Goal: Task Accomplishment & Management: Complete application form

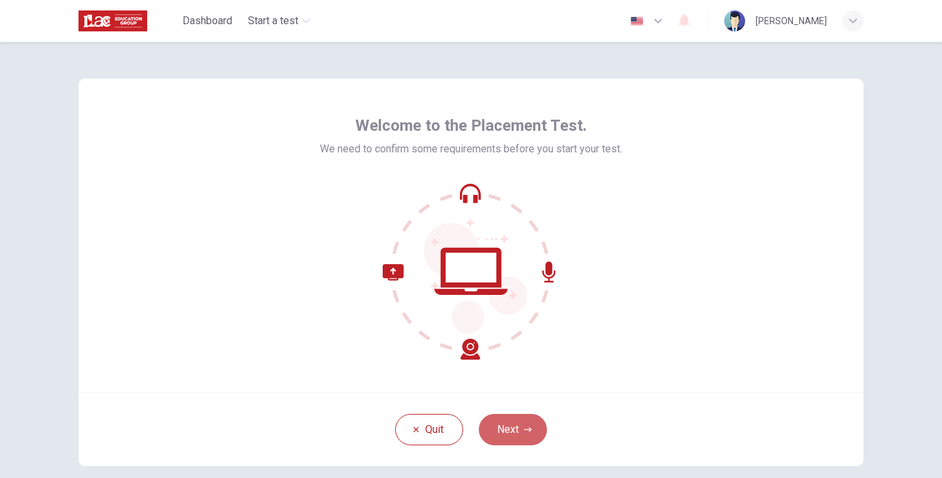
click at [524, 427] on icon "button" at bounding box center [528, 430] width 8 height 8
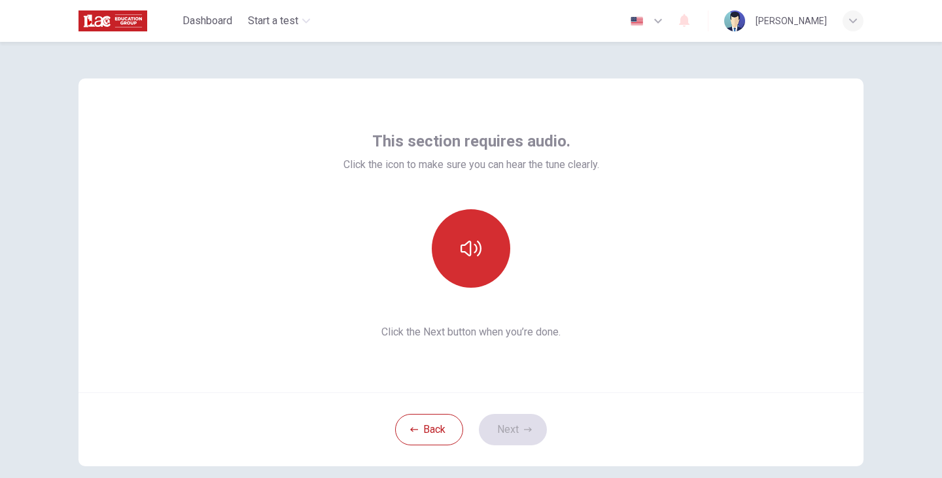
click at [482, 258] on button "button" at bounding box center [471, 248] width 79 height 79
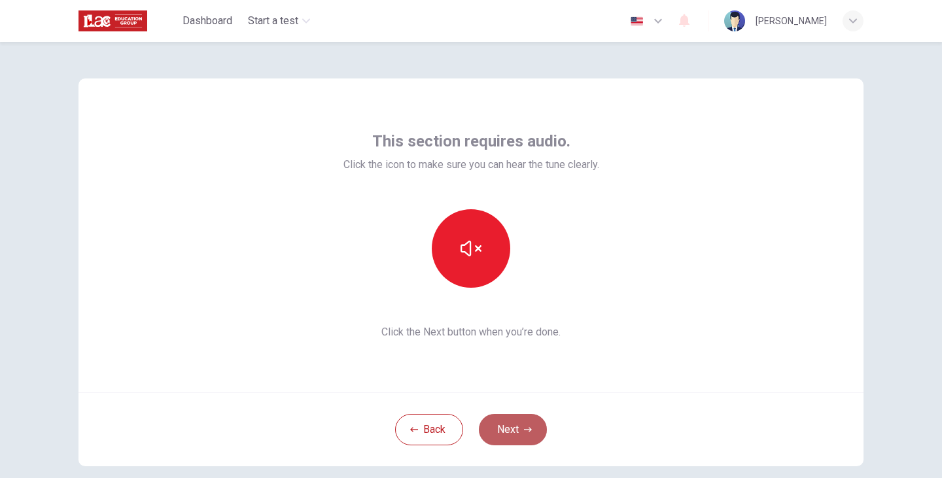
click at [530, 421] on button "Next" at bounding box center [513, 429] width 68 height 31
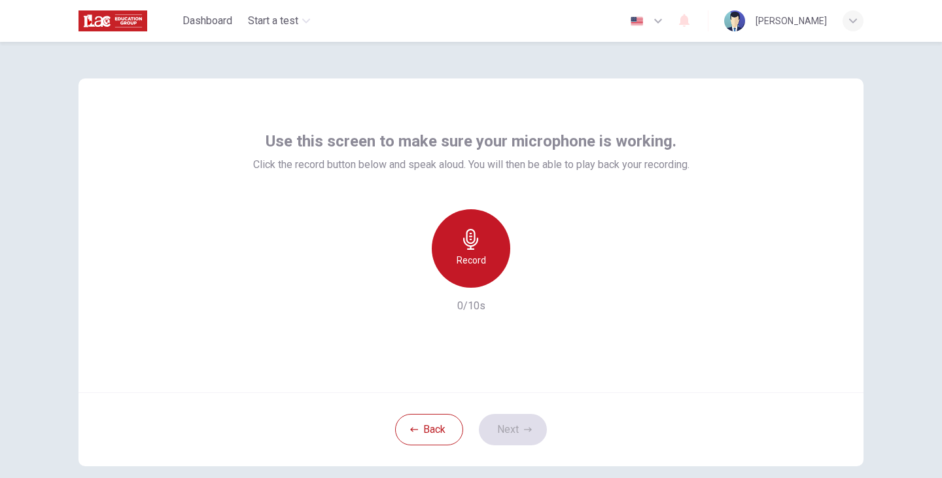
click at [473, 254] on h6 "Record" at bounding box center [471, 261] width 29 height 16
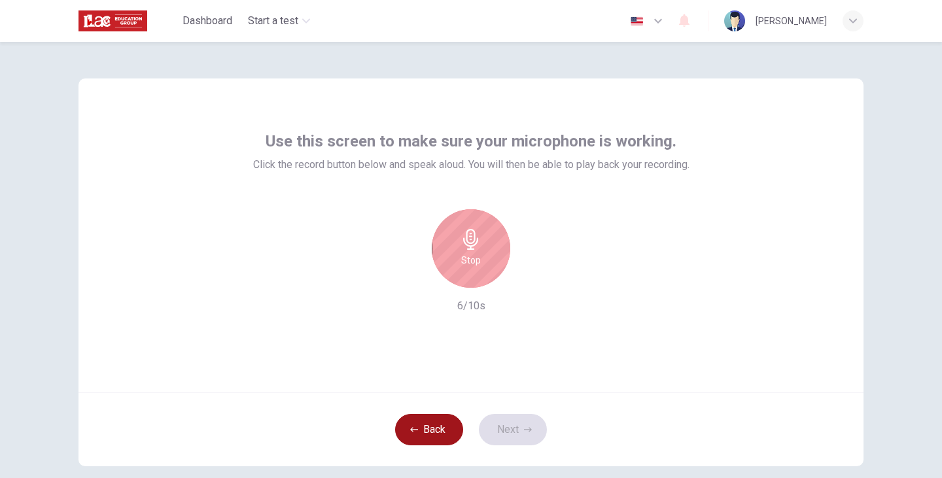
click at [449, 425] on button "Back" at bounding box center [429, 429] width 68 height 31
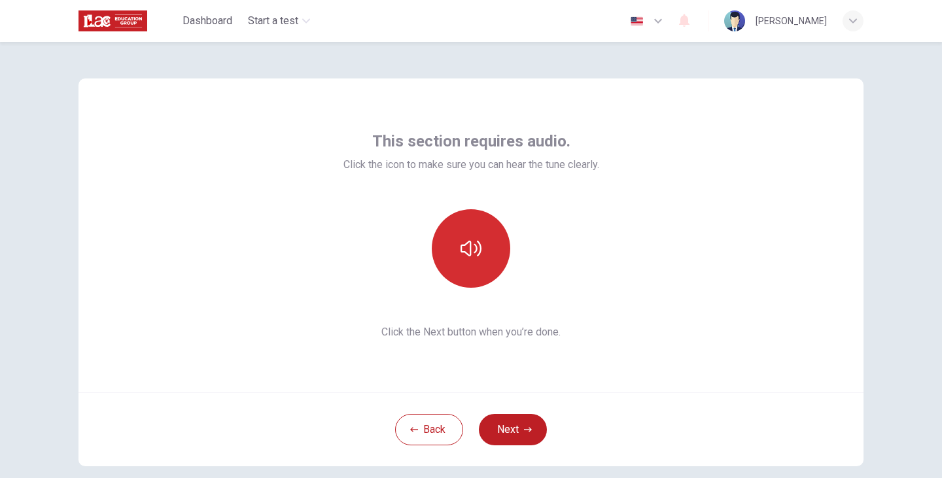
click at [494, 237] on button "button" at bounding box center [471, 248] width 79 height 79
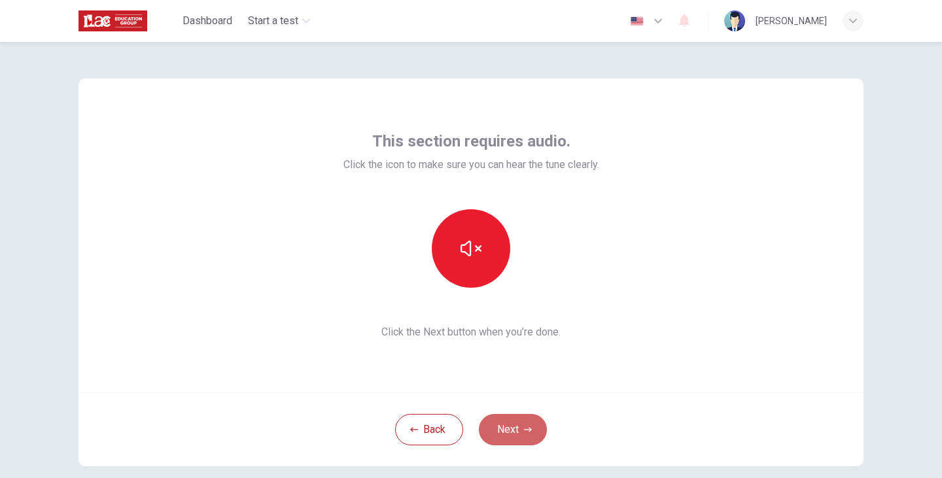
click at [517, 423] on button "Next" at bounding box center [513, 429] width 68 height 31
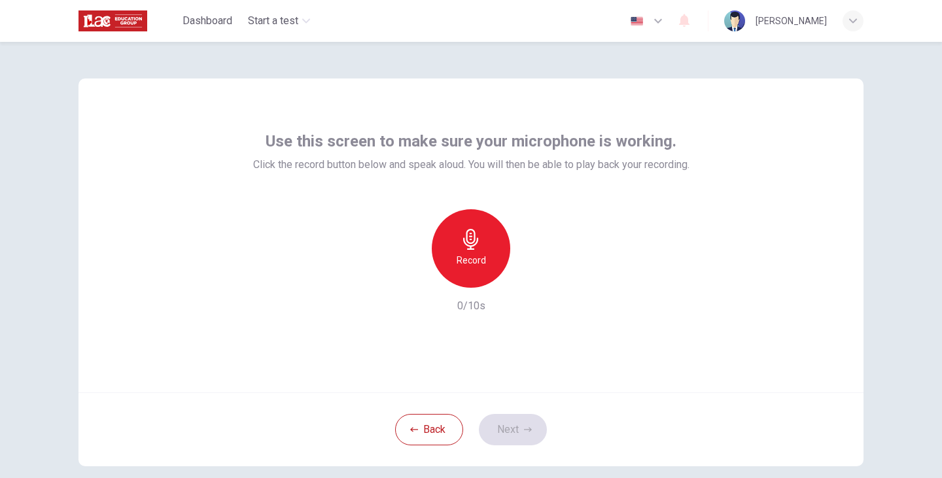
click at [480, 259] on h6 "Record" at bounding box center [471, 261] width 29 height 16
click at [527, 283] on icon "button" at bounding box center [531, 277] width 13 height 13
click at [408, 283] on icon "button" at bounding box center [411, 278] width 12 height 12
click at [517, 429] on button "Next" at bounding box center [513, 429] width 68 height 31
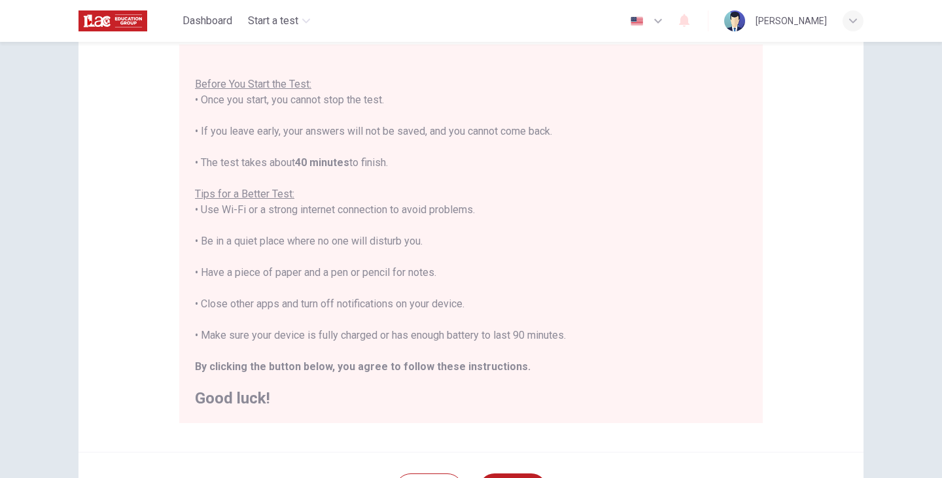
scroll to position [131, 0]
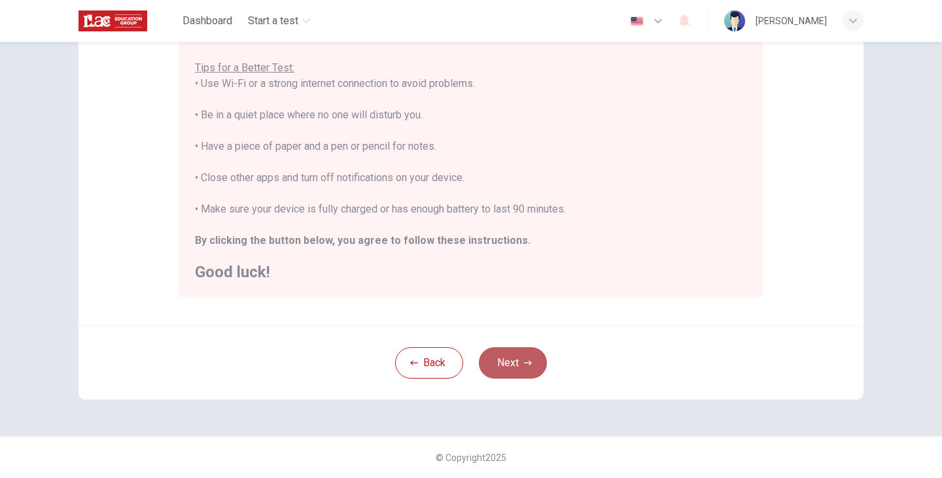
click at [516, 362] on button "Next" at bounding box center [513, 362] width 68 height 31
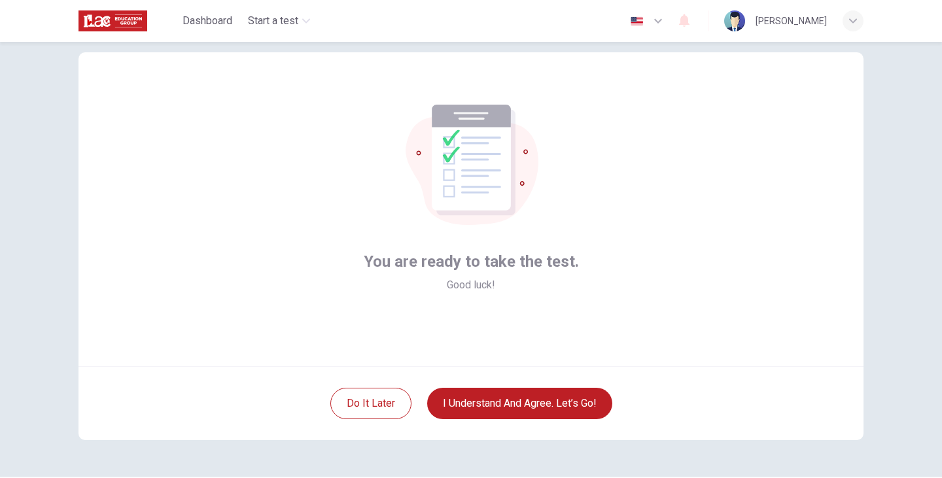
scroll to position [0, 0]
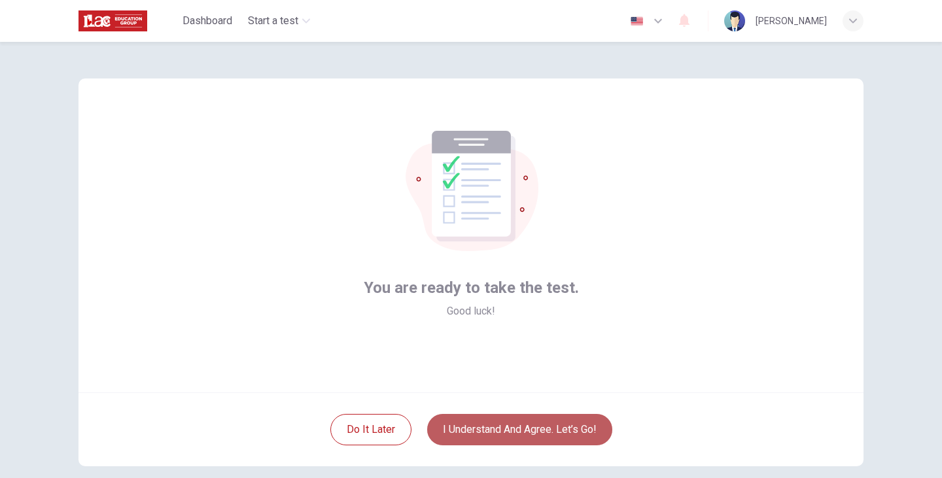
click at [551, 432] on button "I understand and agree. Let’s go!" at bounding box center [519, 429] width 185 height 31
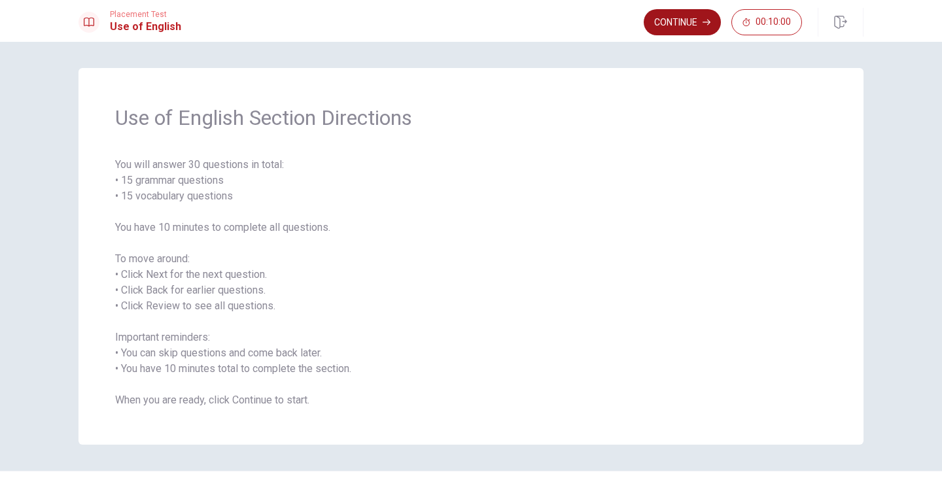
click at [697, 18] on button "Continue" at bounding box center [682, 22] width 77 height 26
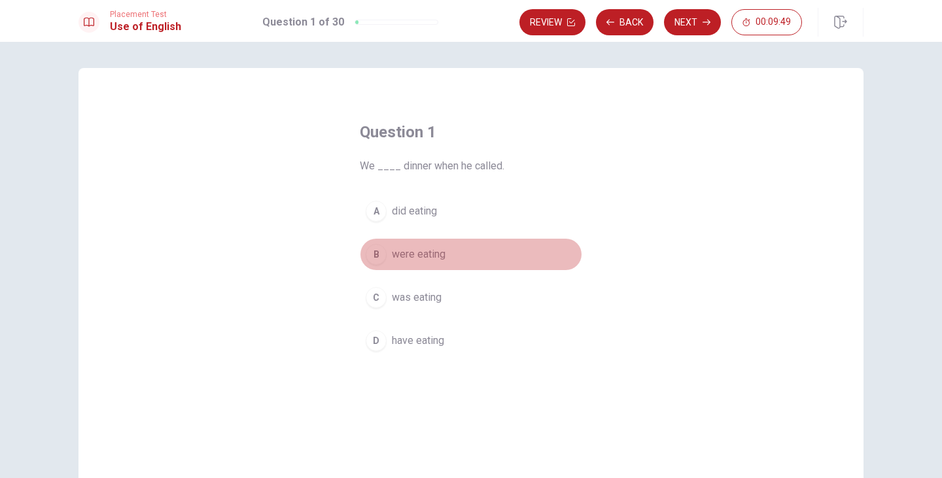
click at [420, 251] on span "were eating" at bounding box center [419, 255] width 54 height 16
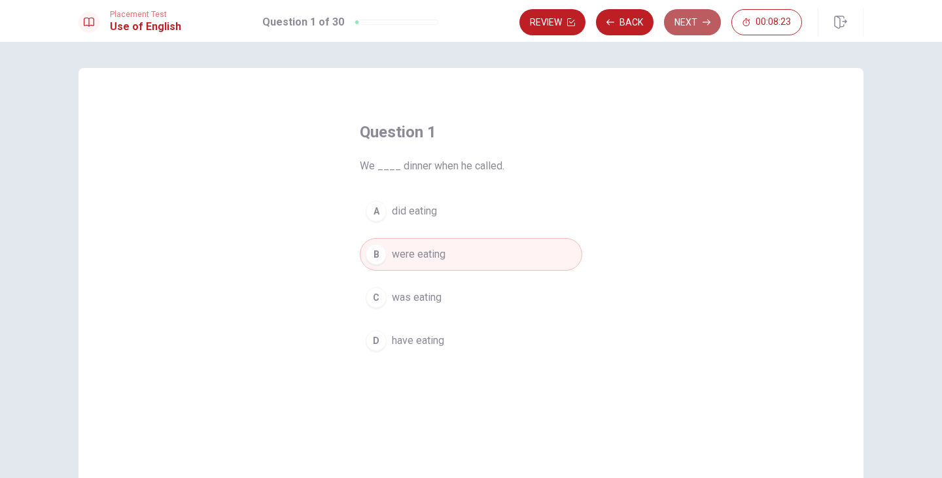
click at [686, 17] on button "Next" at bounding box center [692, 22] width 57 height 26
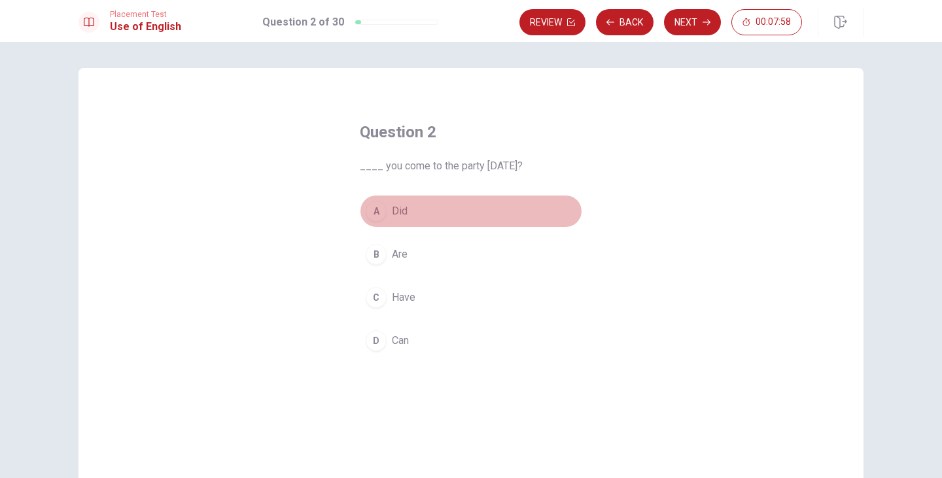
click at [400, 209] on span "Did" at bounding box center [400, 211] width 16 height 16
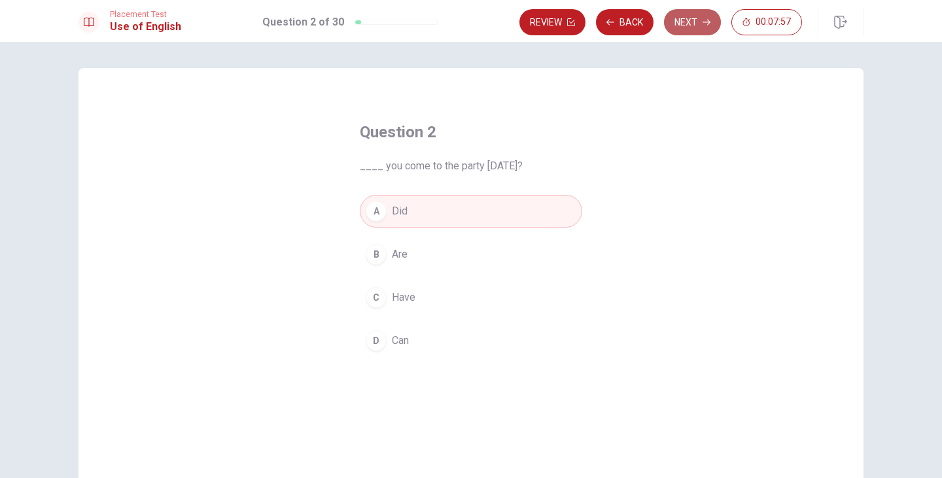
click at [695, 22] on button "Next" at bounding box center [692, 22] width 57 height 26
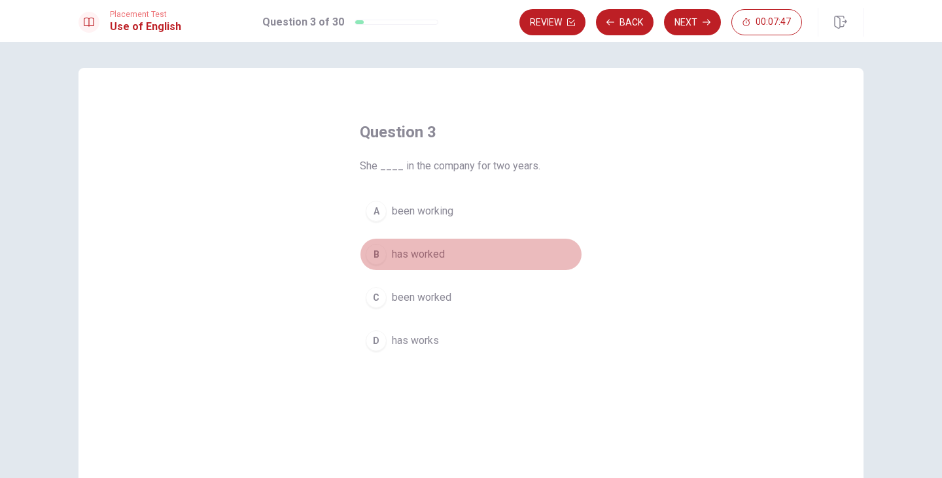
click at [431, 255] on span "has worked" at bounding box center [418, 255] width 53 height 16
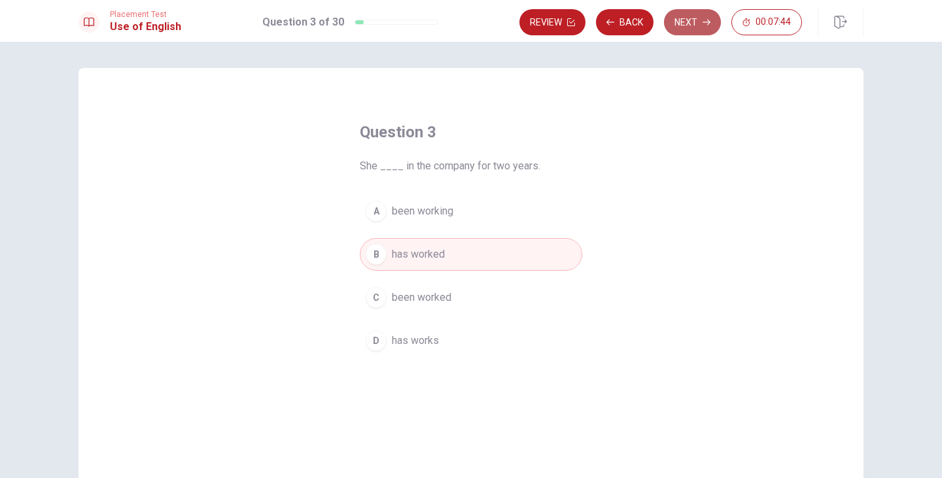
click at [705, 14] on button "Next" at bounding box center [692, 22] width 57 height 26
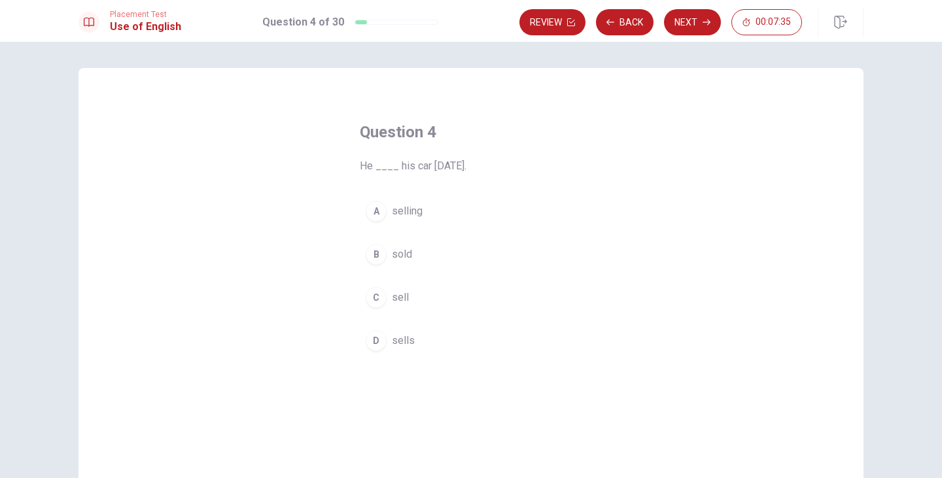
click at [403, 340] on span "sells" at bounding box center [403, 341] width 23 height 16
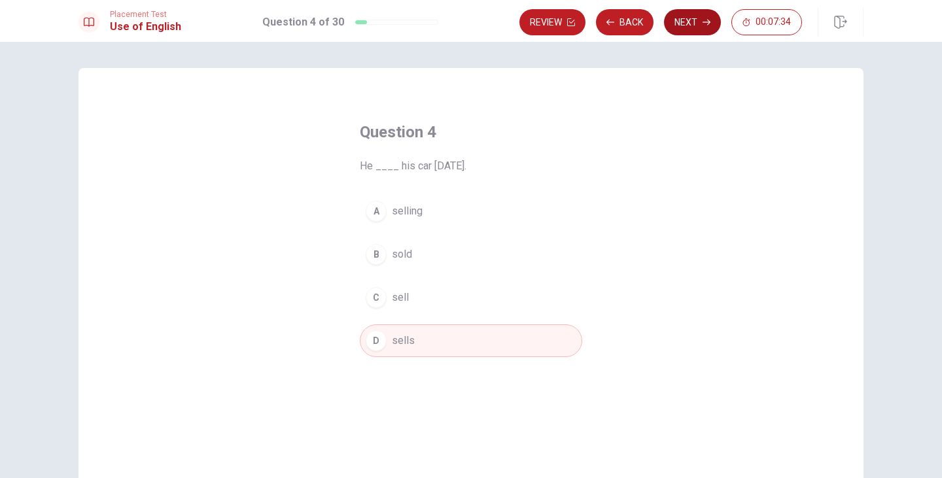
click at [695, 22] on button "Next" at bounding box center [692, 22] width 57 height 26
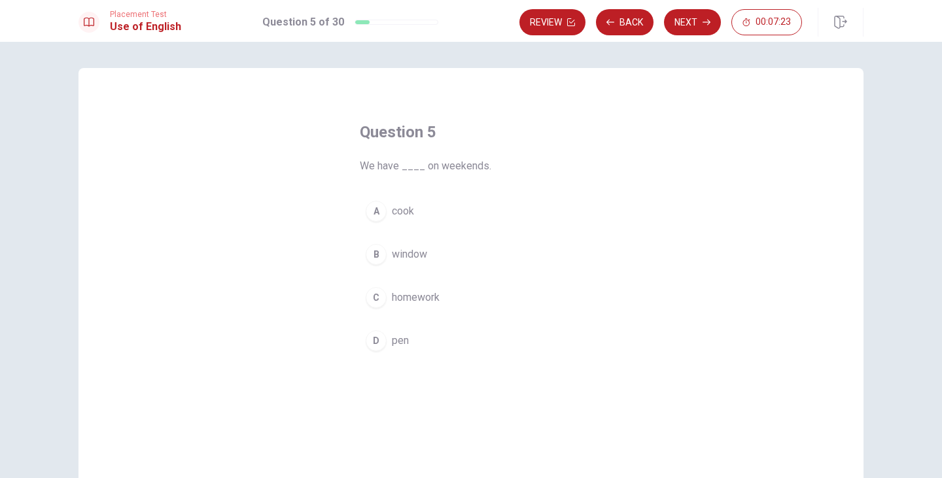
click at [412, 296] on span "homework" at bounding box center [416, 298] width 48 height 16
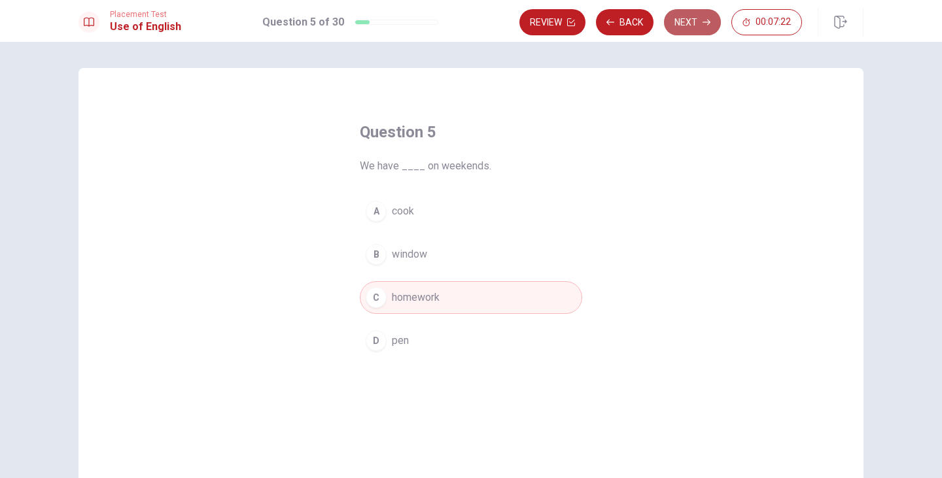
click at [699, 22] on button "Next" at bounding box center [692, 22] width 57 height 26
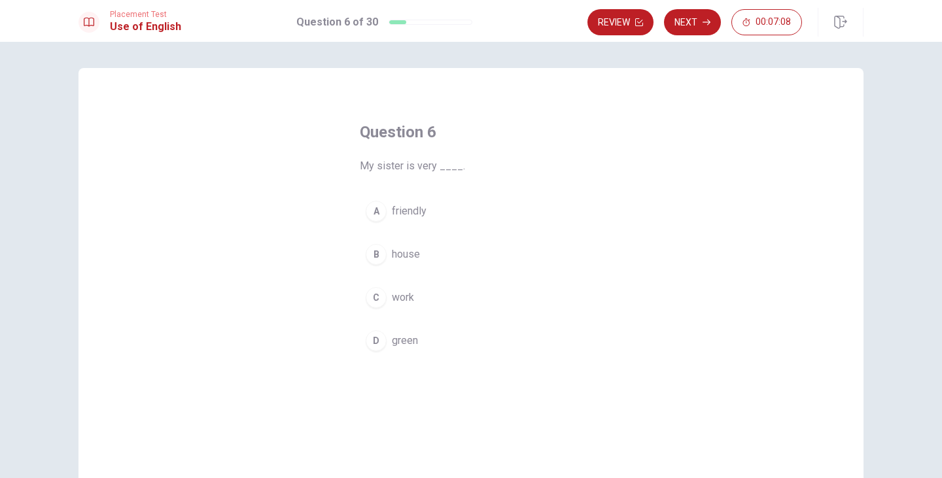
click at [415, 210] on span "friendly" at bounding box center [409, 211] width 35 height 16
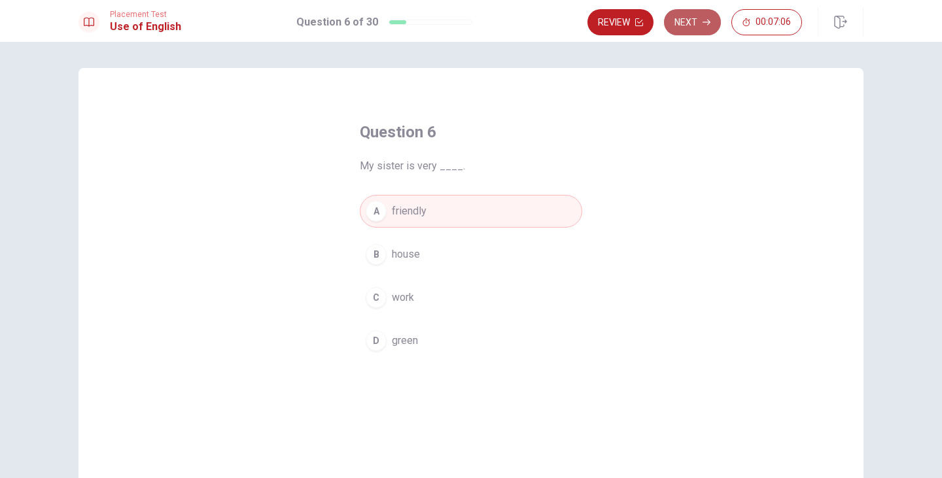
click at [704, 28] on button "Next" at bounding box center [692, 22] width 57 height 26
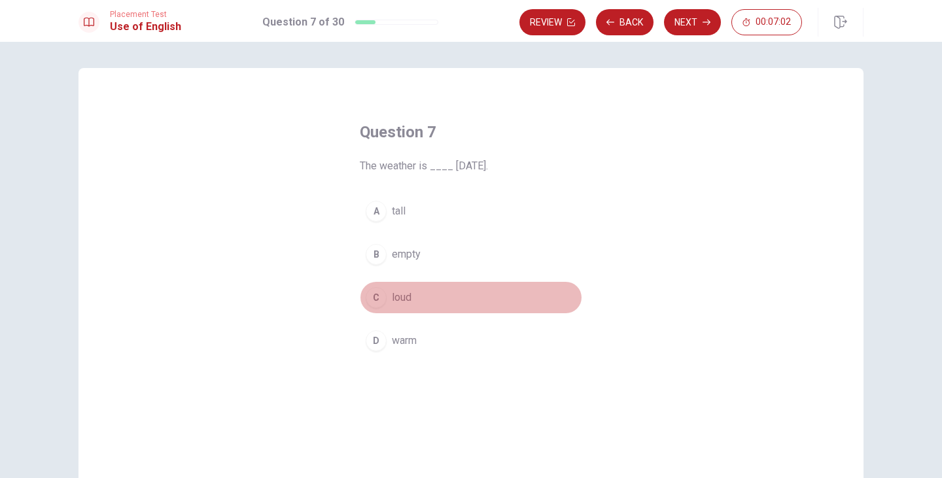
click at [400, 300] on span "loud" at bounding box center [402, 298] width 20 height 16
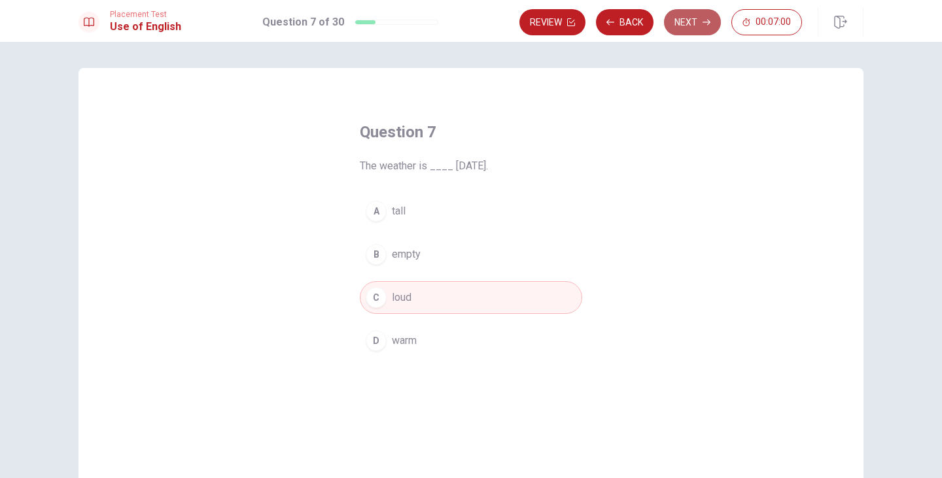
click at [682, 20] on button "Next" at bounding box center [692, 22] width 57 height 26
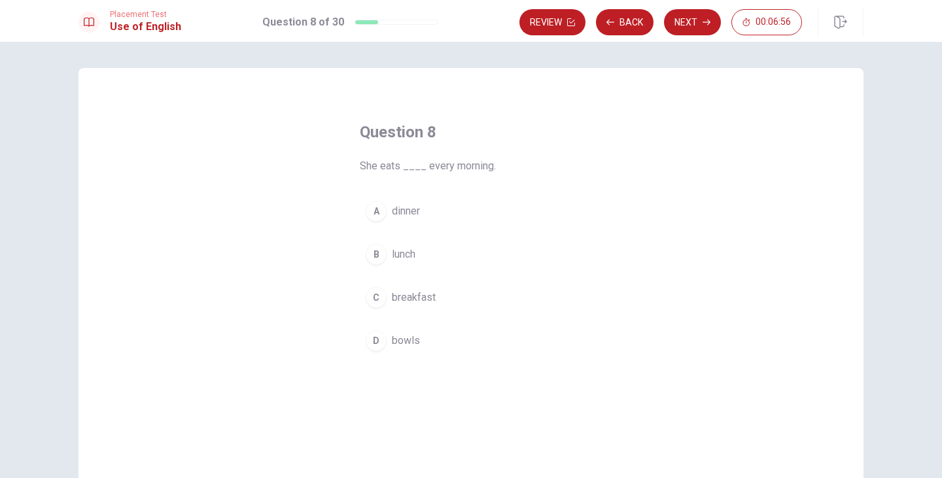
click at [426, 297] on span "breakfast" at bounding box center [414, 298] width 44 height 16
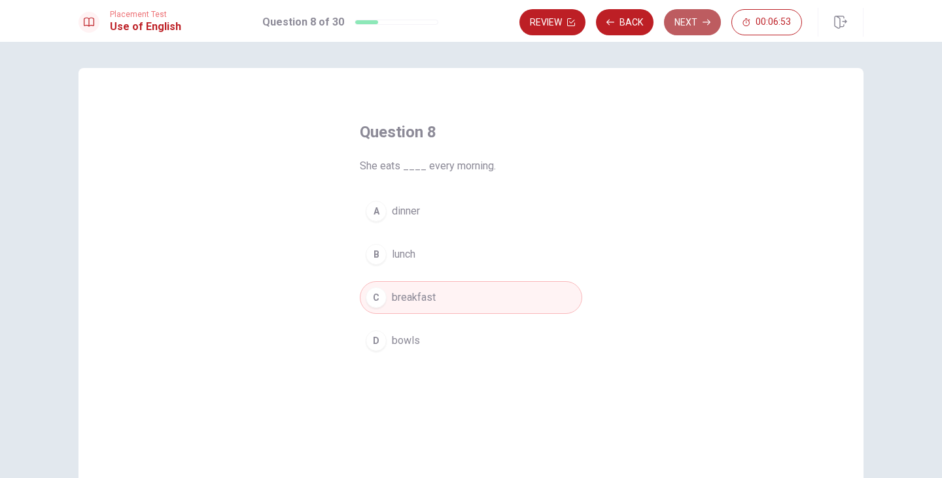
click at [695, 20] on button "Next" at bounding box center [692, 22] width 57 height 26
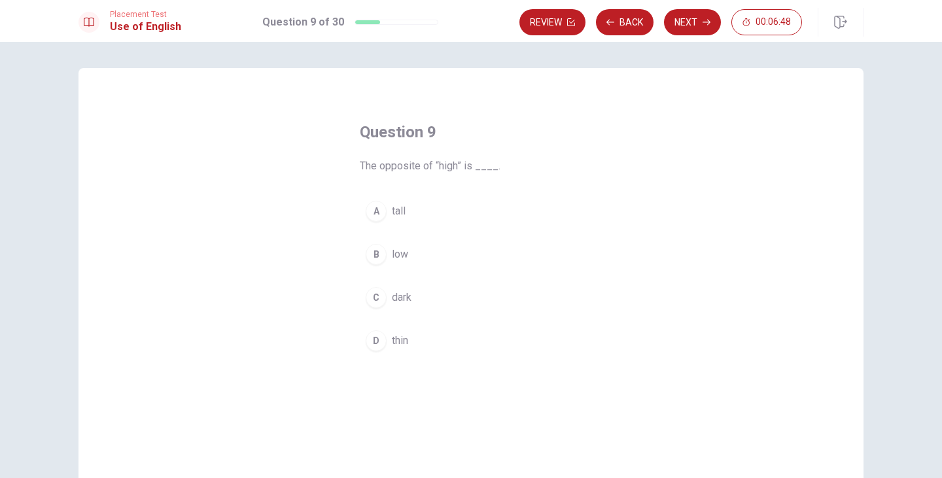
click at [400, 253] on span "low" at bounding box center [400, 255] width 16 height 16
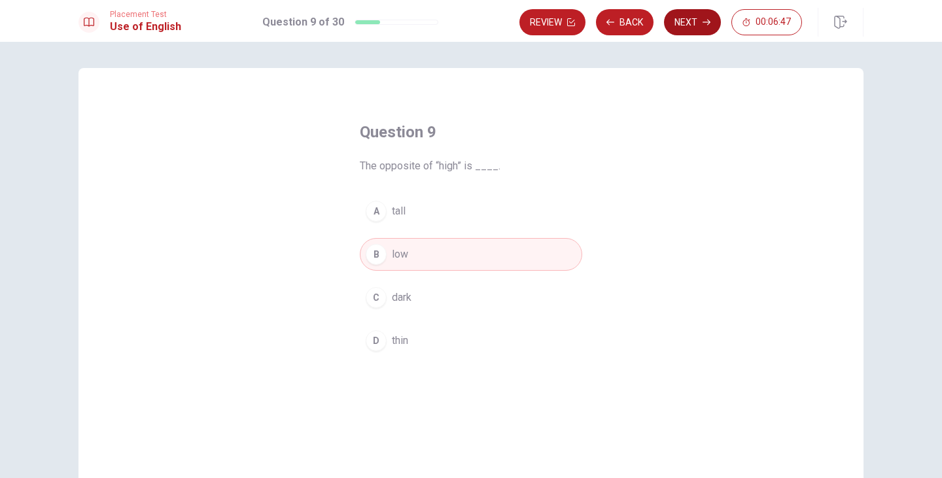
click at [702, 12] on button "Next" at bounding box center [692, 22] width 57 height 26
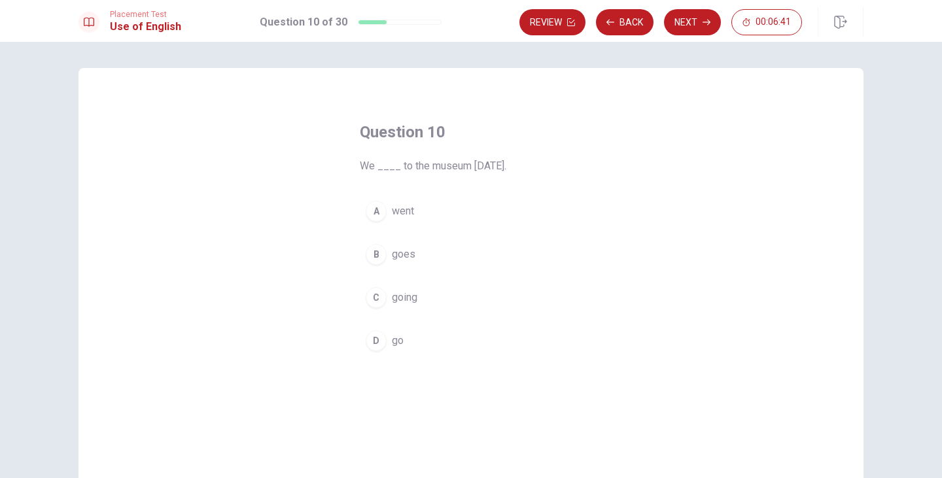
click at [404, 207] on span "went" at bounding box center [403, 211] width 22 height 16
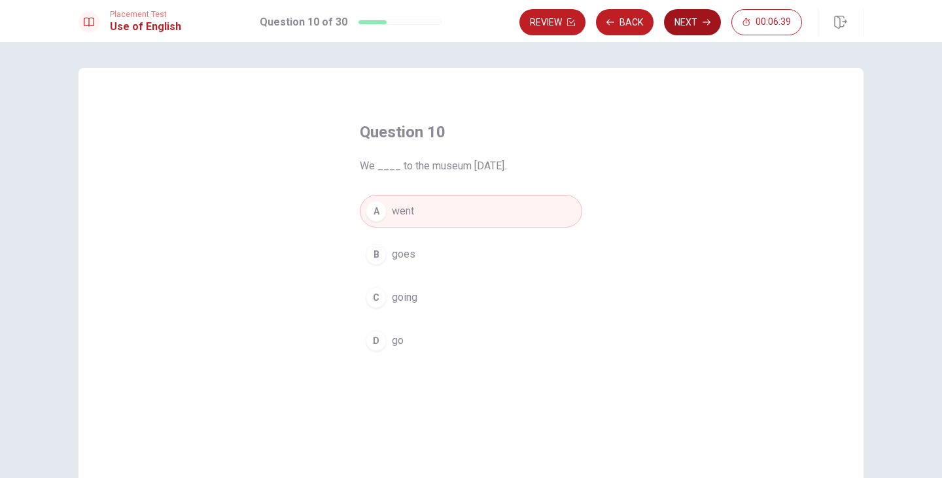
click at [703, 26] on icon "button" at bounding box center [707, 22] width 8 height 8
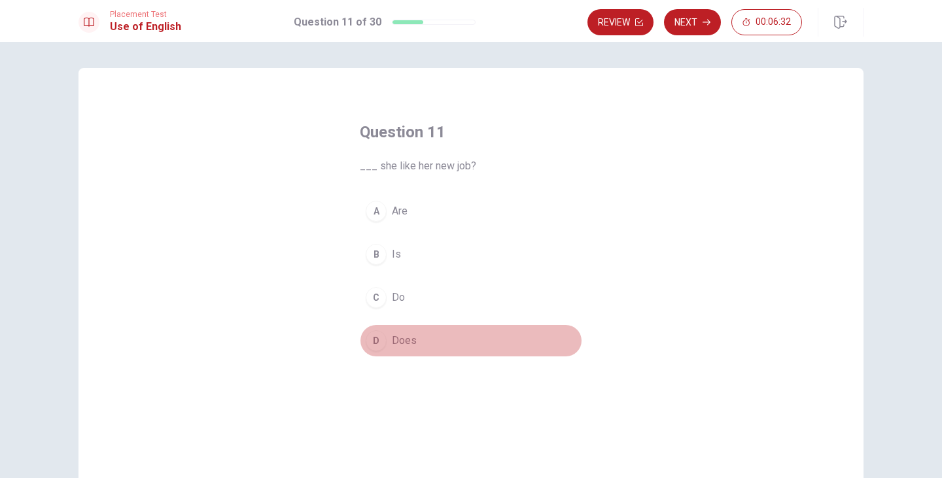
click at [405, 342] on span "Does" at bounding box center [404, 341] width 25 height 16
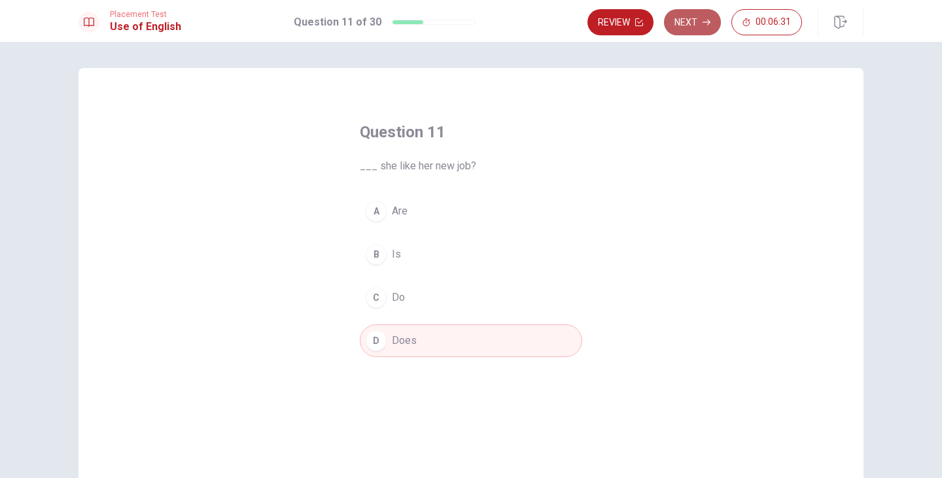
click at [693, 21] on button "Next" at bounding box center [692, 22] width 57 height 26
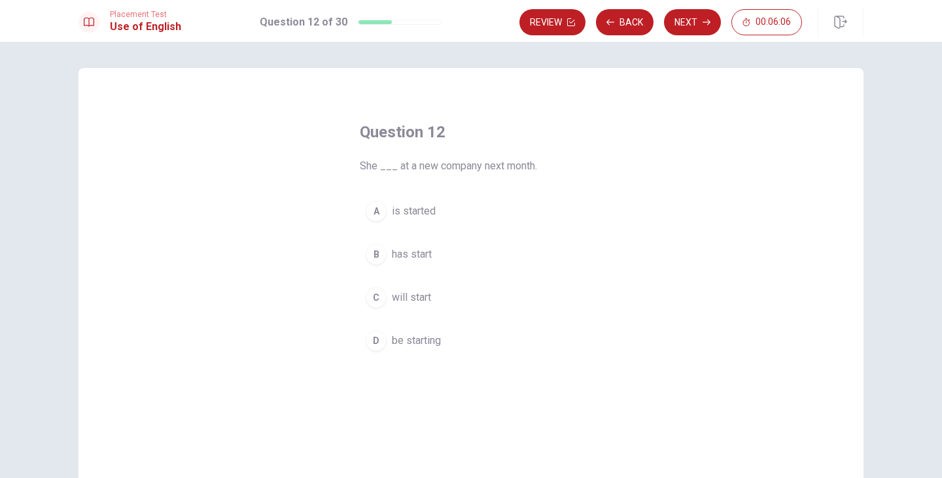
click at [413, 300] on span "will start" at bounding box center [411, 298] width 39 height 16
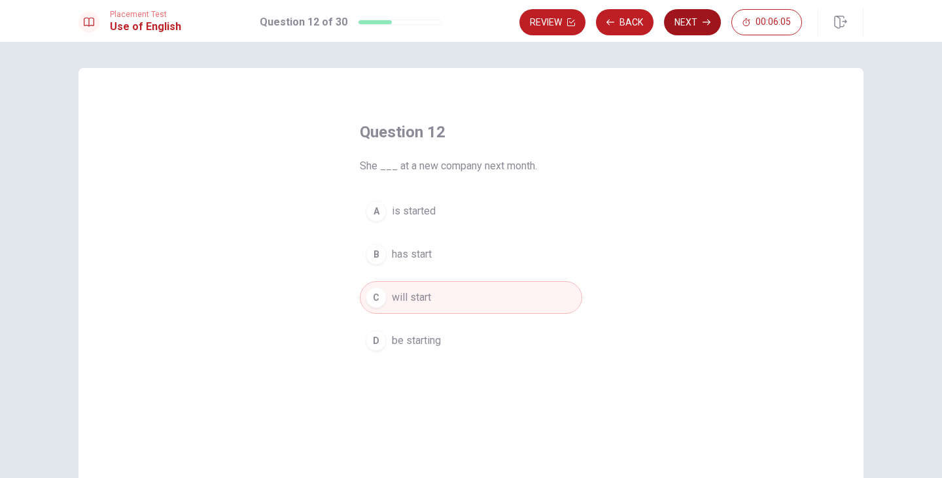
click at [692, 20] on button "Next" at bounding box center [692, 22] width 57 height 26
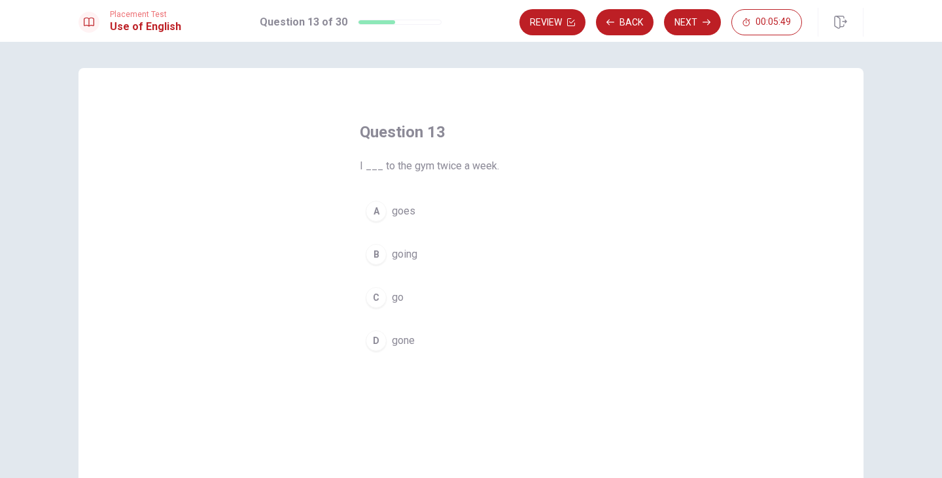
click at [407, 256] on span "going" at bounding box center [405, 255] width 26 height 16
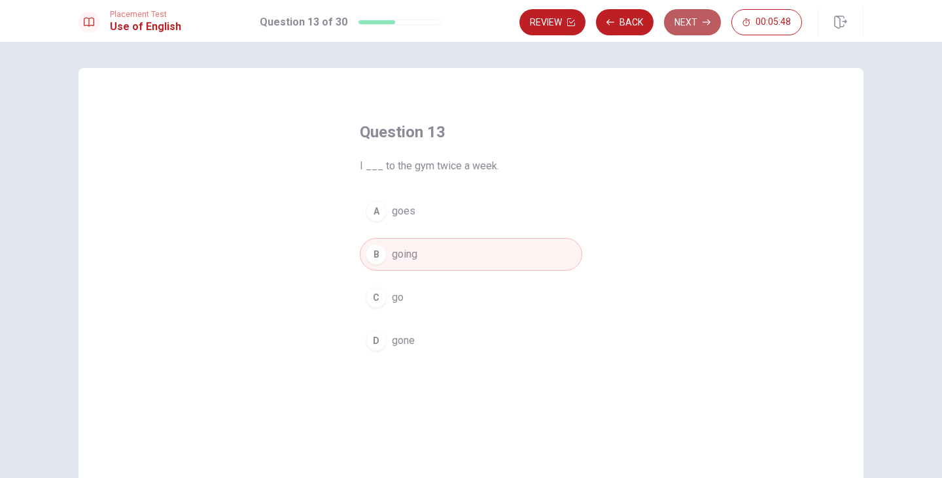
click at [707, 21] on icon "button" at bounding box center [707, 22] width 8 height 8
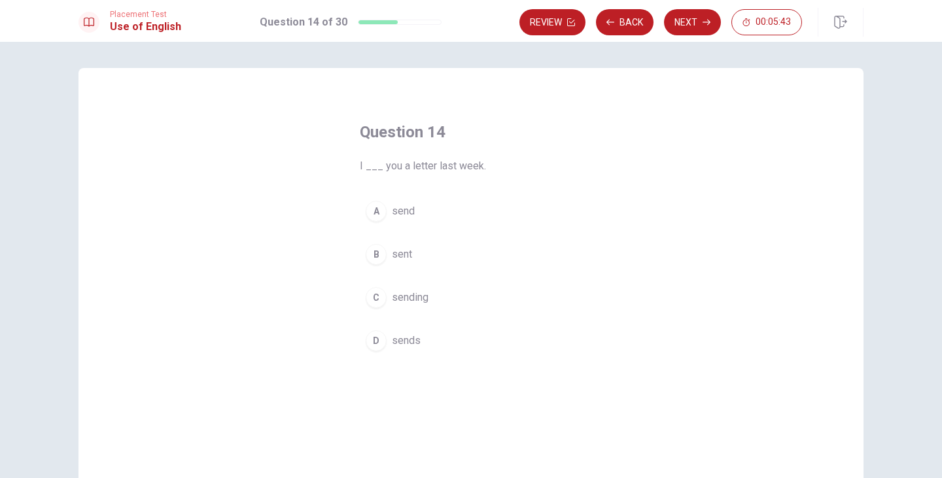
click at [405, 213] on span "send" at bounding box center [403, 211] width 23 height 16
click at [400, 258] on span "sent" at bounding box center [402, 255] width 20 height 16
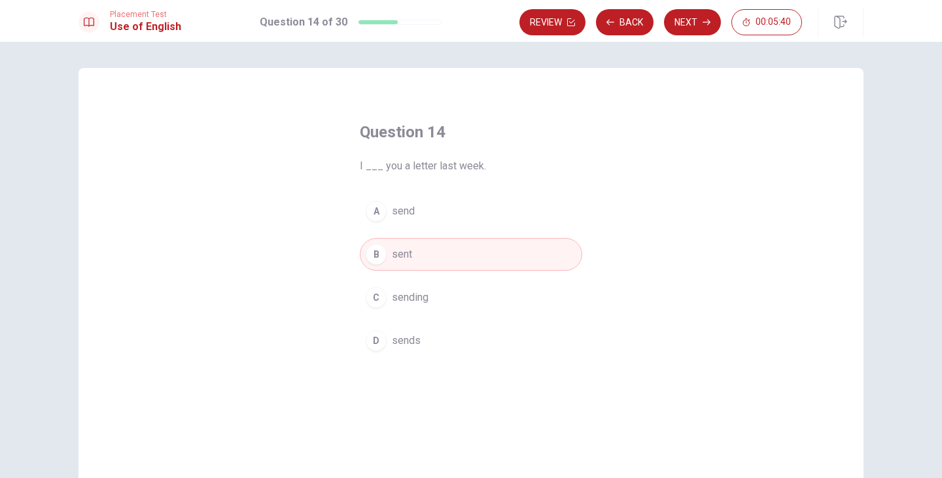
click at [713, 20] on button "Next" at bounding box center [692, 22] width 57 height 26
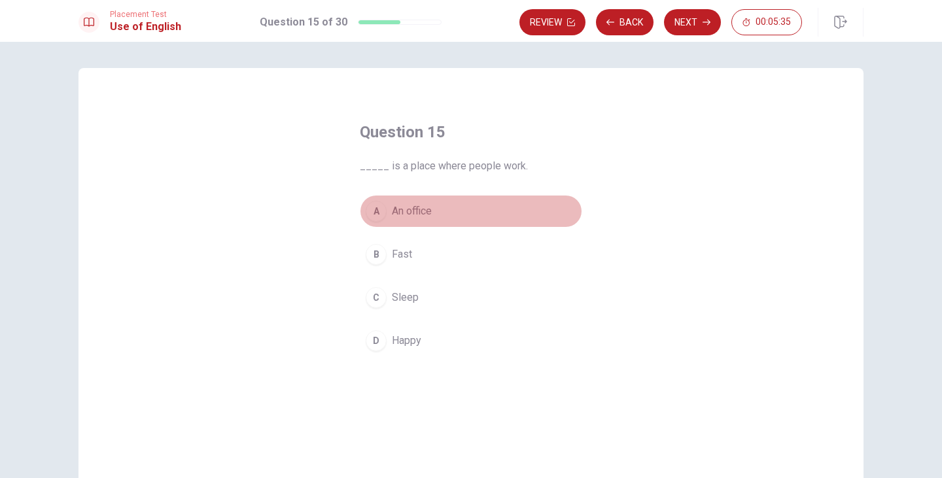
click at [421, 212] on span "An office" at bounding box center [412, 211] width 40 height 16
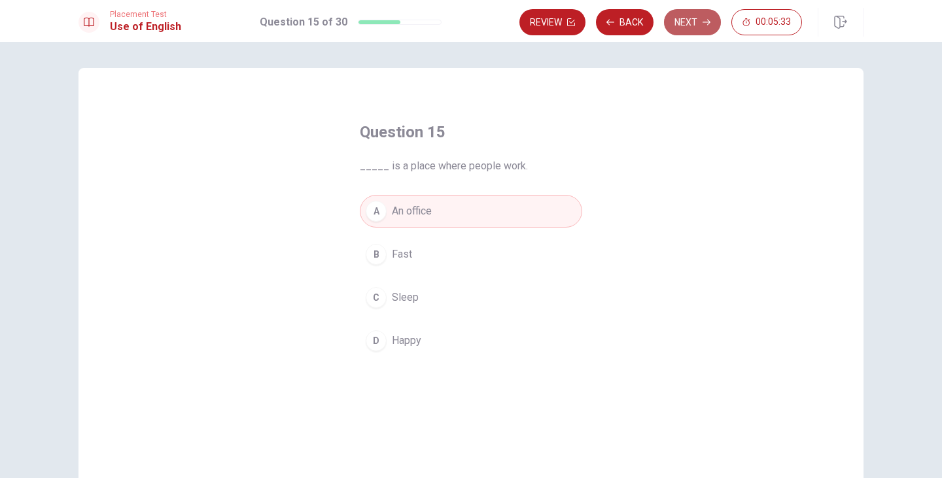
click at [686, 22] on button "Next" at bounding box center [692, 22] width 57 height 26
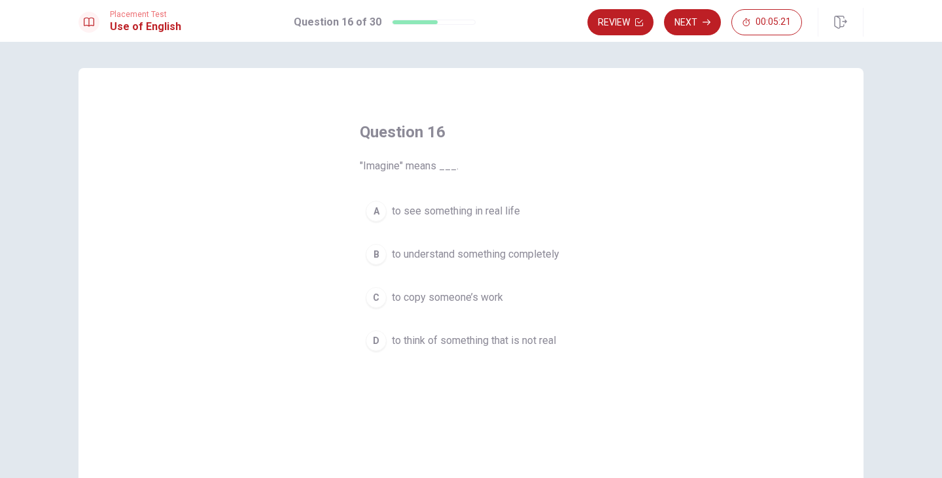
click at [514, 338] on span "to think of something that is not real" at bounding box center [474, 341] width 164 height 16
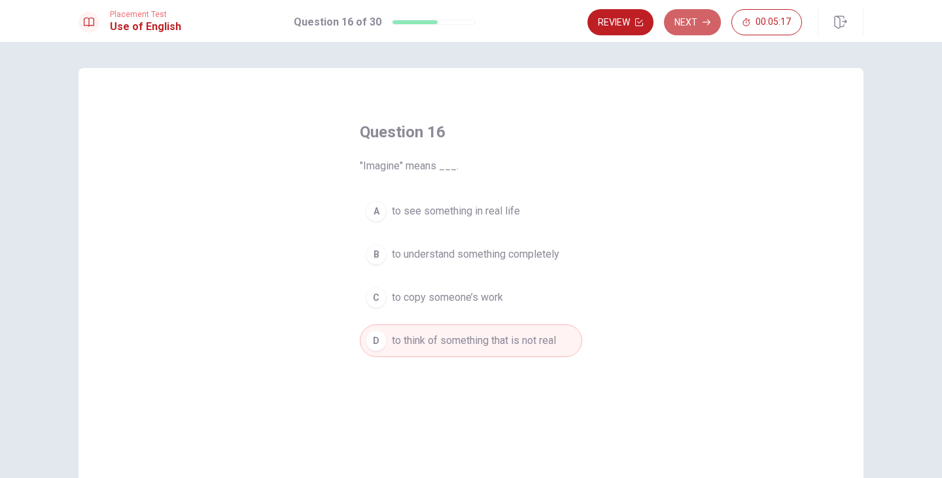
click at [698, 22] on button "Next" at bounding box center [692, 22] width 57 height 26
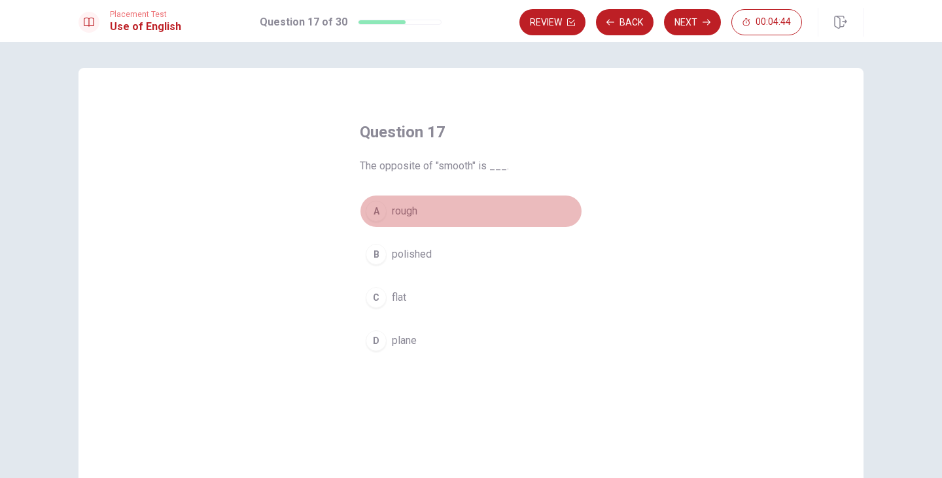
click at [412, 217] on span "rough" at bounding box center [405, 211] width 26 height 16
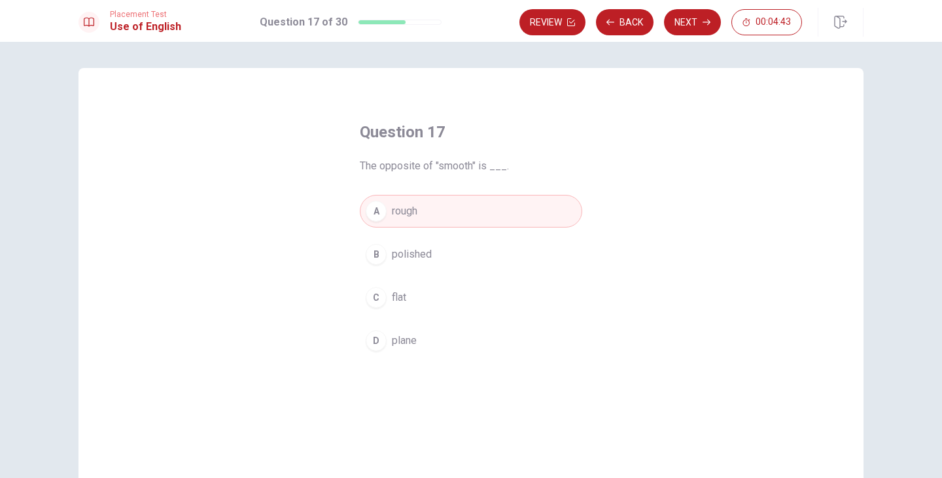
click at [694, 19] on button "Next" at bounding box center [692, 22] width 57 height 26
click at [398, 254] on span "never" at bounding box center [405, 255] width 26 height 16
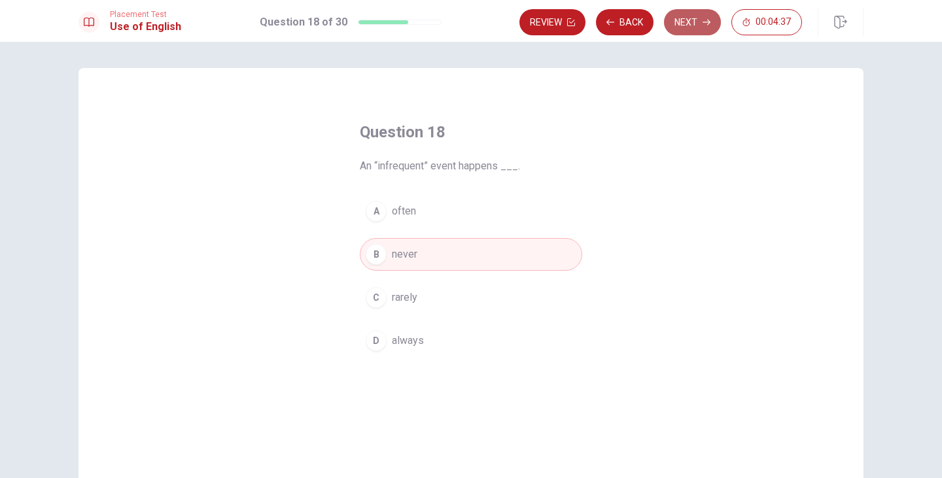
click at [684, 13] on button "Next" at bounding box center [692, 22] width 57 height 26
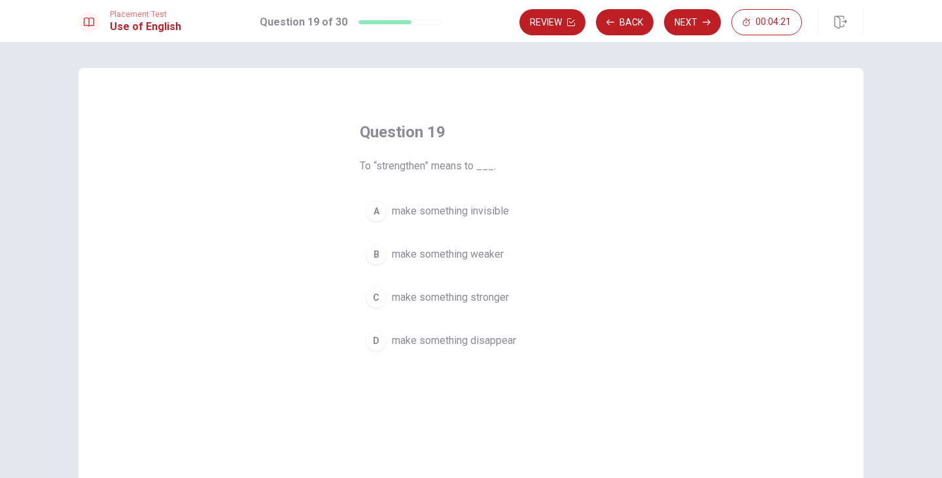
click at [494, 336] on span "make something disappear" at bounding box center [454, 341] width 124 height 16
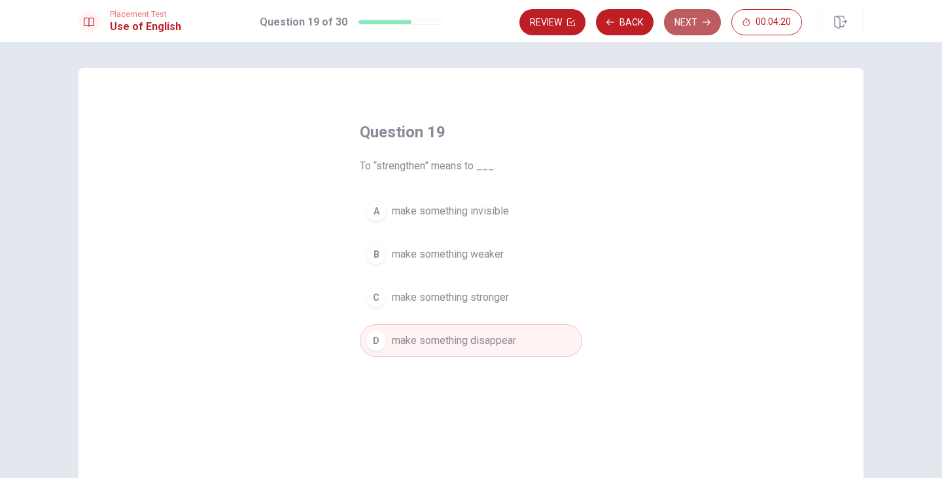
click at [689, 21] on button "Next" at bounding box center [692, 22] width 57 height 26
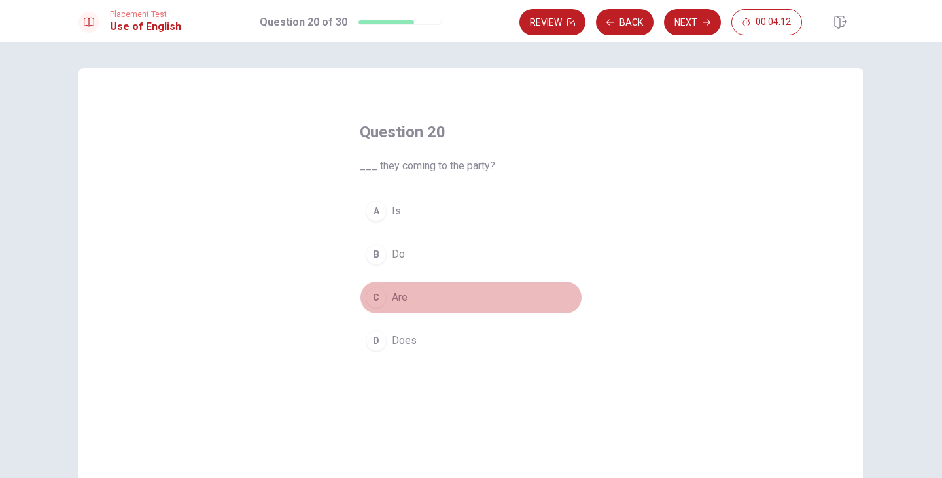
click at [397, 296] on span "Are" at bounding box center [400, 298] width 16 height 16
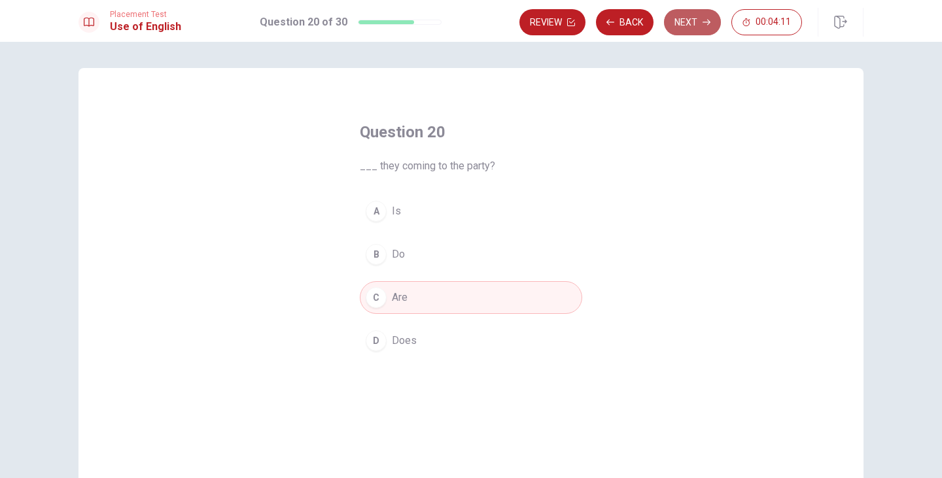
click at [700, 19] on button "Next" at bounding box center [692, 22] width 57 height 26
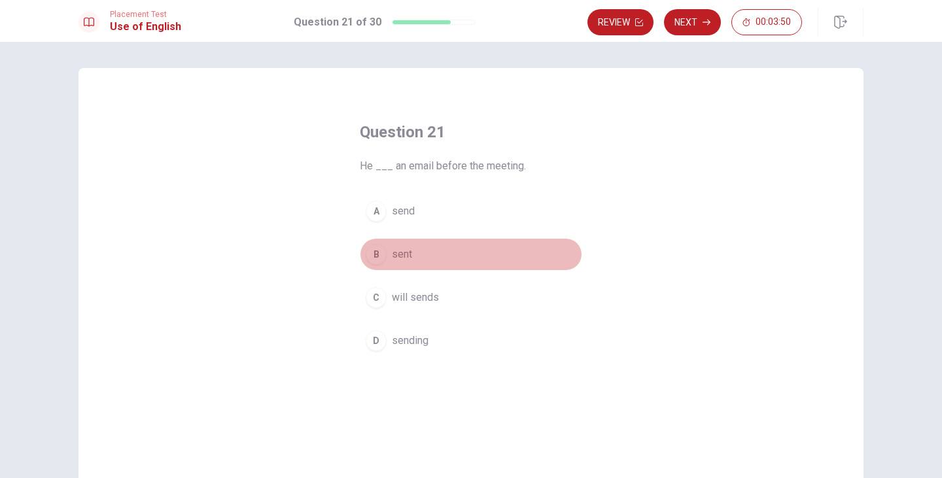
click at [403, 253] on span "sent" at bounding box center [402, 255] width 20 height 16
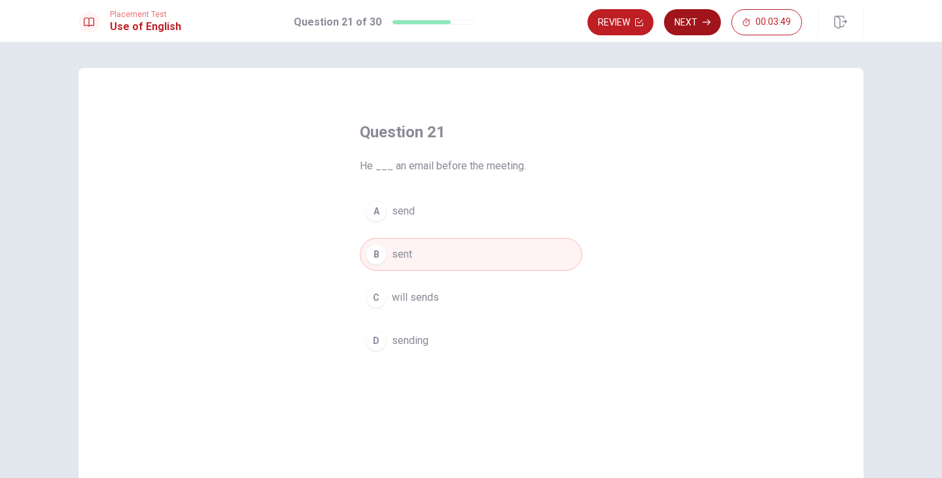
click at [705, 16] on button "Next" at bounding box center [692, 22] width 57 height 26
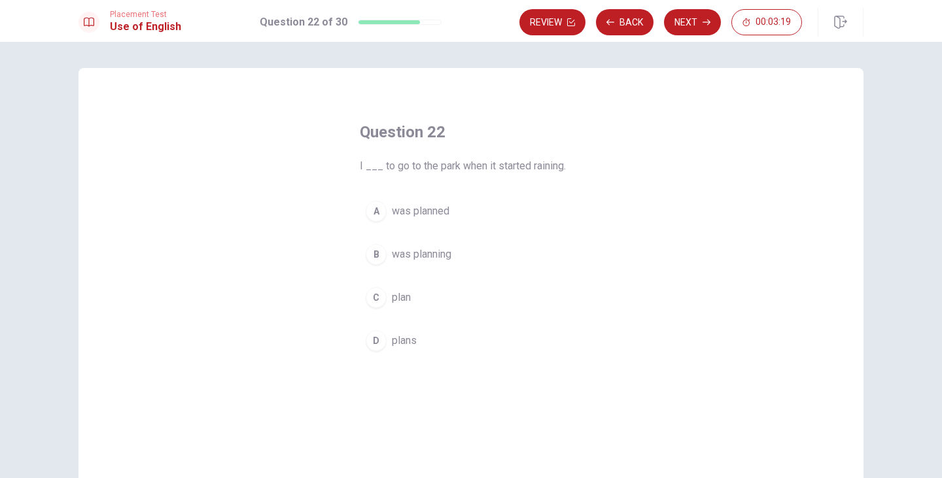
click at [431, 211] on span "was planned" at bounding box center [421, 211] width 58 height 16
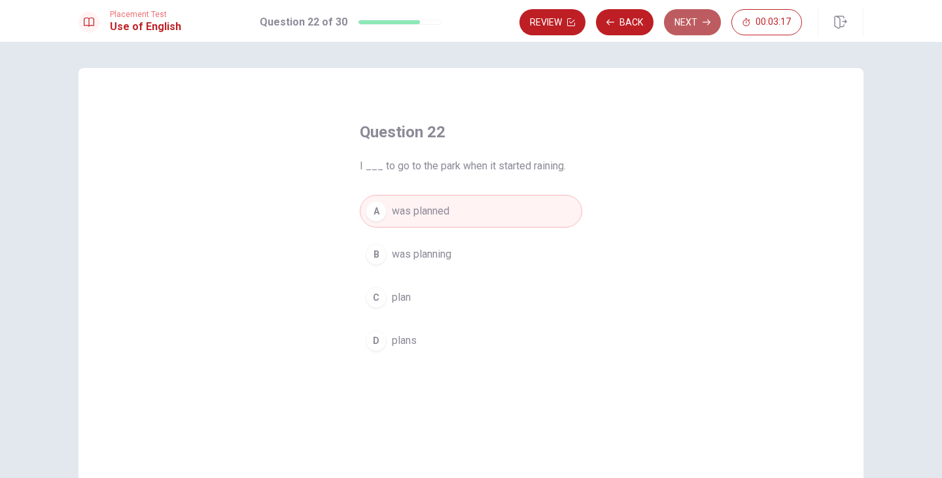
click at [711, 20] on button "Next" at bounding box center [692, 22] width 57 height 26
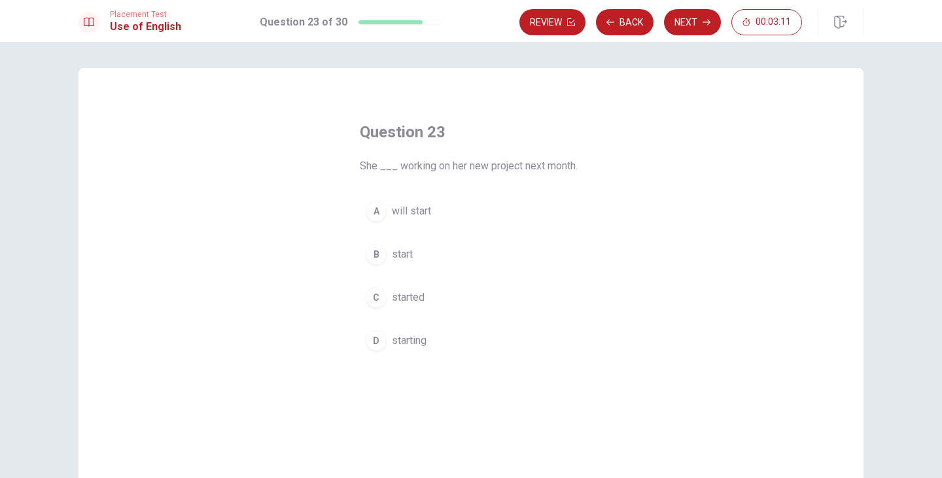
click at [400, 254] on span "start" at bounding box center [402, 255] width 21 height 16
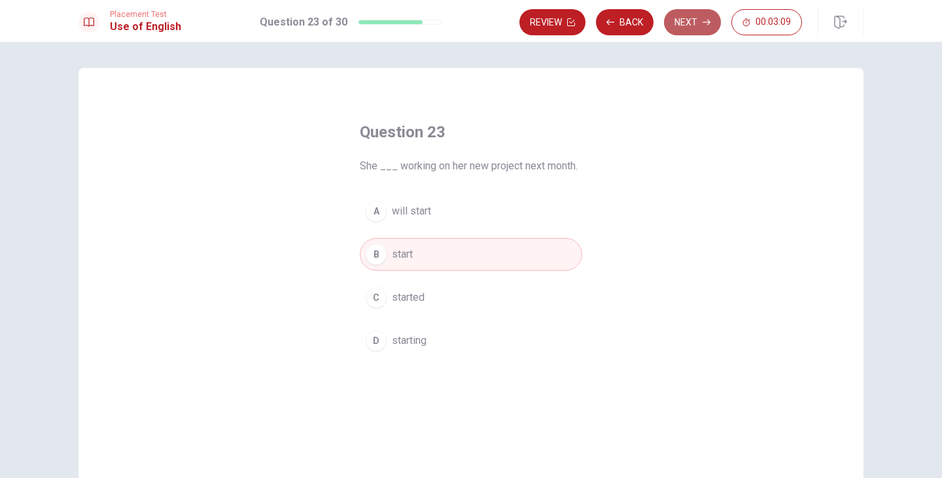
click at [694, 22] on button "Next" at bounding box center [692, 22] width 57 height 26
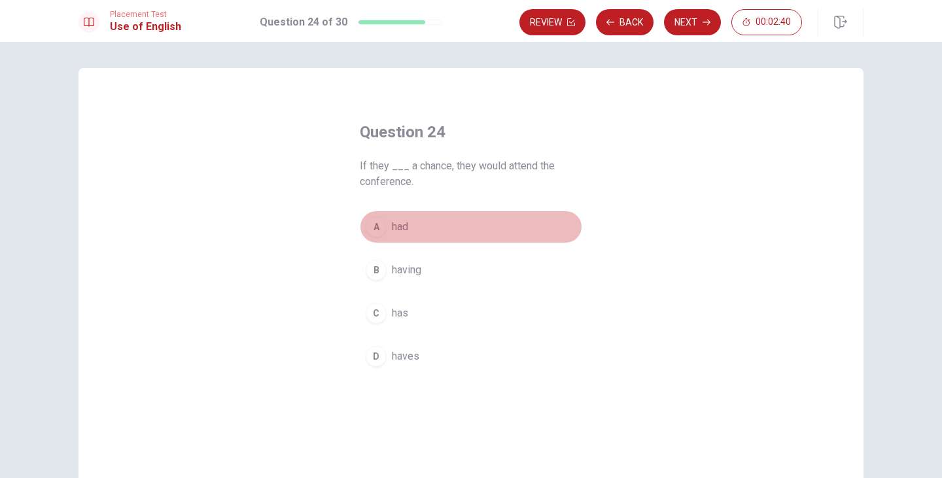
click at [398, 226] on span "had" at bounding box center [400, 227] width 16 height 16
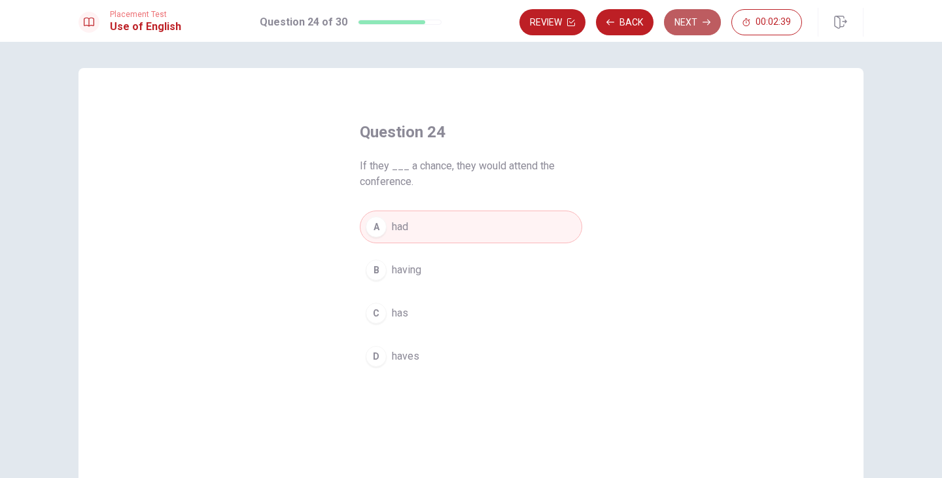
click at [696, 15] on button "Next" at bounding box center [692, 22] width 57 height 26
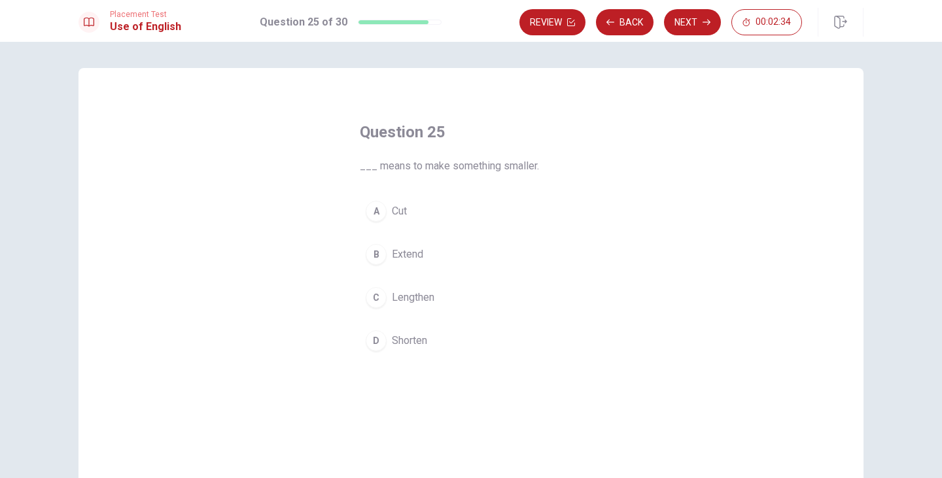
click at [419, 334] on span "Shorten" at bounding box center [409, 341] width 35 height 16
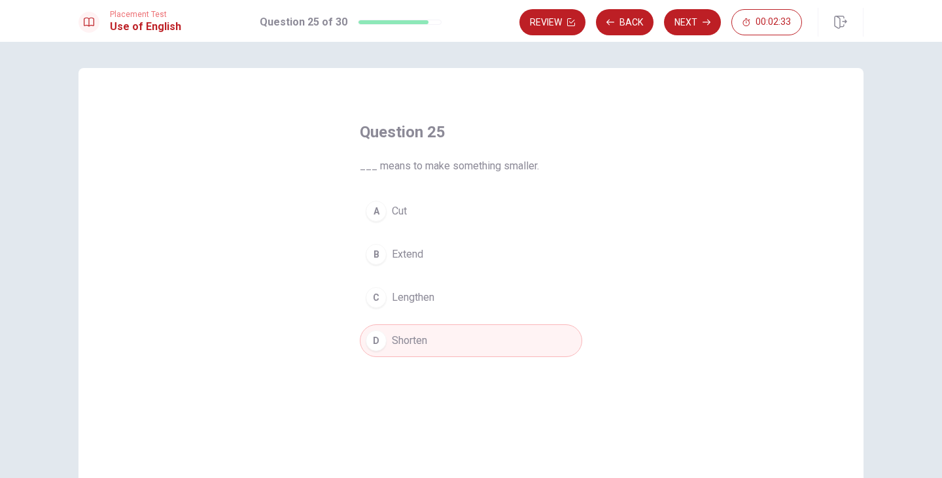
click at [703, 23] on button "Next" at bounding box center [692, 22] width 57 height 26
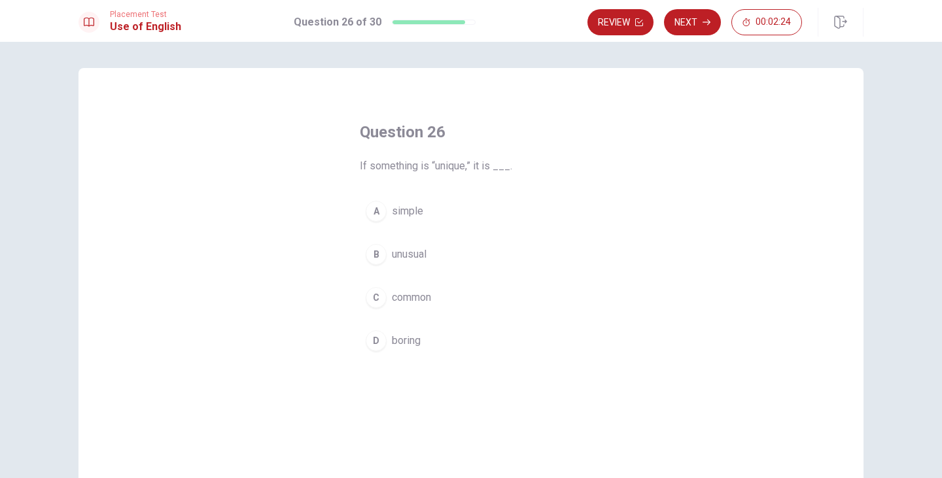
click at [413, 254] on span "unusual" at bounding box center [409, 255] width 35 height 16
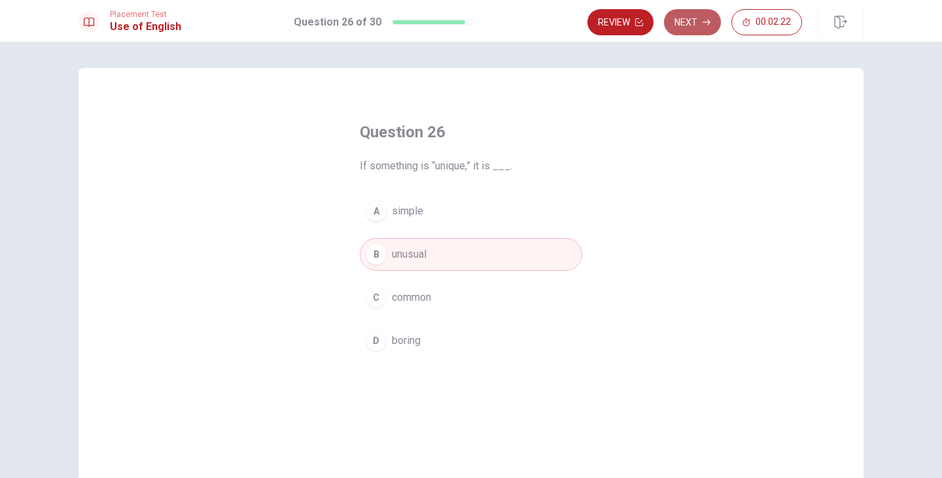
click at [687, 18] on button "Next" at bounding box center [692, 22] width 57 height 26
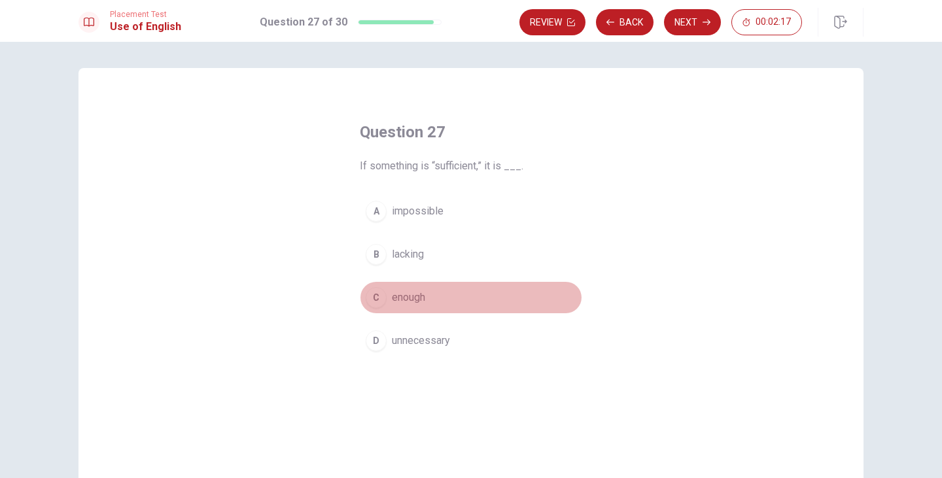
click at [409, 299] on span "enough" at bounding box center [408, 298] width 33 height 16
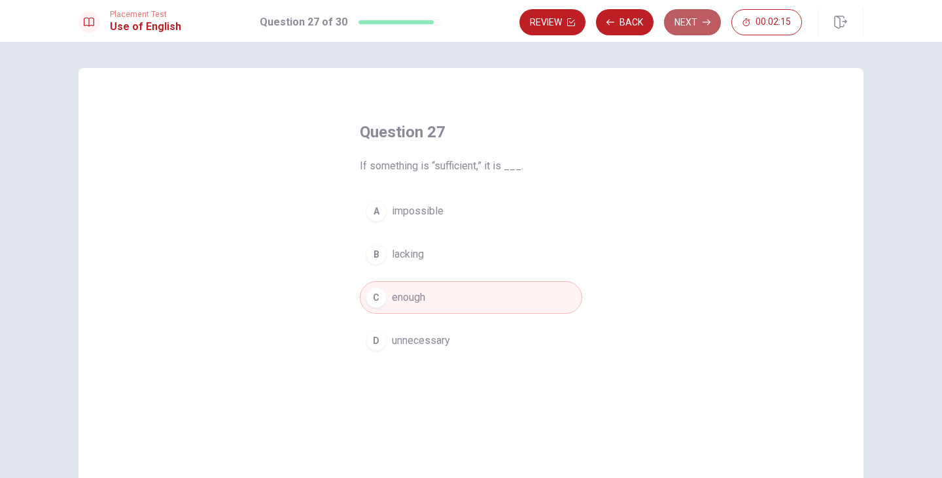
click at [700, 21] on button "Next" at bounding box center [692, 22] width 57 height 26
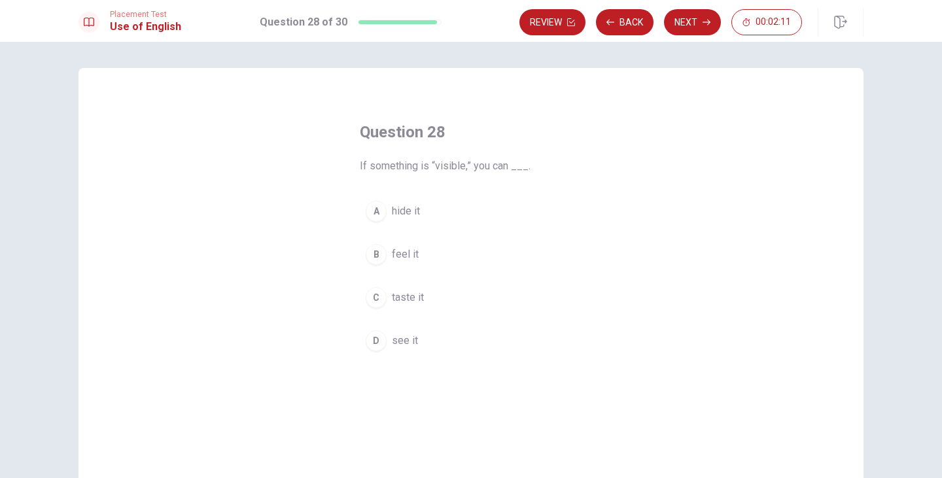
click at [392, 338] on span "see it" at bounding box center [405, 341] width 26 height 16
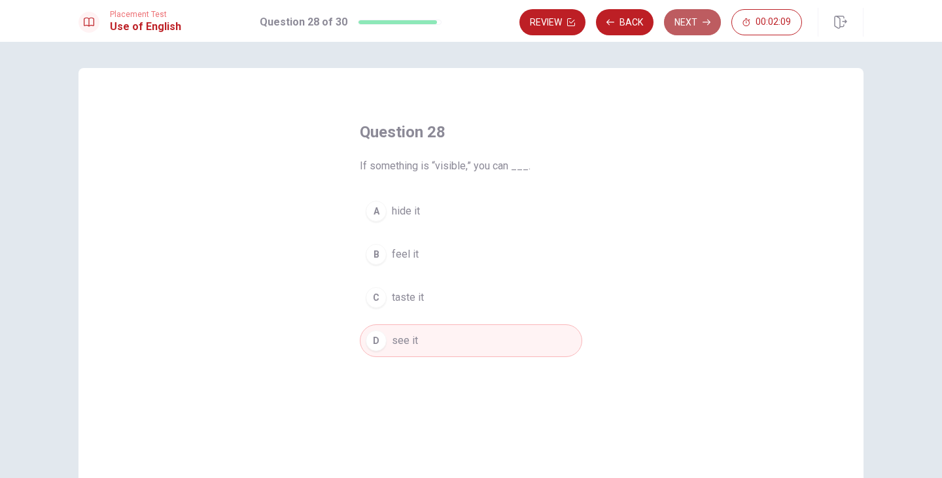
click at [702, 24] on button "Next" at bounding box center [692, 22] width 57 height 26
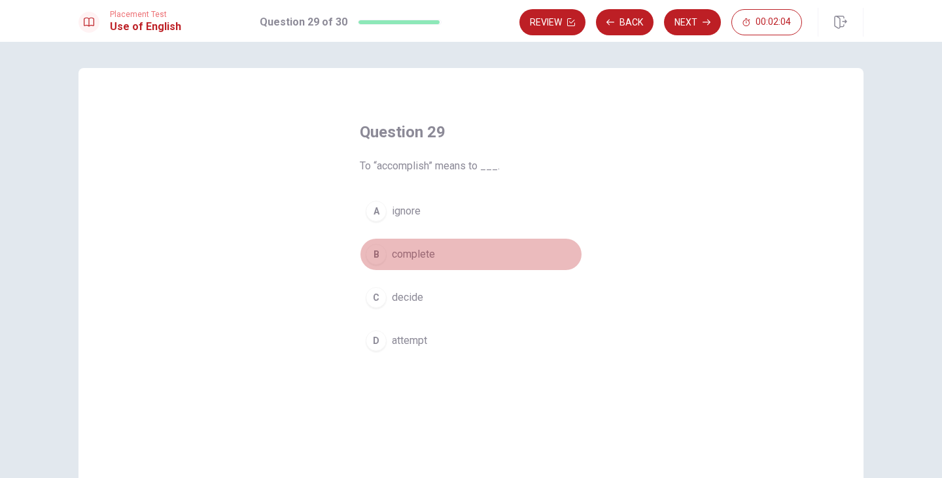
click at [420, 253] on span "complete" at bounding box center [413, 255] width 43 height 16
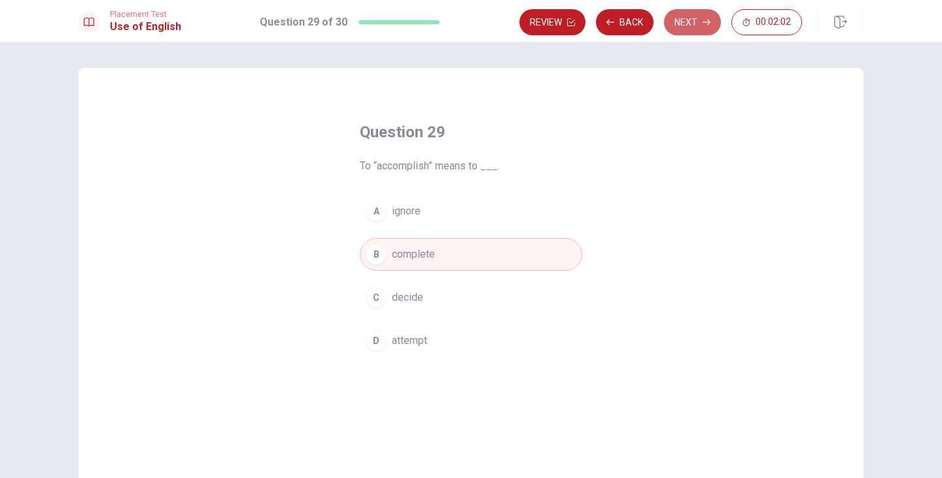
click at [686, 24] on button "Next" at bounding box center [692, 22] width 57 height 26
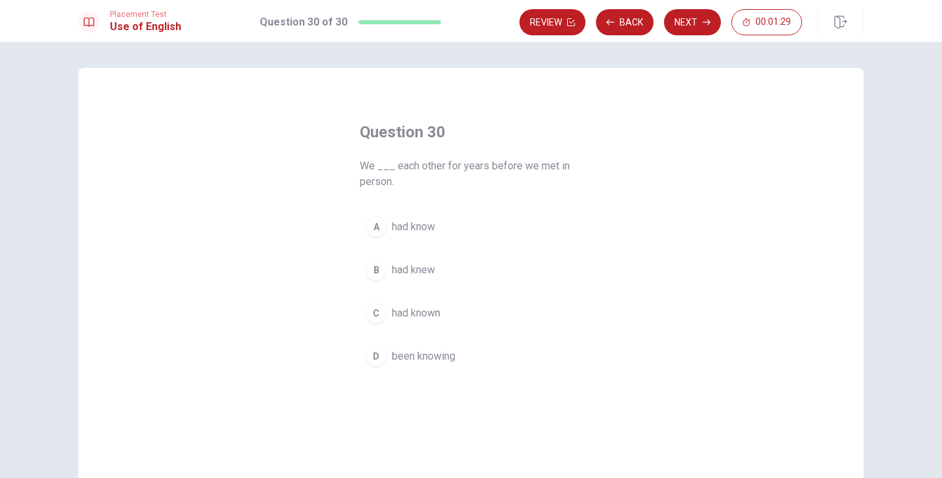
click at [445, 355] on span "been knowing" at bounding box center [423, 357] width 63 height 16
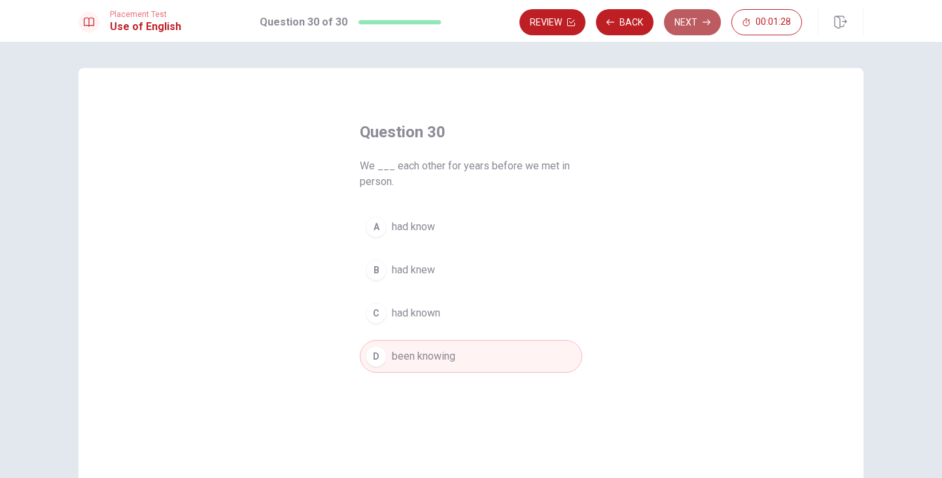
click at [684, 19] on button "Next" at bounding box center [692, 22] width 57 height 26
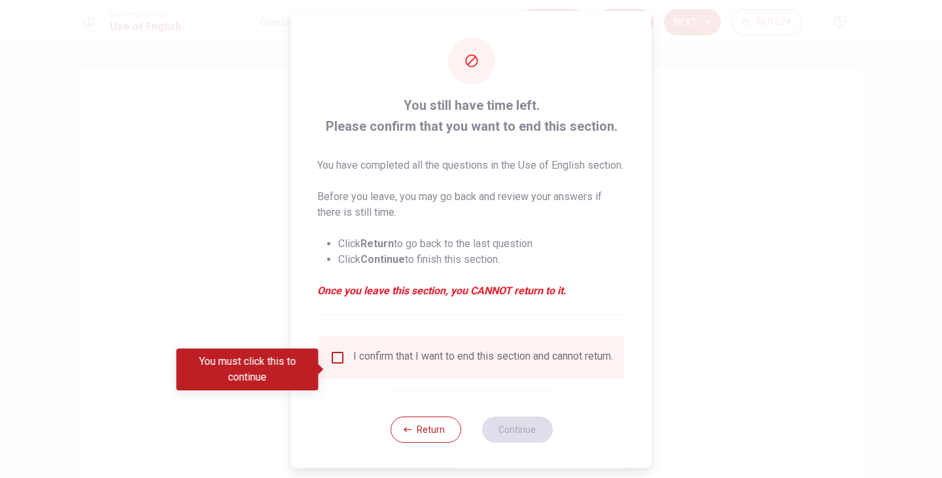
scroll to position [26, 0]
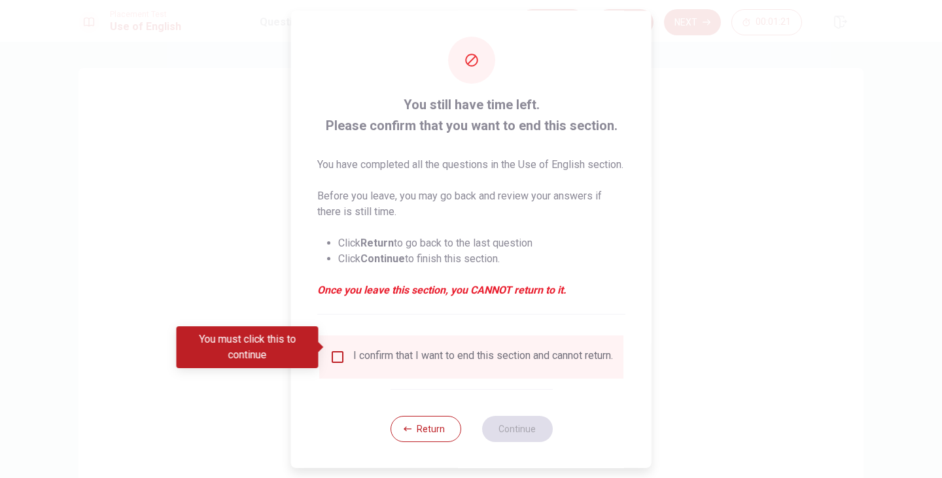
click at [343, 349] on div "I confirm that I want to end this section and cannot return." at bounding box center [471, 357] width 283 height 16
click at [339, 349] on input "You must click this to continue" at bounding box center [338, 357] width 16 height 16
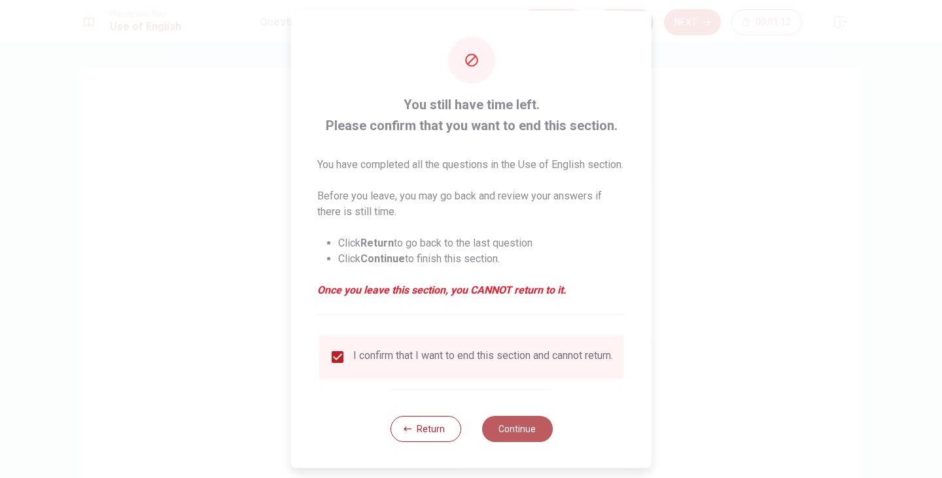
click at [530, 421] on button "Continue" at bounding box center [517, 428] width 71 height 26
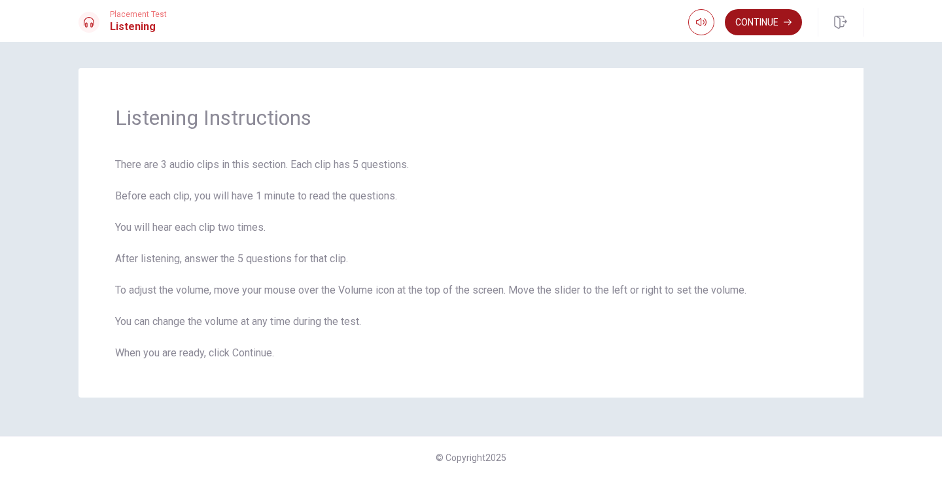
click at [767, 25] on button "Continue" at bounding box center [763, 22] width 77 height 26
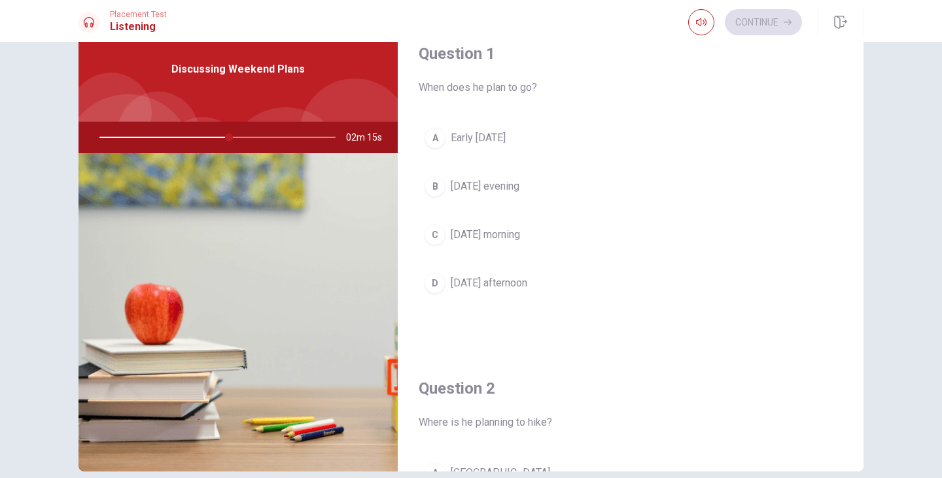
scroll to position [0, 0]
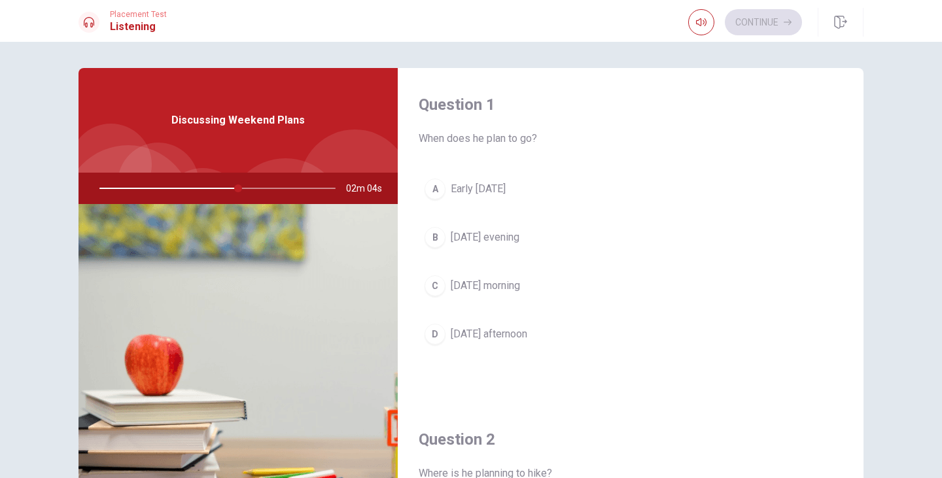
click at [495, 185] on span "Early [DATE]" at bounding box center [478, 189] width 55 height 16
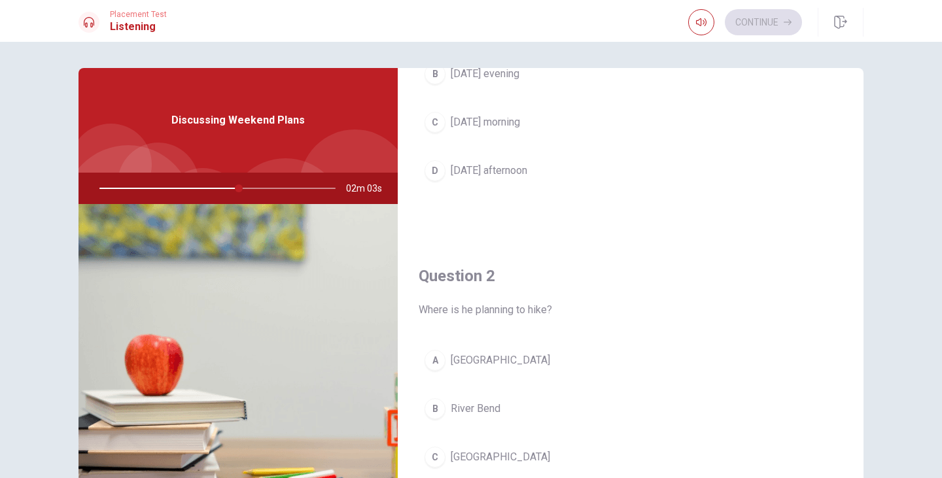
scroll to position [262, 0]
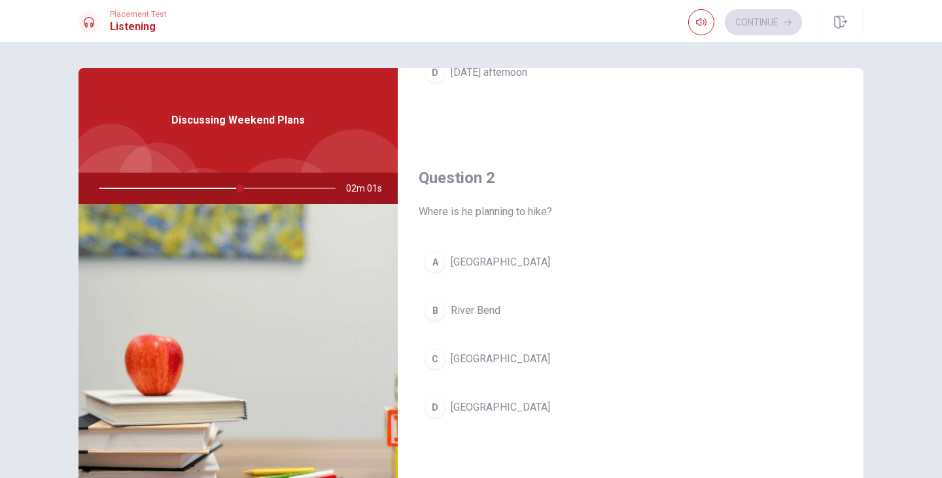
click at [469, 410] on span "[GEOGRAPHIC_DATA]" at bounding box center [500, 408] width 99 height 16
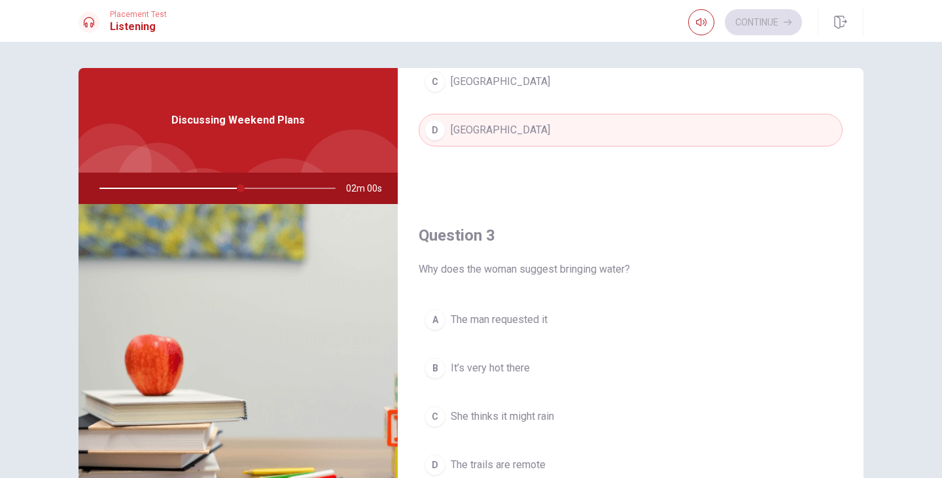
scroll to position [589, 0]
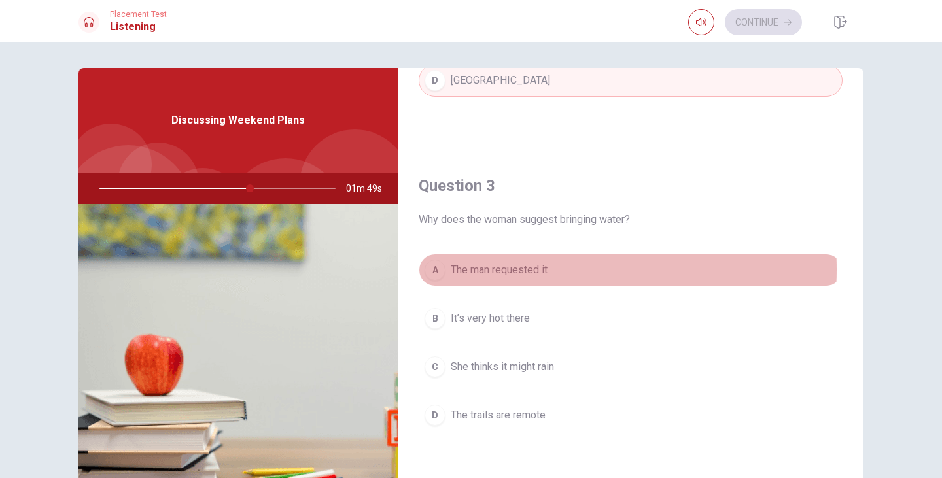
click at [535, 270] on span "The man requested it" at bounding box center [499, 270] width 97 height 16
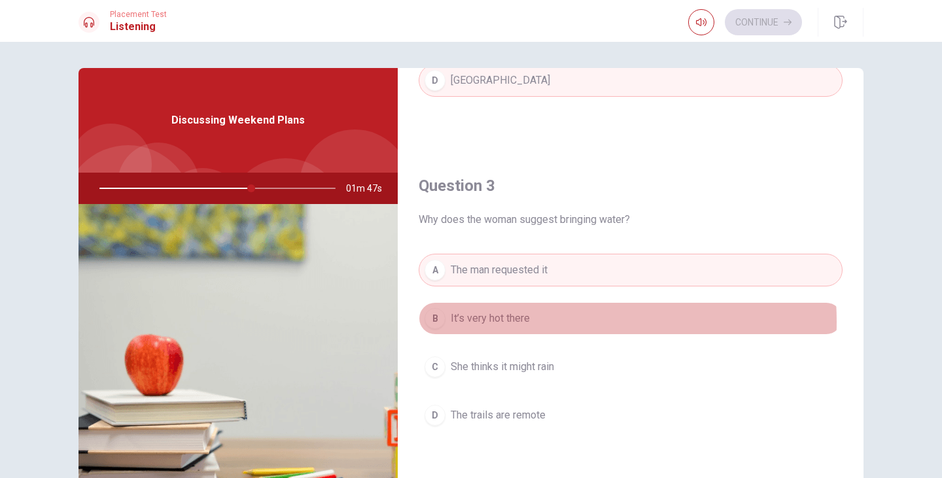
click at [528, 322] on button "B It’s very hot there" at bounding box center [631, 318] width 424 height 33
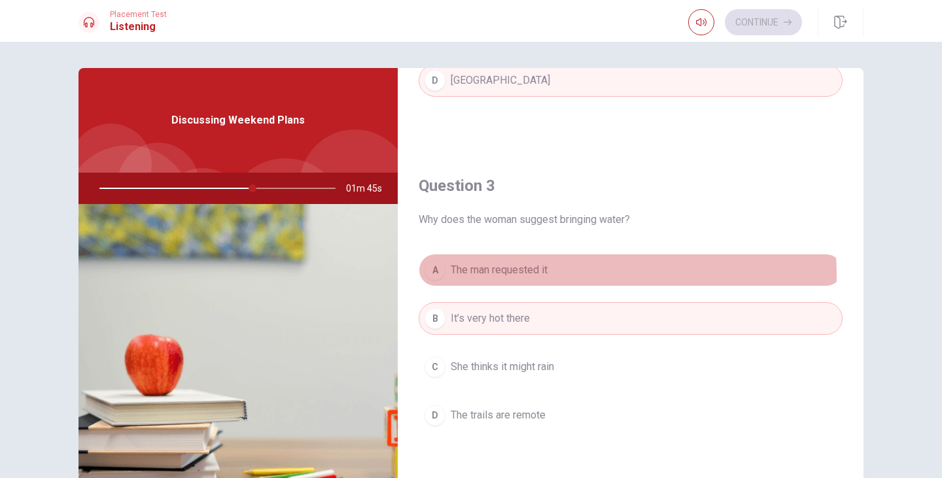
click at [540, 275] on span "The man requested it" at bounding box center [499, 270] width 97 height 16
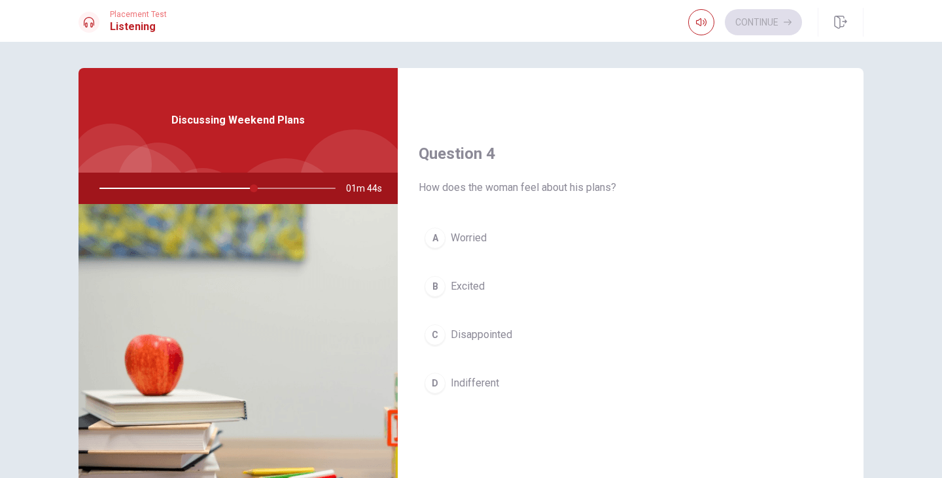
scroll to position [981, 0]
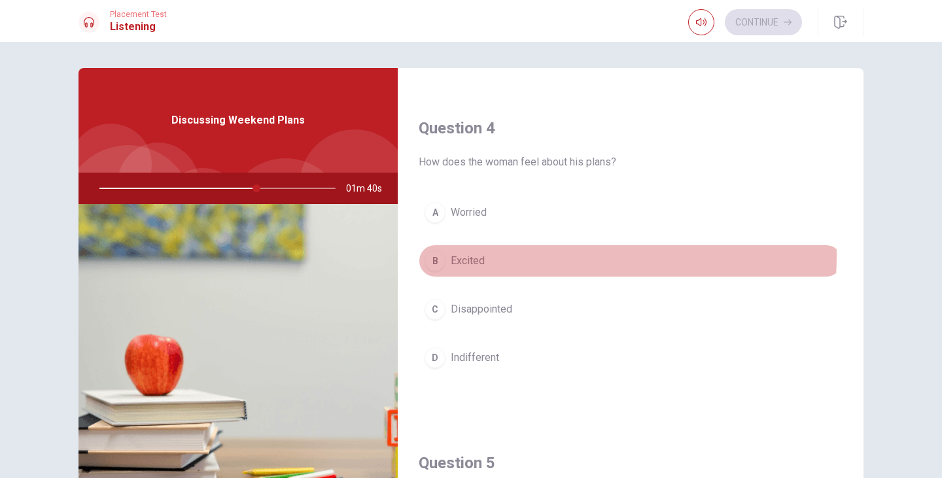
click at [472, 254] on span "Excited" at bounding box center [468, 261] width 34 height 16
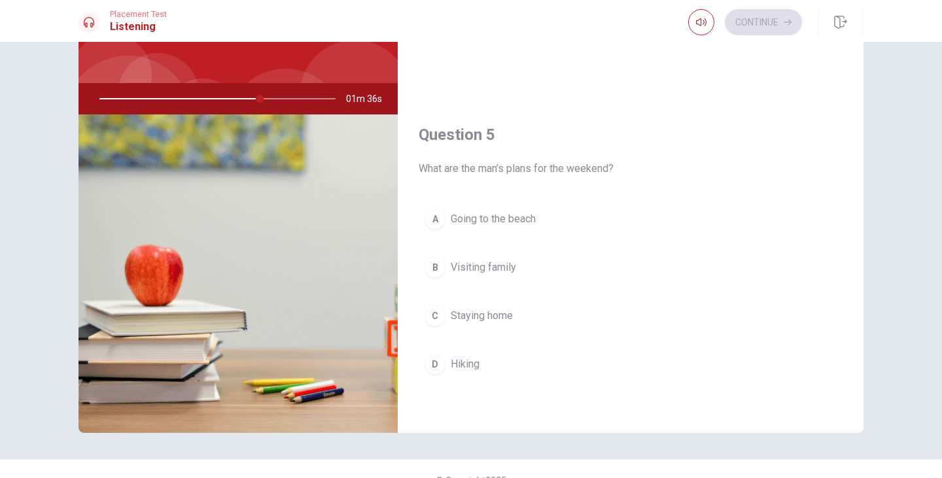
scroll to position [113, 0]
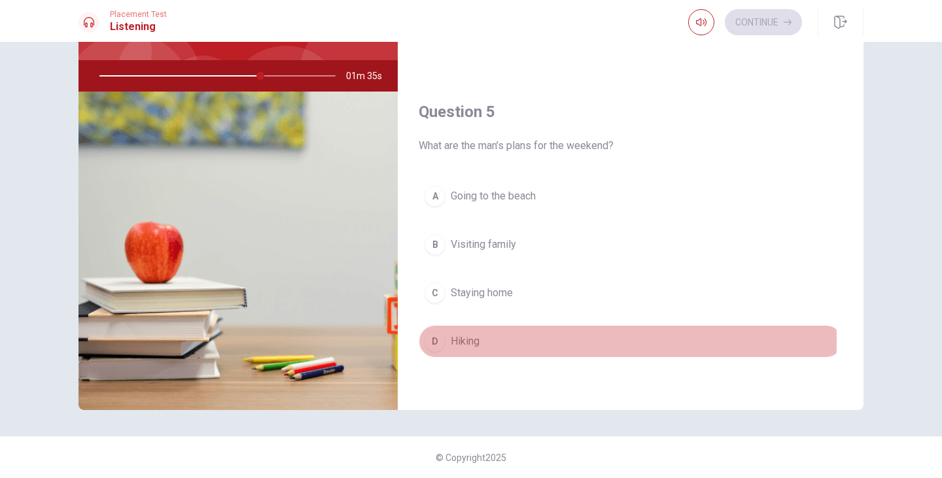
click at [470, 342] on span "Hiking" at bounding box center [465, 342] width 29 height 16
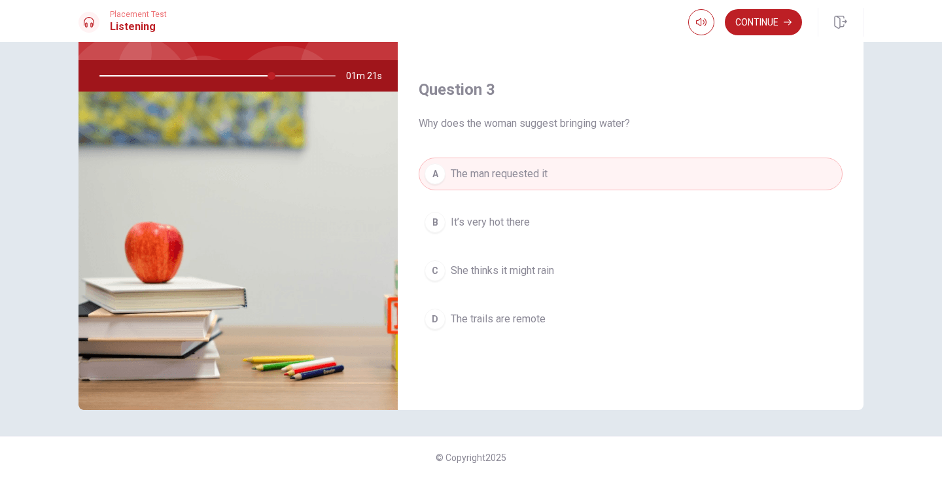
scroll to position [566, 0]
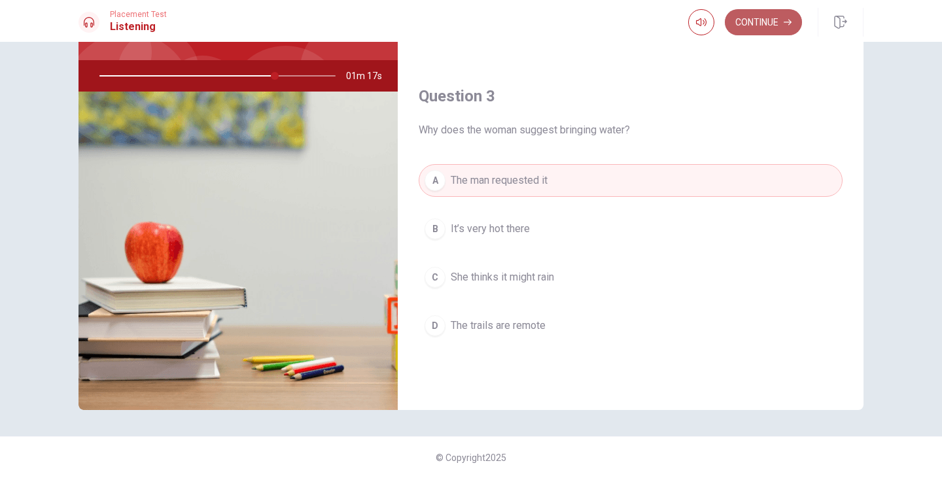
click at [772, 16] on button "Continue" at bounding box center [763, 22] width 77 height 26
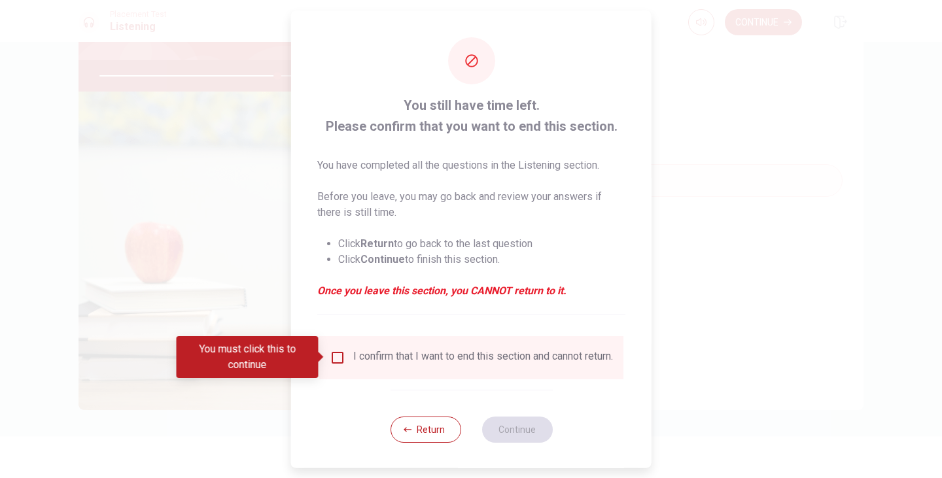
click at [427, 442] on button "Return" at bounding box center [425, 429] width 71 height 26
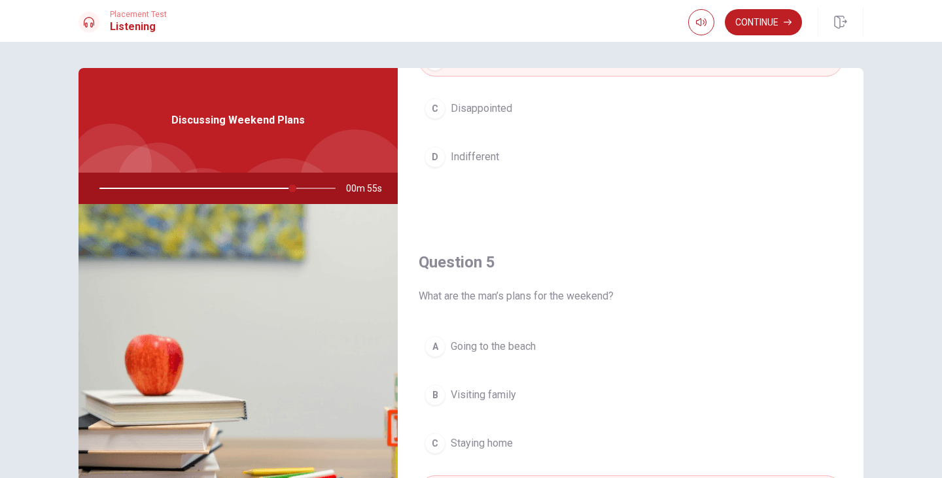
scroll to position [1220, 0]
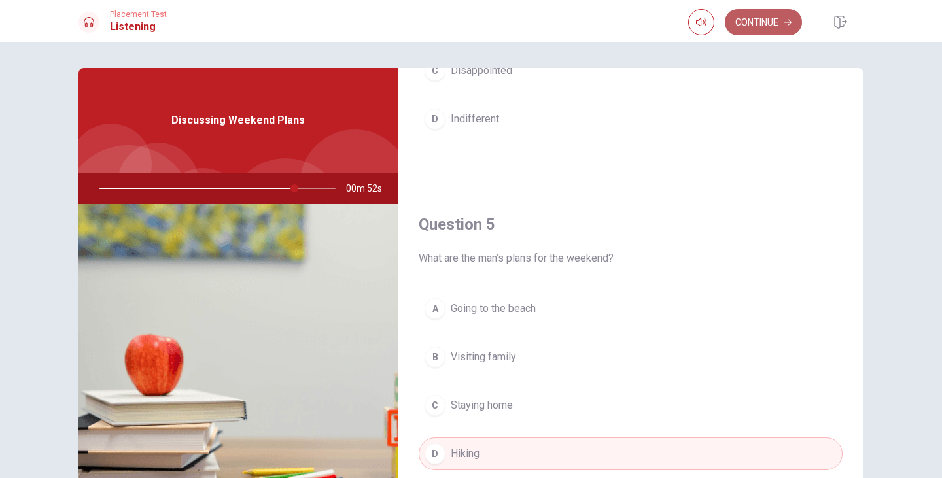
click at [771, 24] on button "Continue" at bounding box center [763, 22] width 77 height 26
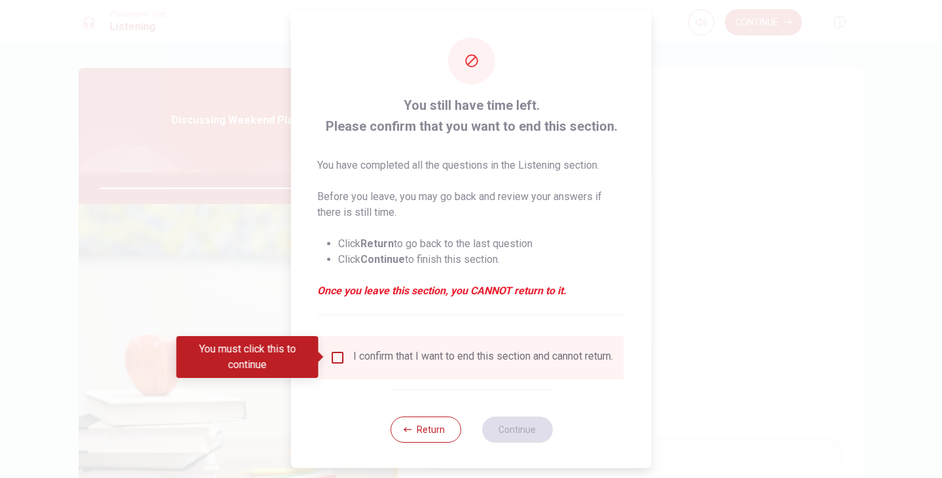
click at [719, 332] on div at bounding box center [471, 239] width 942 height 478
click at [727, 254] on div at bounding box center [471, 239] width 942 height 478
drag, startPoint x: 231, startPoint y: 287, endPoint x: 244, endPoint y: 307, distance: 23.6
click at [241, 290] on div at bounding box center [471, 239] width 942 height 478
click at [402, 442] on button "Return" at bounding box center [425, 429] width 71 height 26
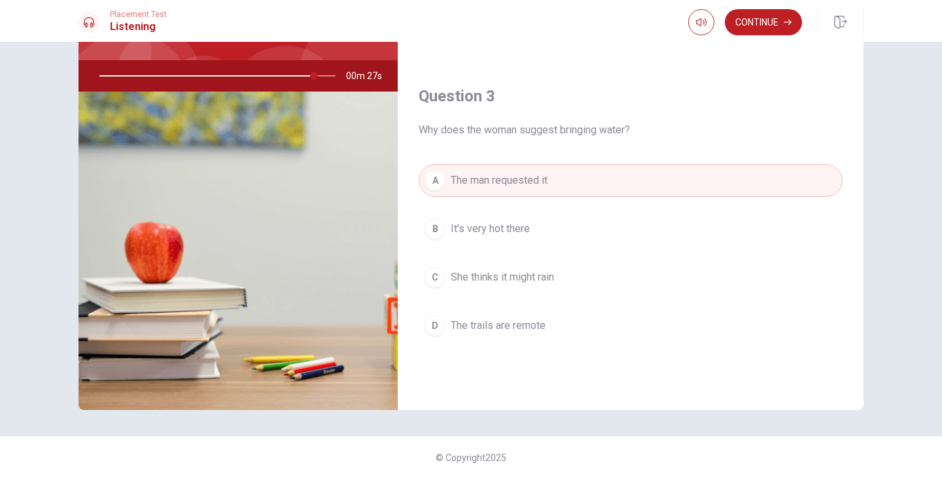
scroll to position [500, 0]
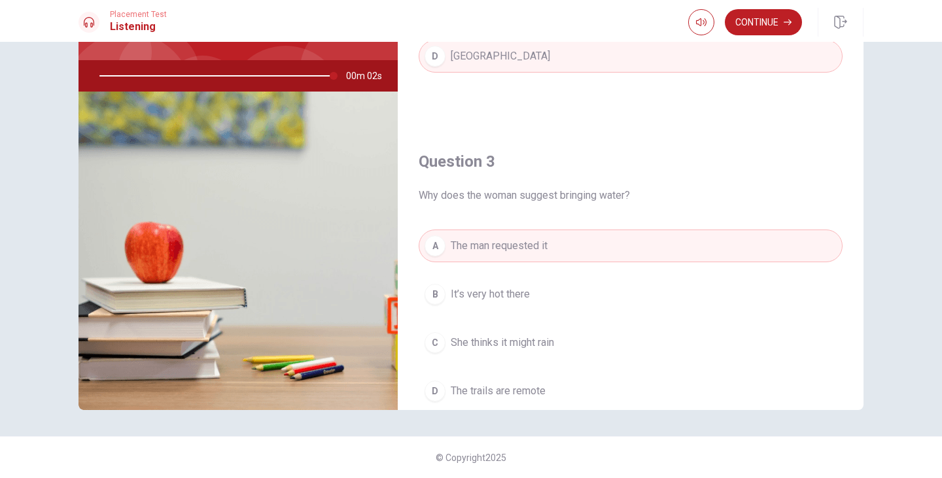
click at [519, 287] on span "It’s very hot there" at bounding box center [490, 295] width 79 height 16
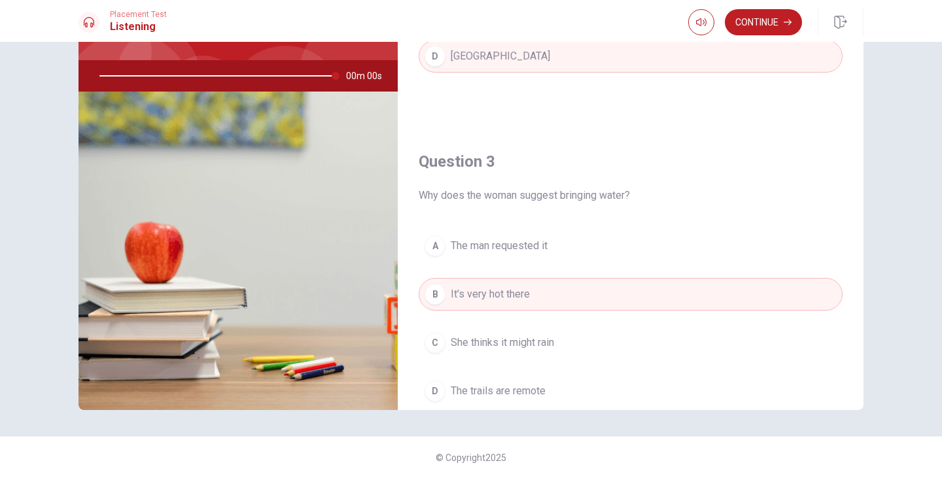
type input "0"
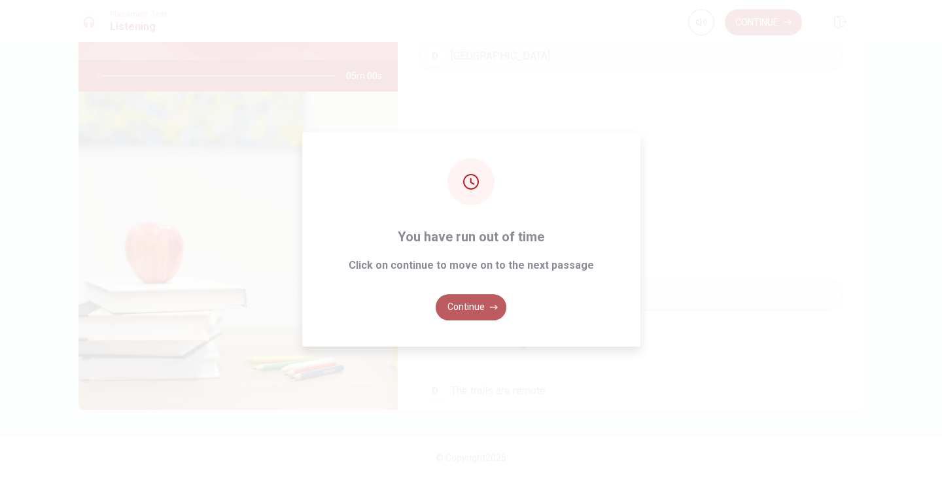
click at [495, 306] on icon "button" at bounding box center [494, 307] width 8 height 5
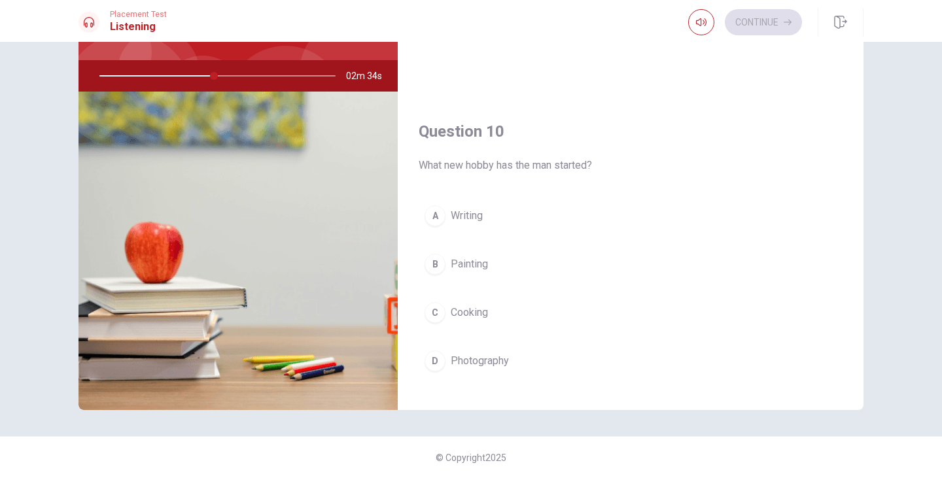
scroll to position [1220, 0]
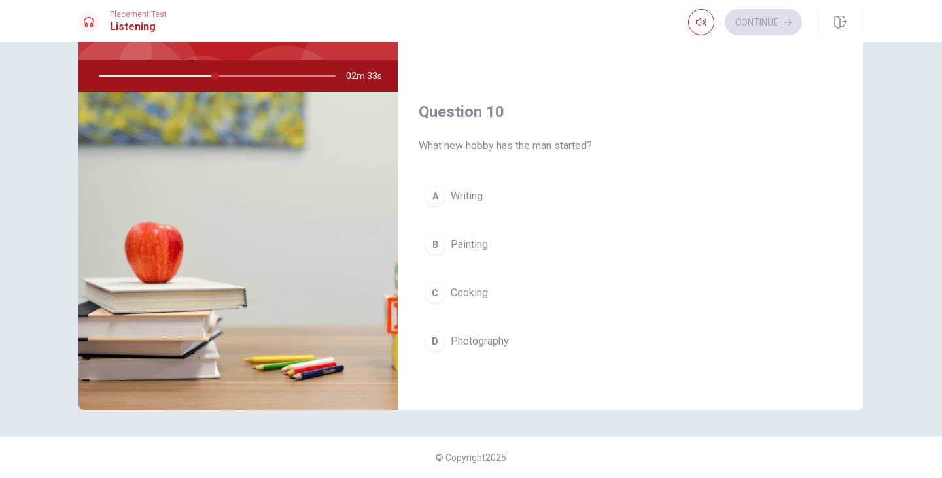
click at [473, 342] on span "Photography" at bounding box center [480, 342] width 58 height 16
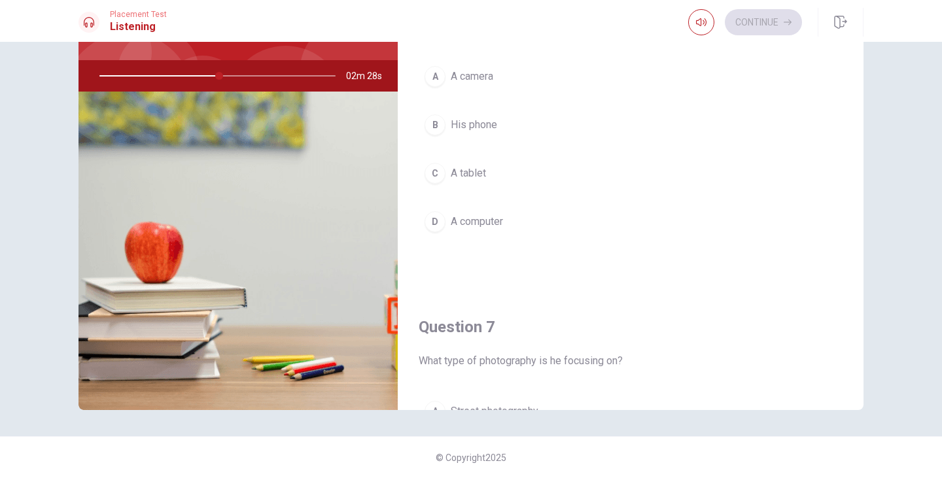
scroll to position [0, 0]
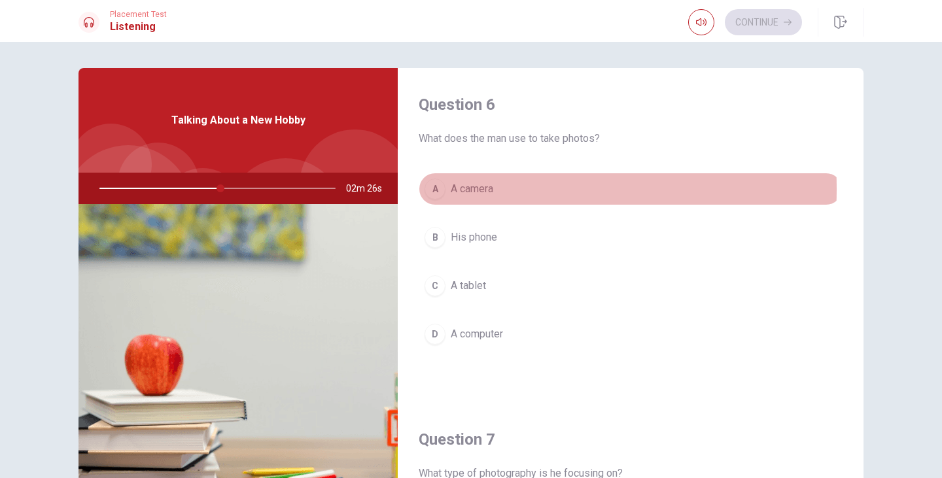
click at [472, 189] on span "A camera" at bounding box center [472, 189] width 43 height 16
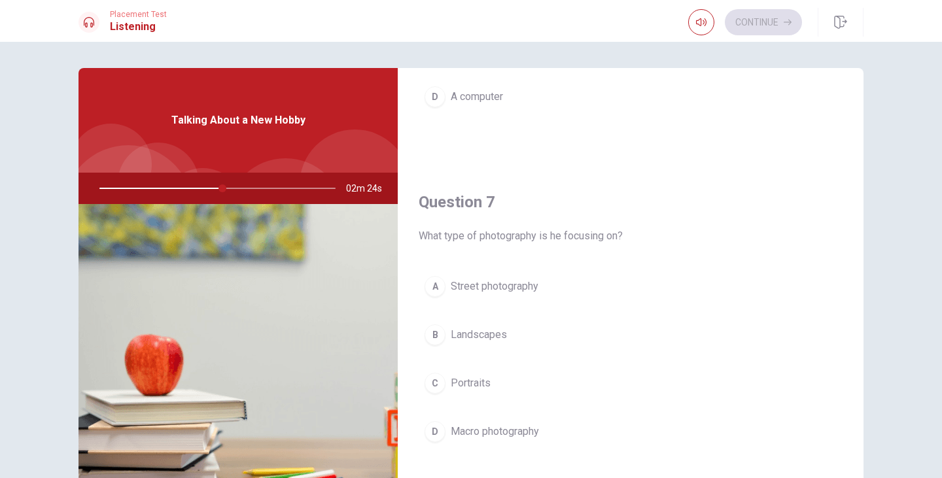
scroll to position [262, 0]
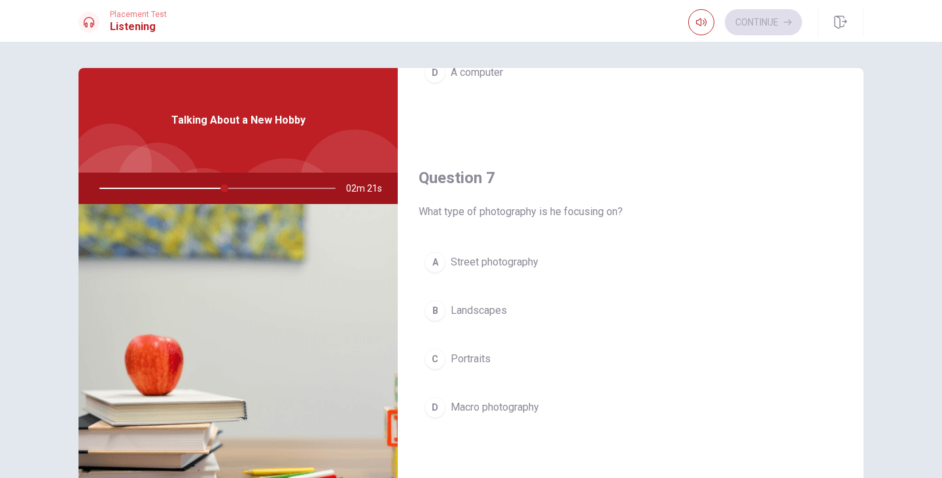
click at [487, 309] on span "Landscapes" at bounding box center [479, 311] width 56 height 16
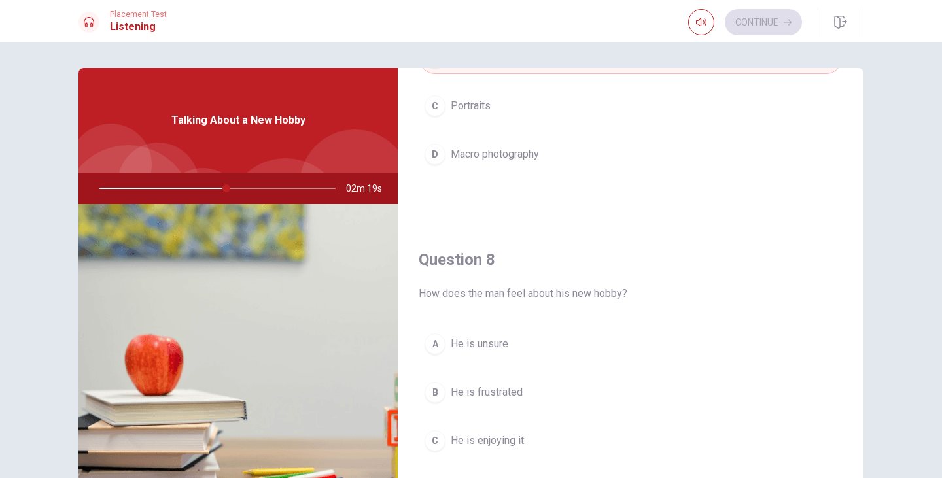
scroll to position [523, 0]
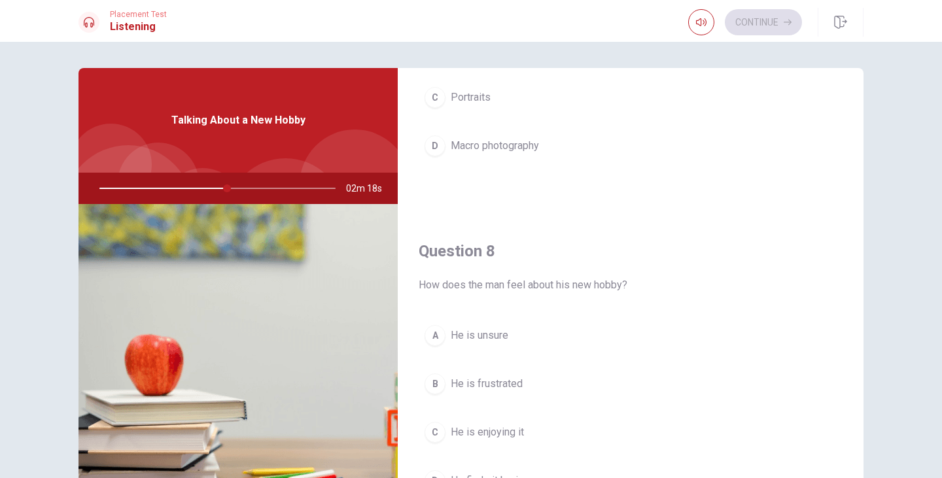
click at [506, 429] on span "He is enjoying it" at bounding box center [487, 433] width 73 height 16
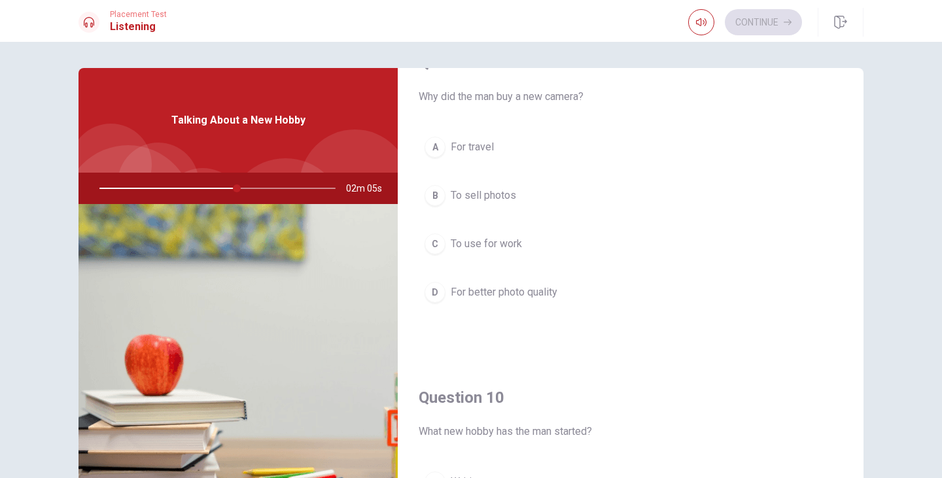
scroll to position [1024, 0]
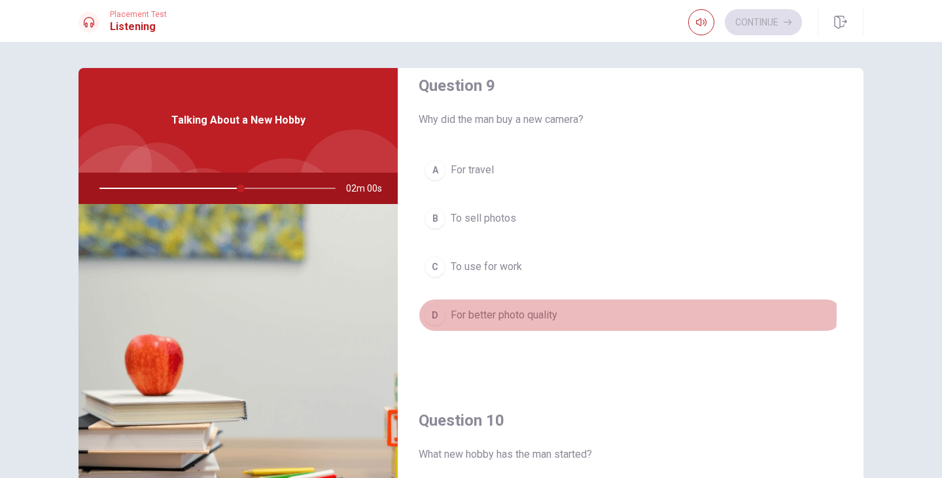
click at [527, 313] on span "For better photo quality" at bounding box center [504, 315] width 107 height 16
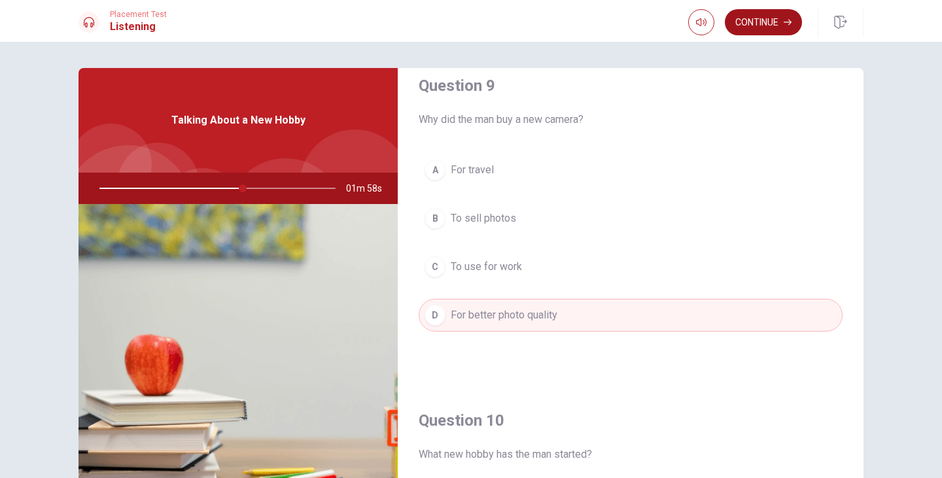
click at [777, 20] on button "Continue" at bounding box center [763, 22] width 77 height 26
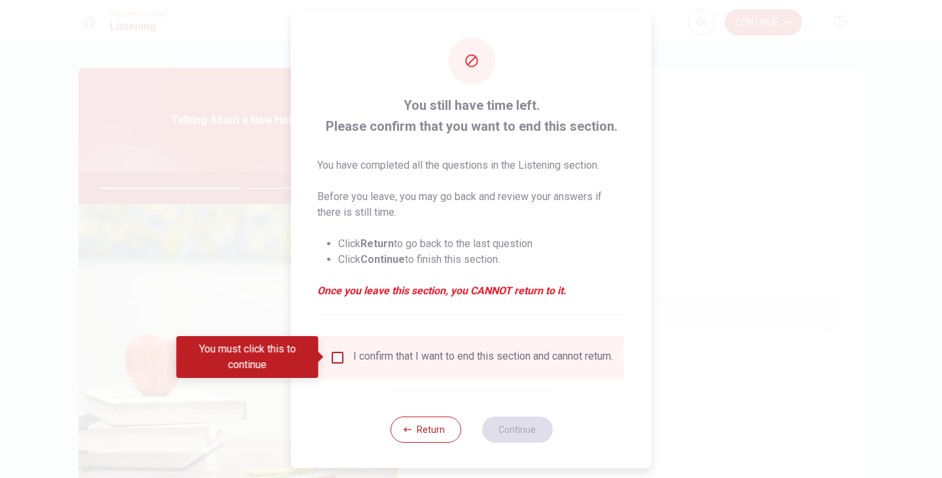
click at [455, 360] on div "I confirm that I want to end this section and cannot return." at bounding box center [483, 357] width 260 height 16
click at [345, 362] on div "I confirm that I want to end this section and cannot return." at bounding box center [471, 357] width 283 height 16
click at [340, 357] on input "You must click this to continue" at bounding box center [338, 357] width 16 height 16
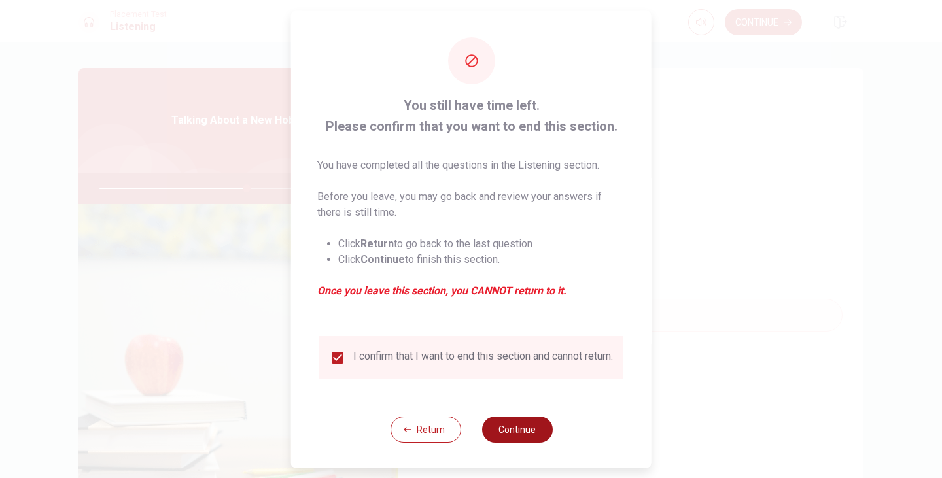
click at [497, 442] on button "Continue" at bounding box center [517, 429] width 71 height 26
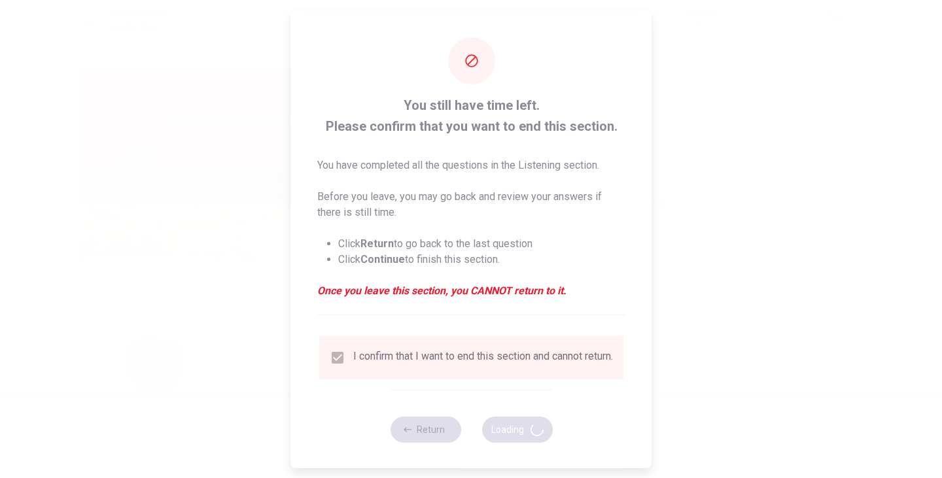
type input "63"
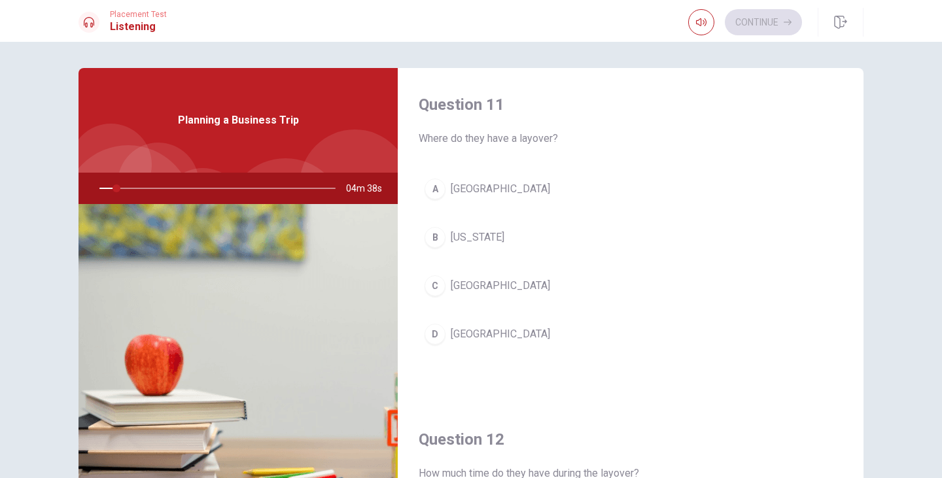
click at [598, 362] on div "A [GEOGRAPHIC_DATA] B [US_STATE] C Chicago D [GEOGRAPHIC_DATA]" at bounding box center [631, 275] width 424 height 204
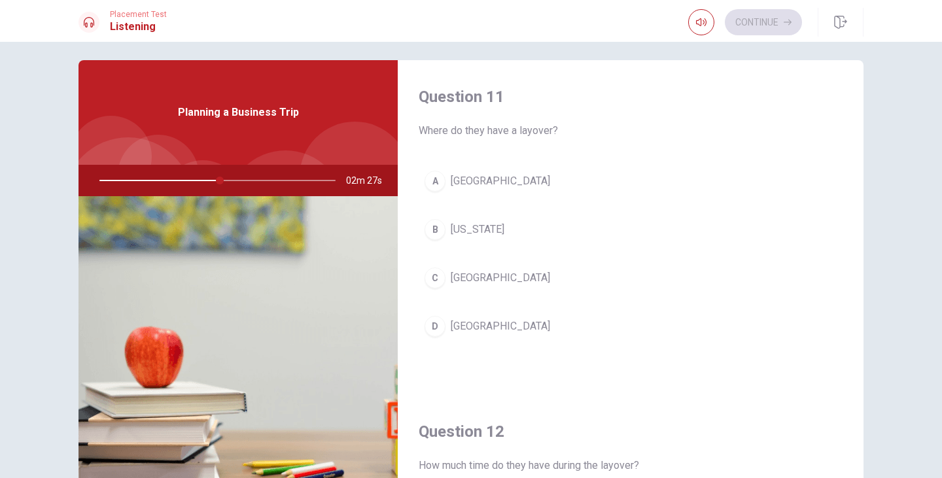
scroll to position [0, 0]
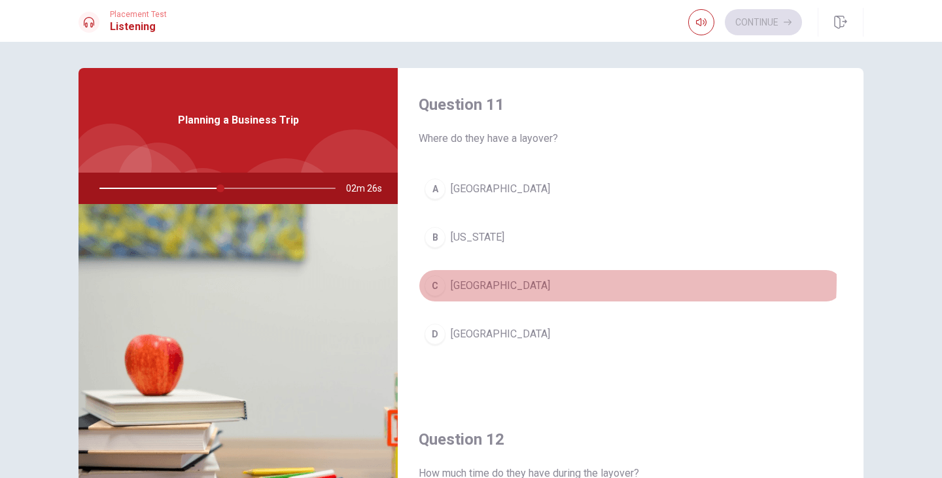
click at [457, 279] on span "[GEOGRAPHIC_DATA]" at bounding box center [500, 286] width 99 height 16
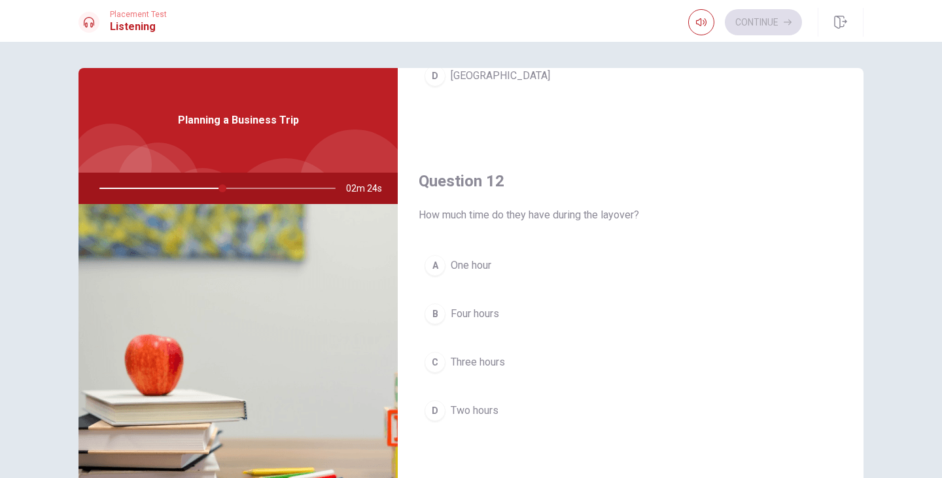
scroll to position [262, 0]
click at [469, 408] on span "Two hours" at bounding box center [475, 408] width 48 height 16
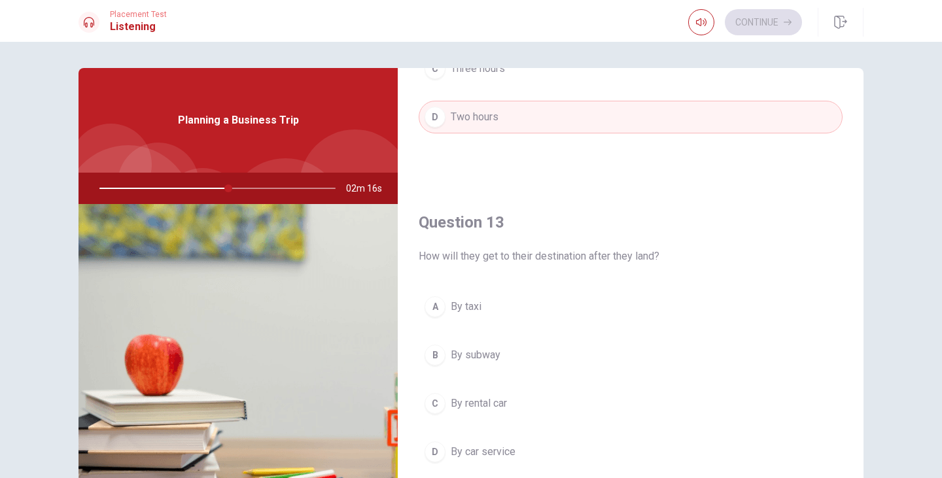
scroll to position [589, 0]
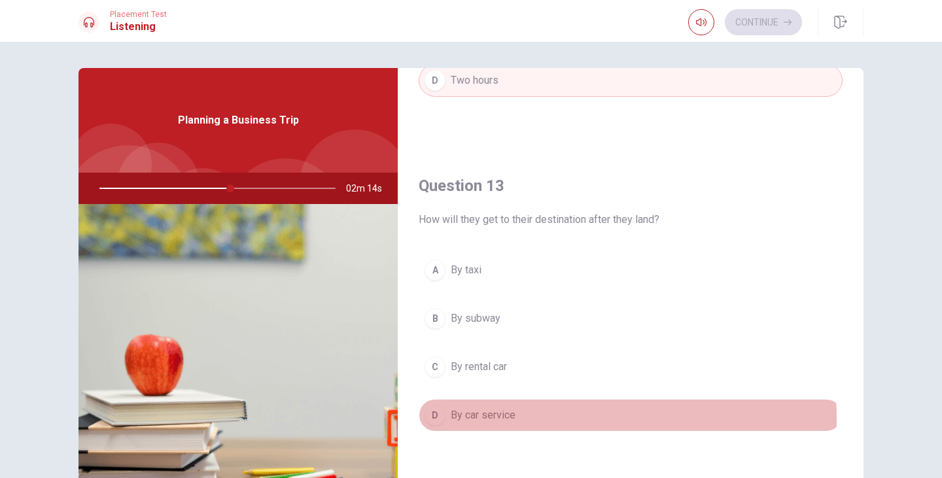
click at [509, 419] on span "By car service" at bounding box center [483, 416] width 65 height 16
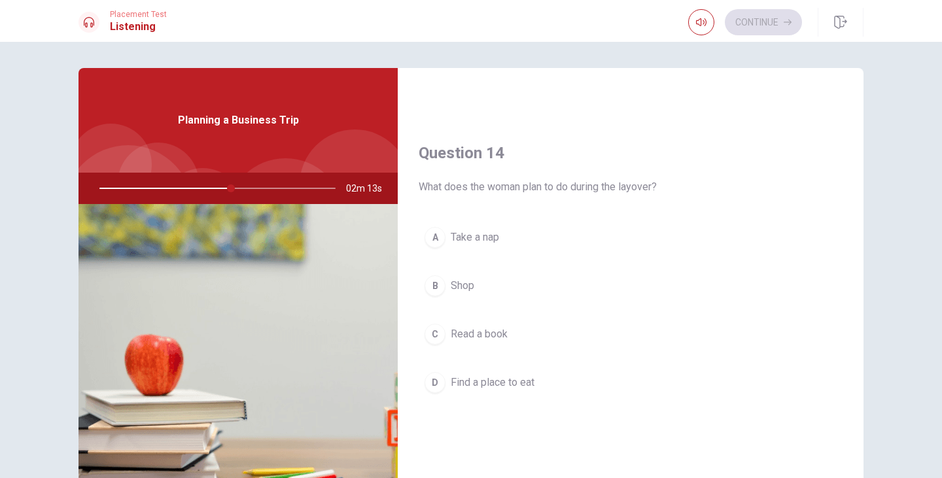
scroll to position [981, 0]
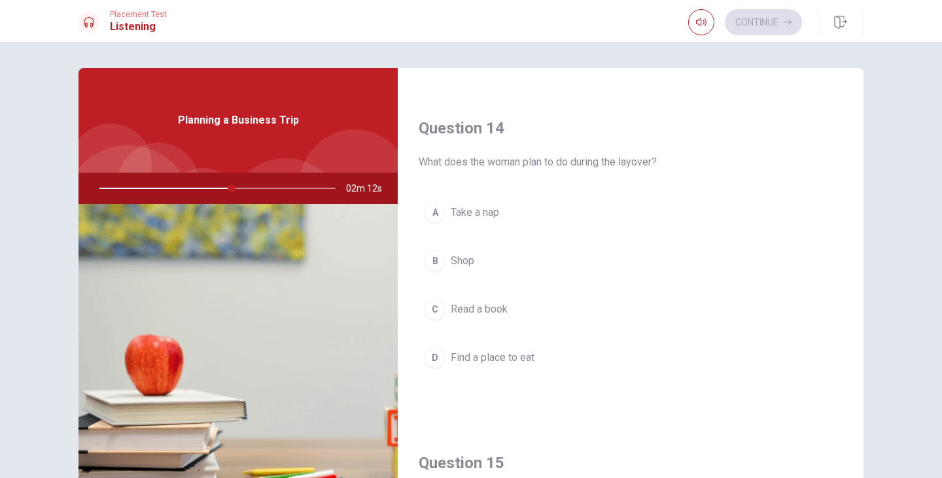
click at [518, 362] on span "Find a place to eat" at bounding box center [493, 358] width 84 height 16
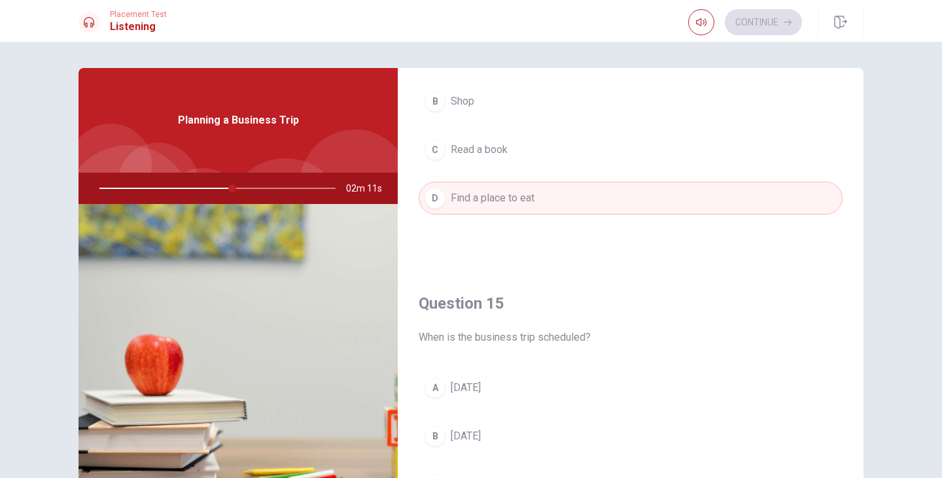
scroll to position [1178, 0]
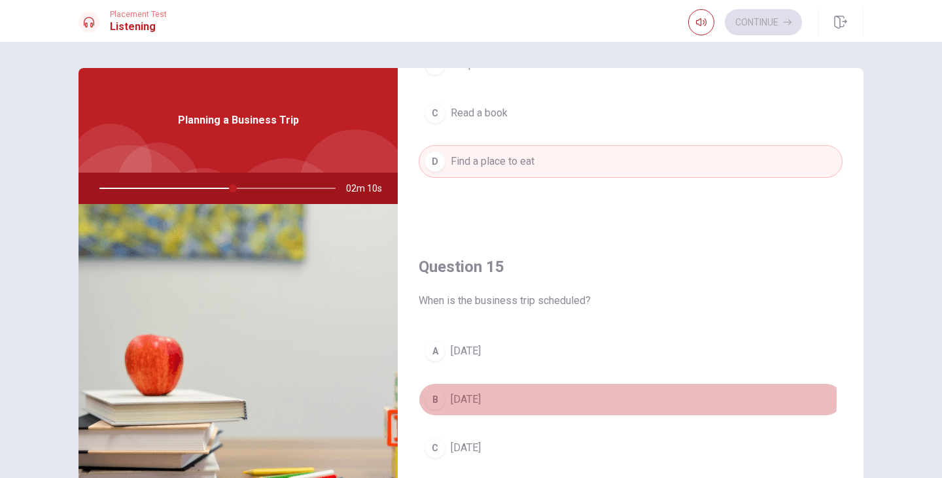
click at [481, 398] on span "[DATE]" at bounding box center [466, 400] width 30 height 16
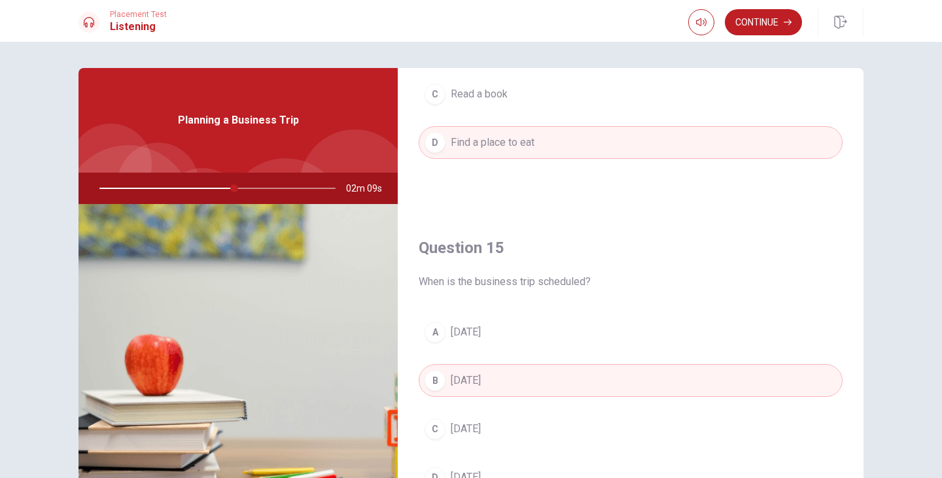
scroll to position [1220, 0]
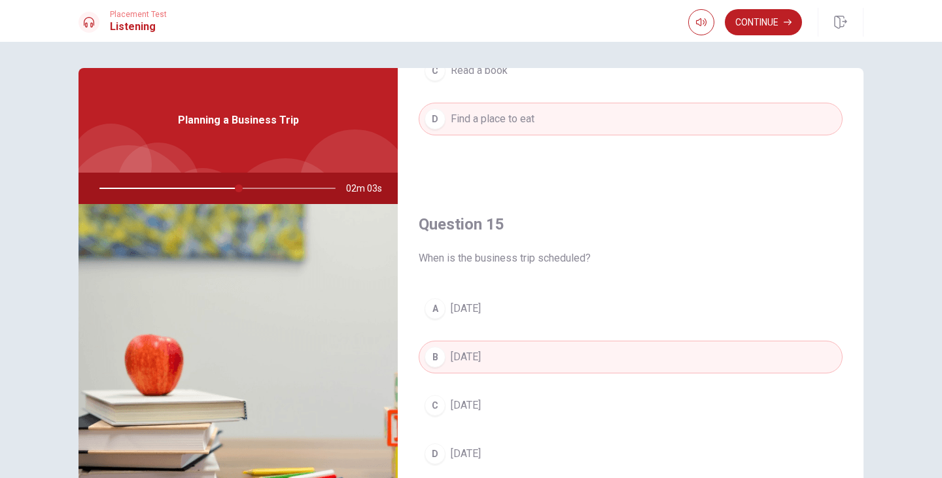
drag, startPoint x: 235, startPoint y: 188, endPoint x: 154, endPoint y: 183, distance: 80.6
click at [146, 174] on div at bounding box center [215, 188] width 262 height 31
click at [167, 193] on div at bounding box center [215, 188] width 262 height 31
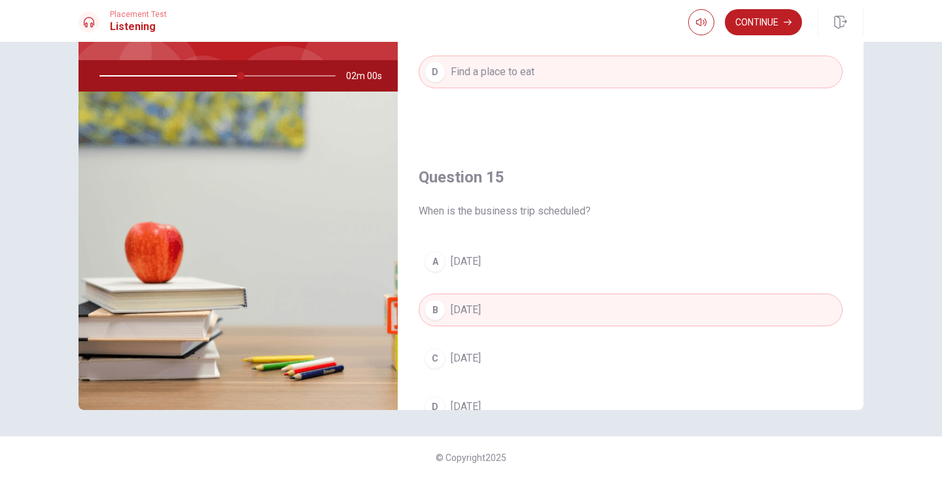
scroll to position [1155, 0]
click at [764, 14] on button "Continue" at bounding box center [763, 22] width 77 height 26
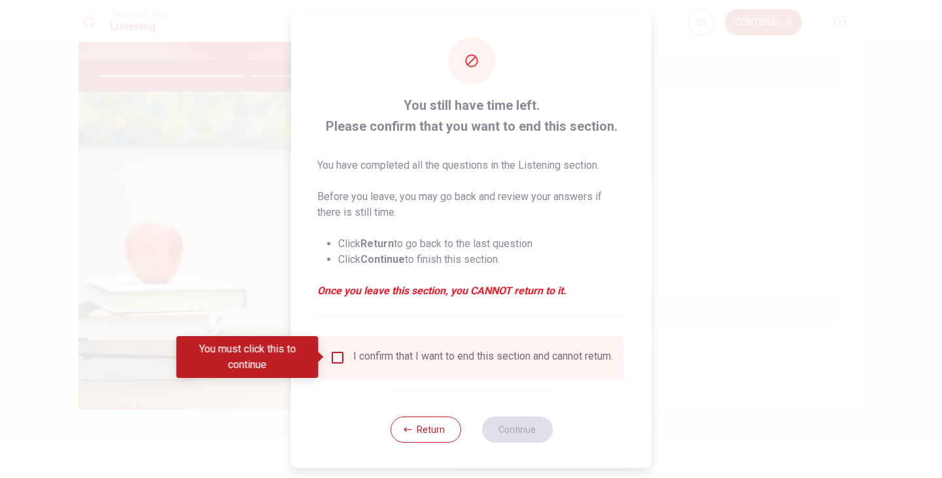
click at [343, 363] on div "I confirm that I want to end this section and cannot return." at bounding box center [471, 357] width 283 height 16
click at [338, 356] on input "You must click this to continue" at bounding box center [338, 357] width 16 height 16
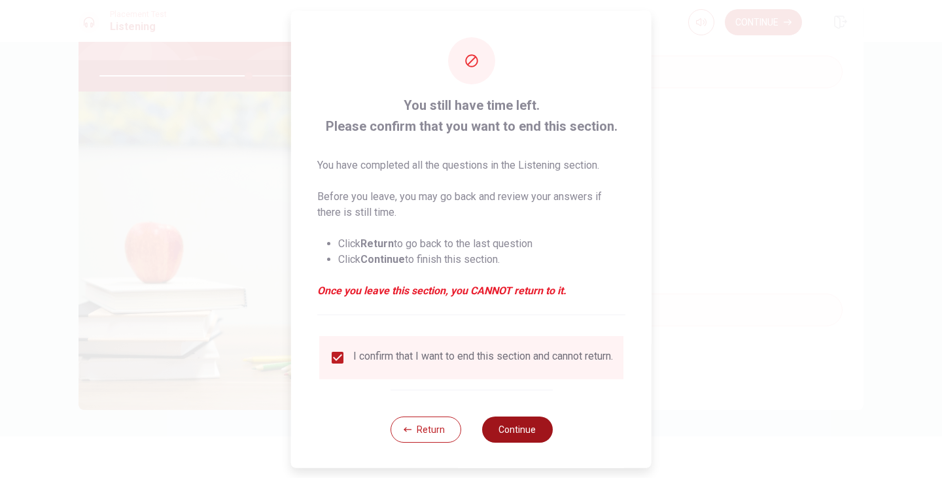
click at [517, 439] on button "Continue" at bounding box center [517, 429] width 71 height 26
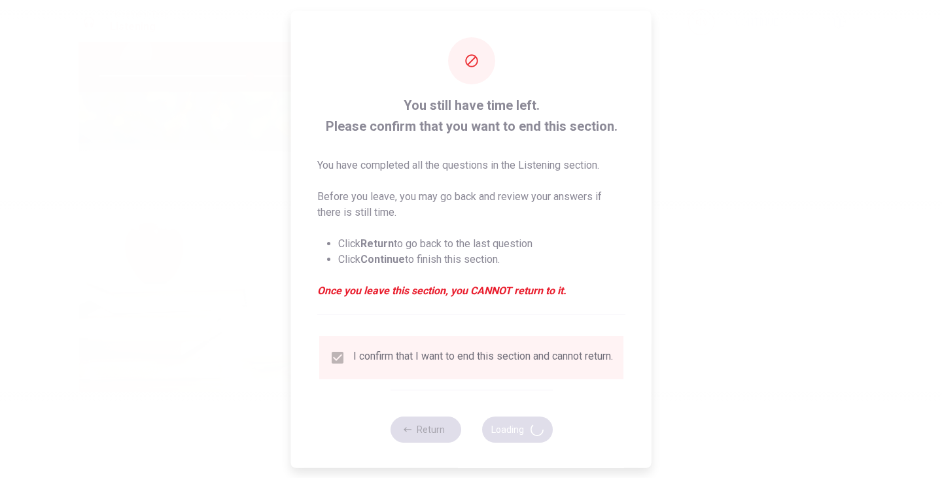
type input "64"
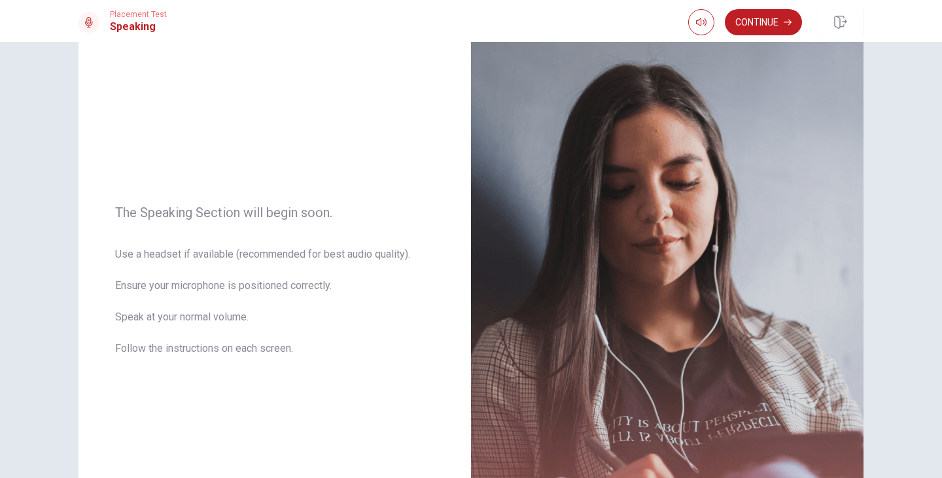
scroll to position [65, 0]
click at [764, 24] on button "Continue" at bounding box center [763, 22] width 77 height 26
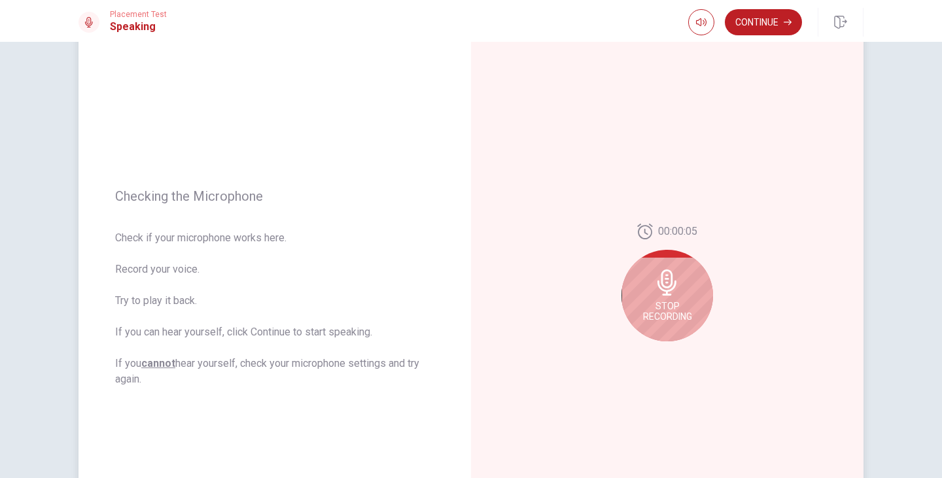
click at [673, 300] on div "Stop Recording" at bounding box center [668, 296] width 92 height 92
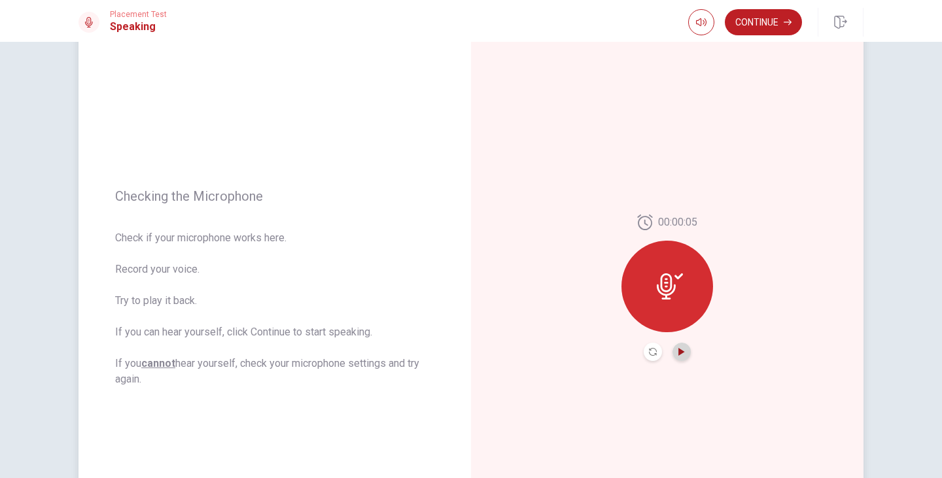
click at [682, 353] on icon "Play Audio" at bounding box center [682, 352] width 8 height 8
click at [682, 356] on button "Pause Audio" at bounding box center [682, 352] width 18 height 18
click at [682, 356] on button "Play Audio" at bounding box center [682, 352] width 18 height 18
click at [769, 16] on button "Continue" at bounding box center [763, 22] width 77 height 26
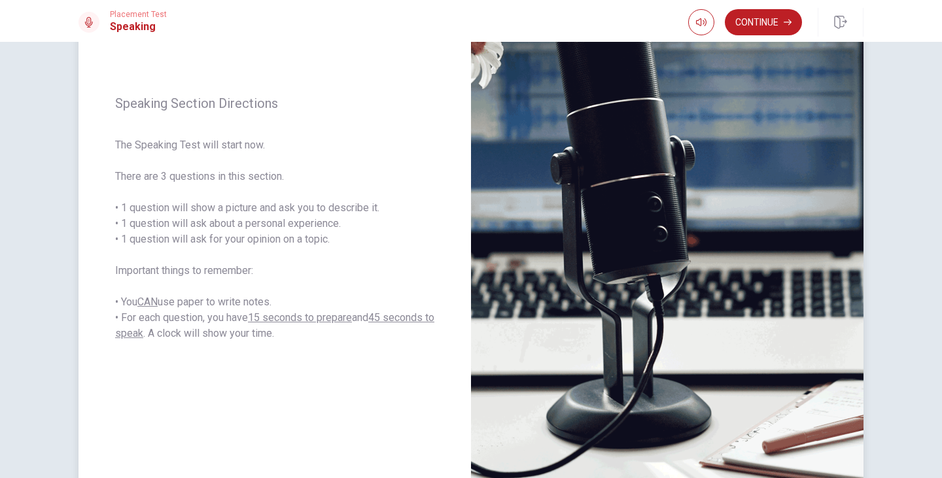
scroll to position [131, 0]
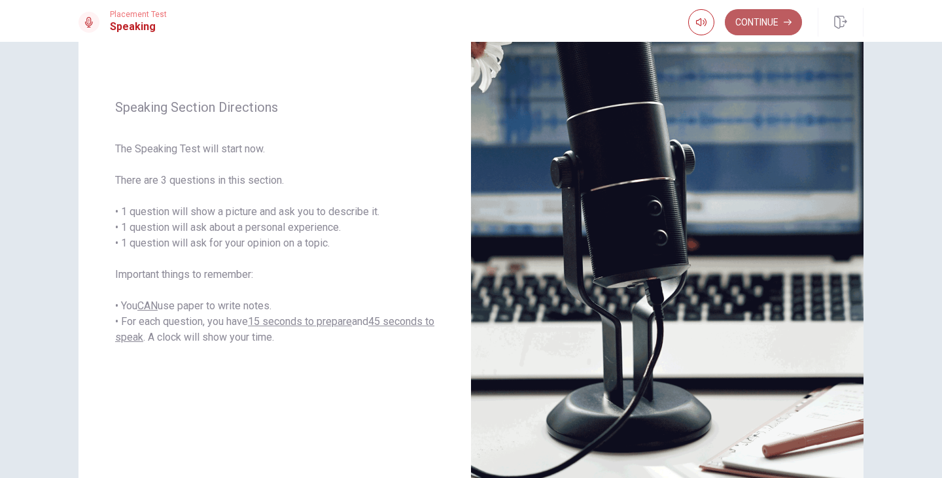
click at [760, 14] on button "Continue" at bounding box center [763, 22] width 77 height 26
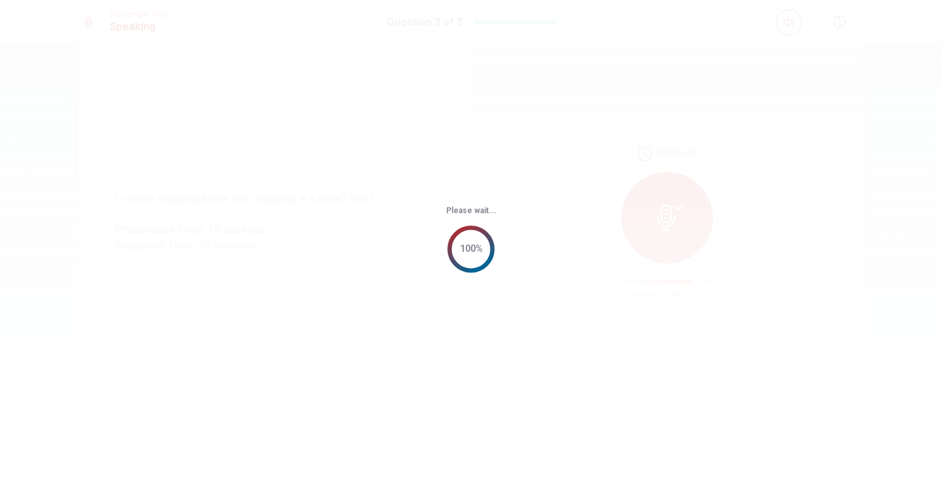
scroll to position [0, 0]
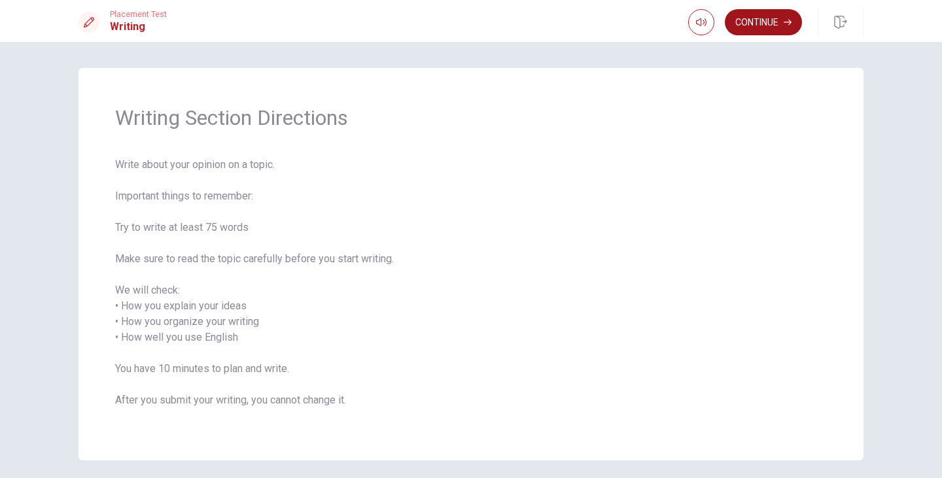
click at [755, 20] on button "Continue" at bounding box center [763, 22] width 77 height 26
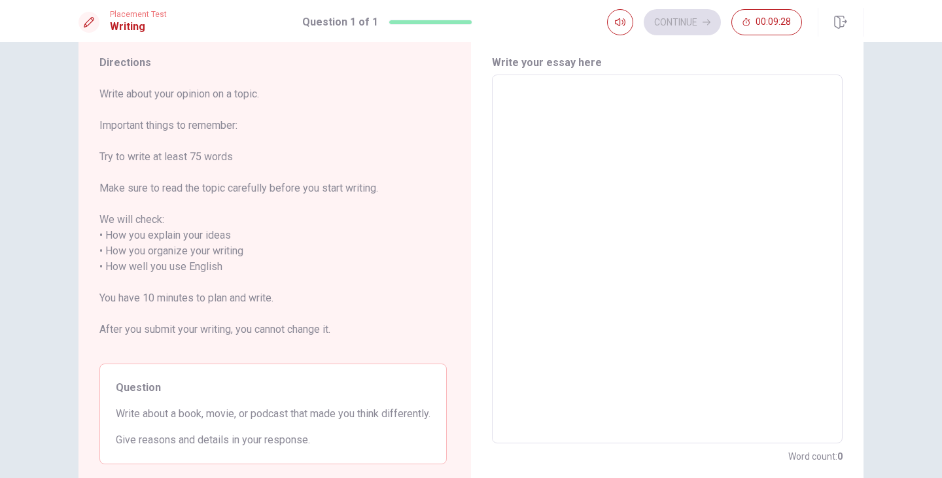
scroll to position [44, 0]
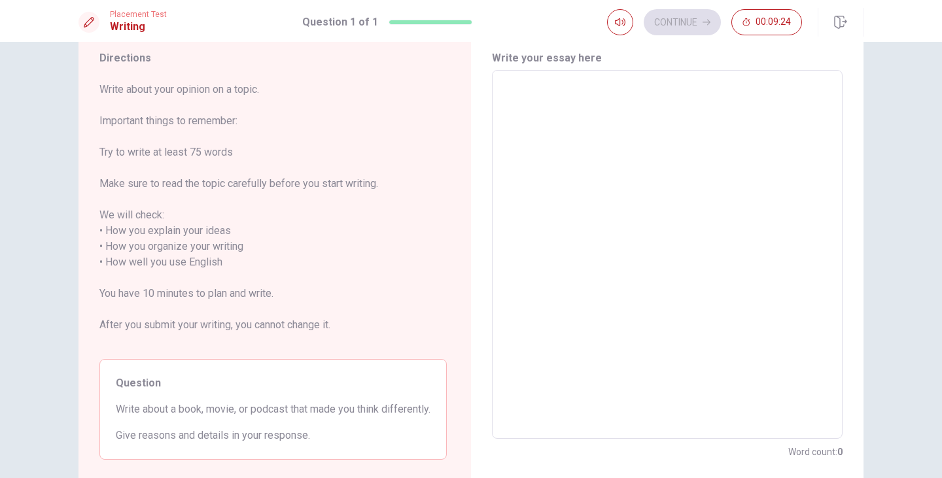
click at [534, 92] on textarea at bounding box center [667, 254] width 332 height 347
type textarea "w"
type textarea "x"
type textarea "we"
type textarea "x"
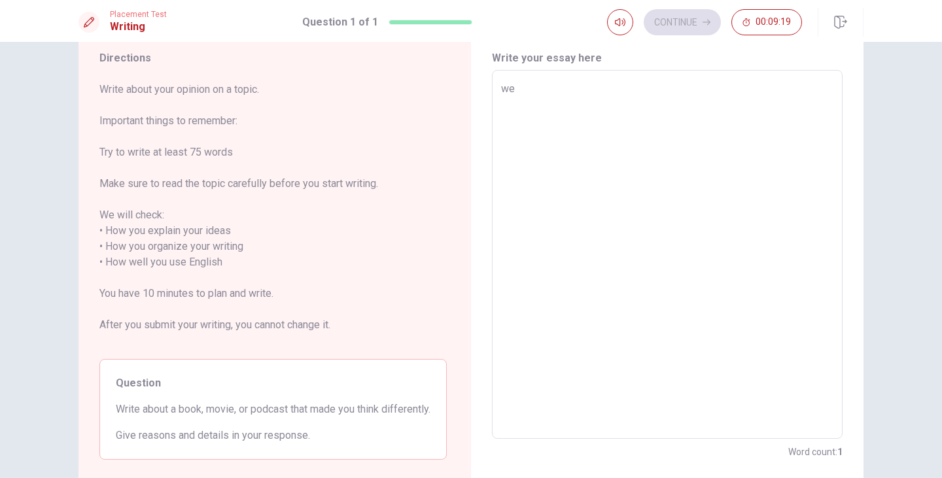
type textarea "we"
type textarea "x"
type textarea "we h"
type textarea "x"
type textarea "we ha"
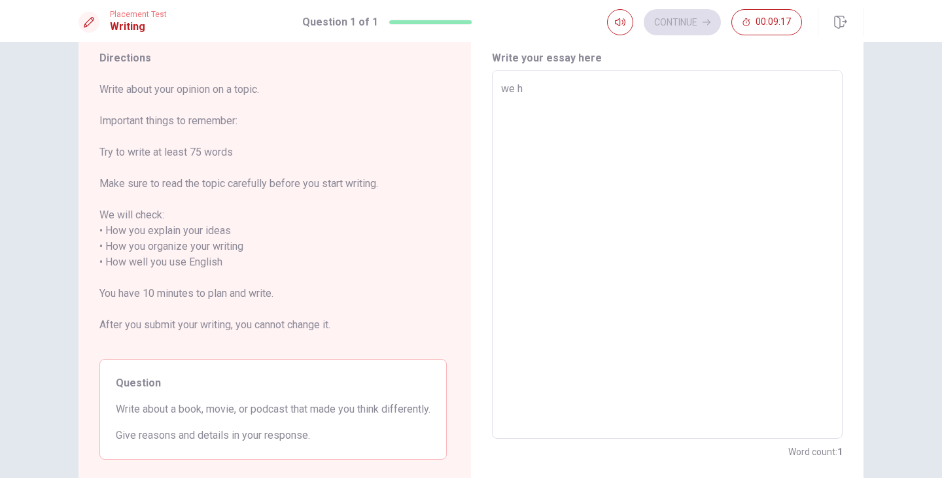
type textarea "x"
type textarea "we hav"
type textarea "x"
type textarea "we have"
type textarea "x"
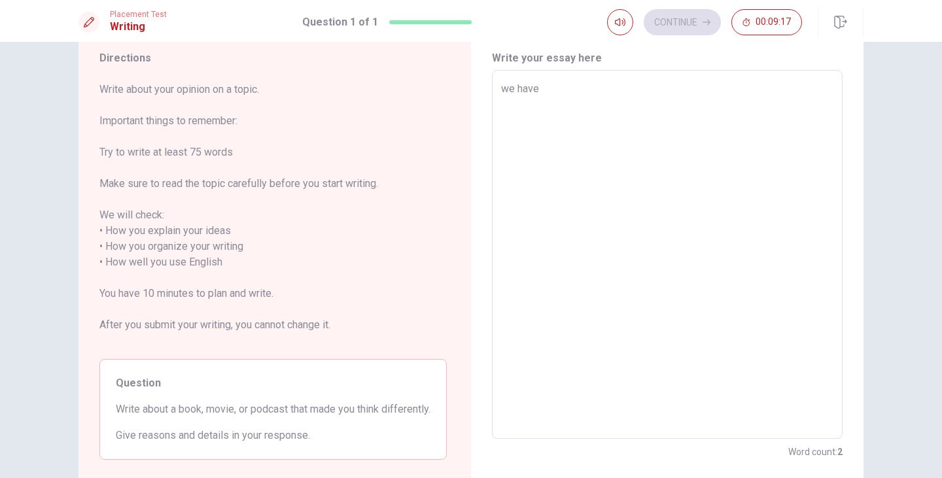
type textarea "we have"
type textarea "x"
type textarea "we have m"
type textarea "x"
type textarea "we have"
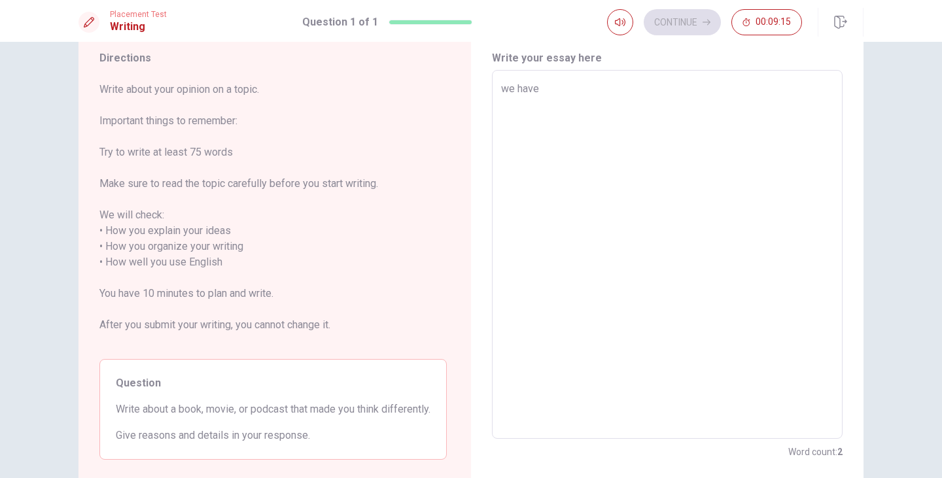
type textarea "x"
type textarea "we have m"
type textarea "x"
type textarea "we have mo"
type textarea "x"
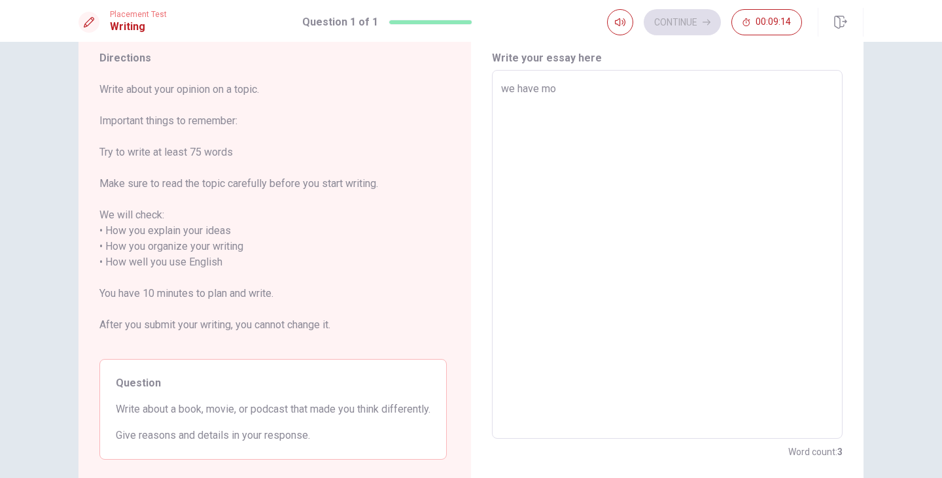
type textarea "we have mor"
type textarea "x"
type textarea "we have more"
type textarea "x"
type textarea "we have more"
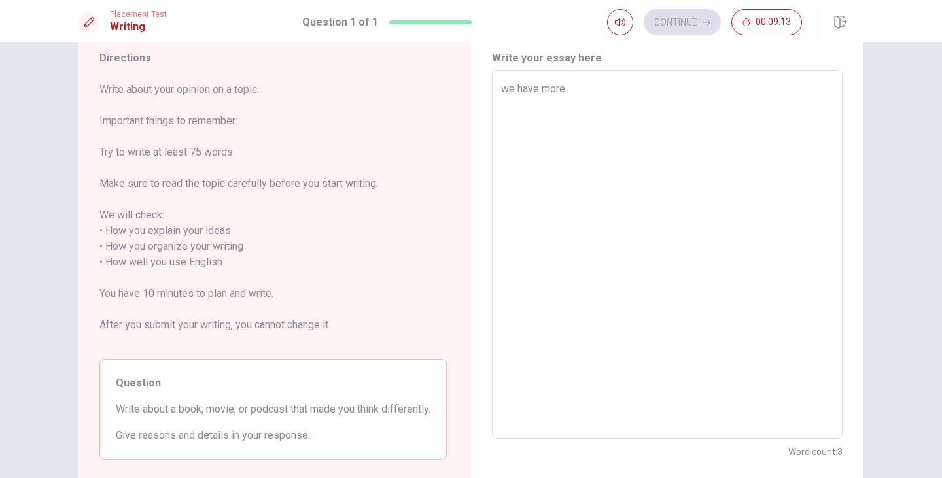
type textarea "x"
type textarea "we have more d"
type textarea "x"
type textarea "we have more di"
type textarea "x"
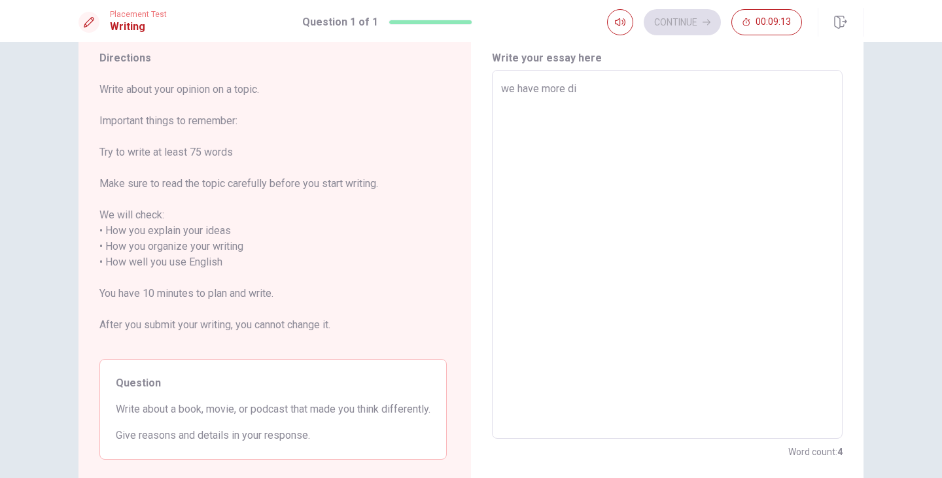
type textarea "we have more dif"
type textarea "x"
type textarea "we have more diff"
type textarea "x"
type textarea "we have more diffe"
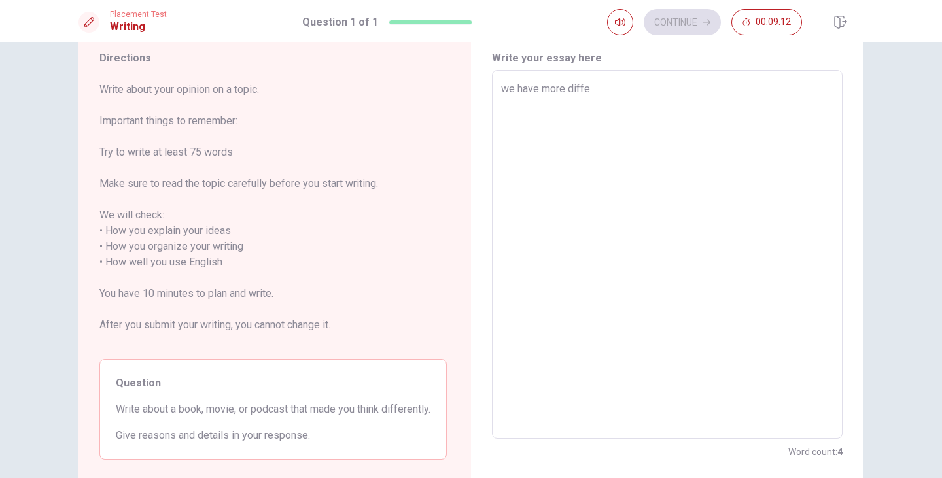
type textarea "x"
type textarea "we have more differ"
type textarea "x"
type textarea "we have more differe"
type textarea "x"
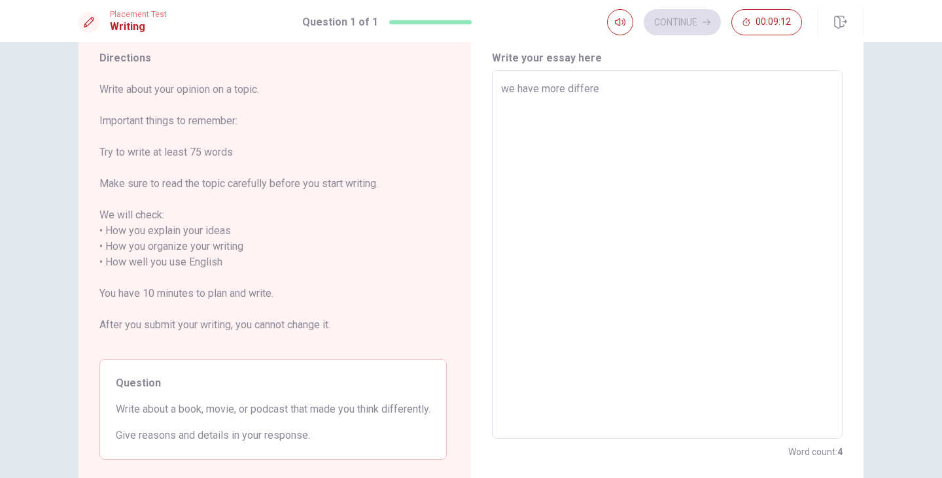
type textarea "we have more differen"
type textarea "x"
type textarea "we have more different"
type textarea "x"
type textarea "we have more differents"
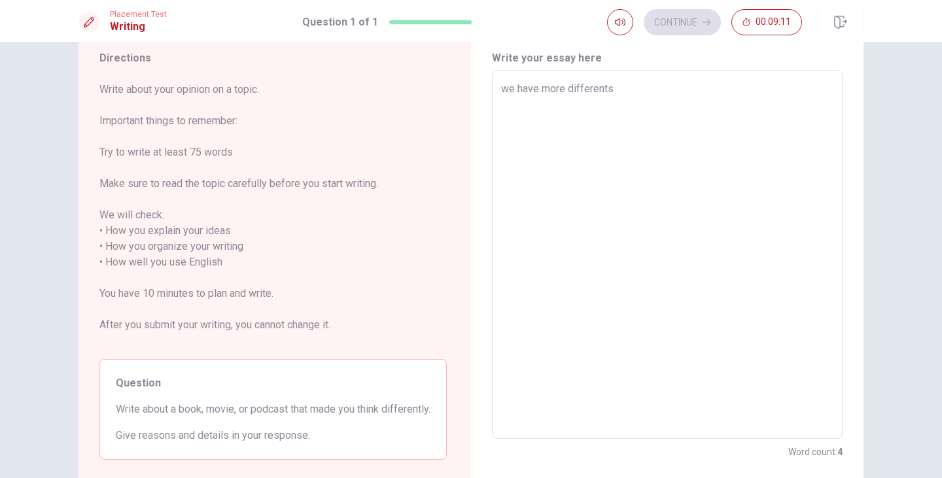
type textarea "x"
type textarea "we have more differents"
type textarea "x"
type textarea "we have more differents b"
type textarea "x"
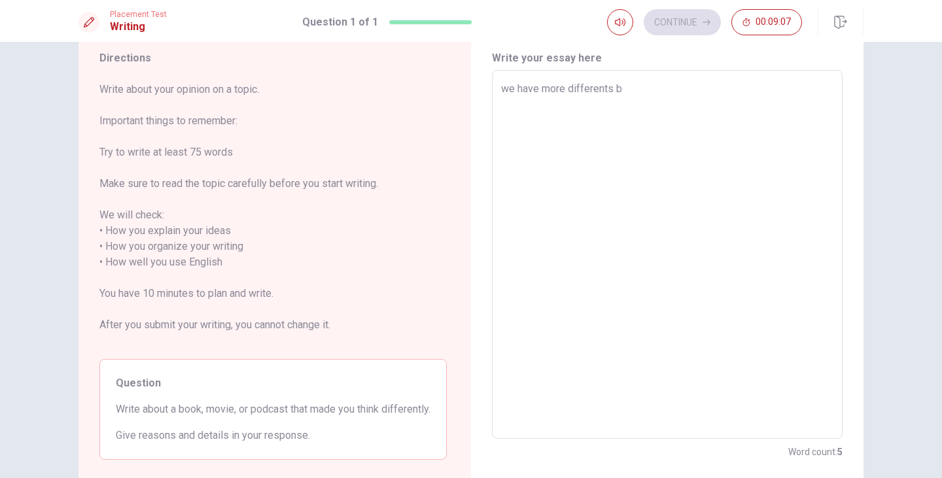
type textarea "we have more differents be"
type textarea "x"
type textarea "we have more differents bet"
type textarea "x"
type textarea "we have more differents betw"
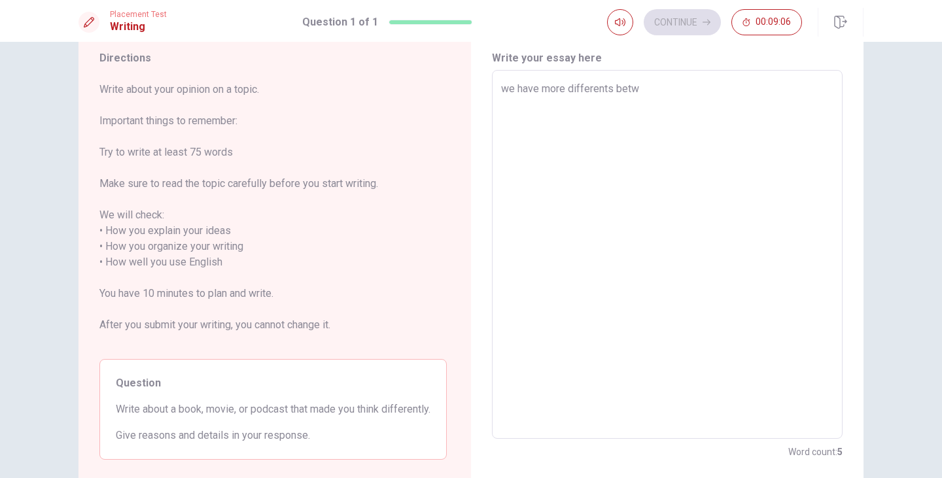
type textarea "x"
type textarea "we have more differents betwe"
type textarea "x"
type textarea "we have more differents betwee"
type textarea "x"
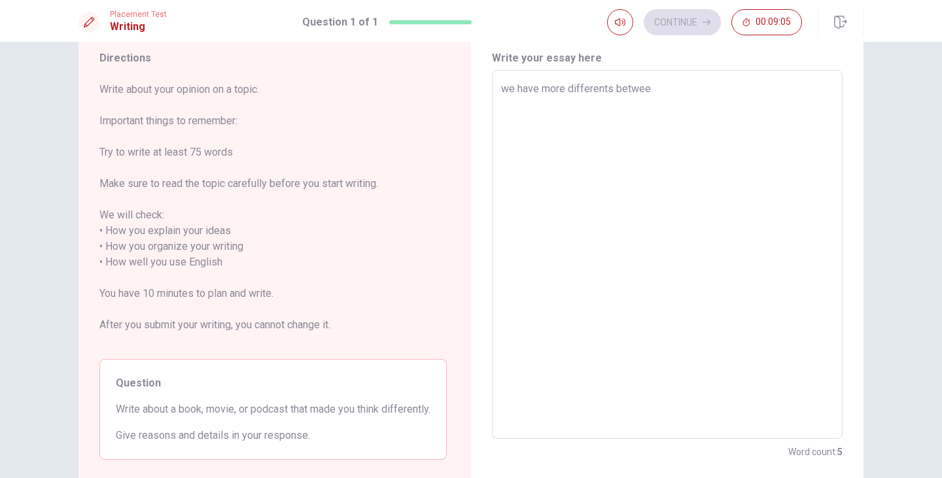
type textarea "we have more differents between"
type textarea "x"
type textarea "we have more differents between"
type textarea "x"
type textarea "we have more differents between b"
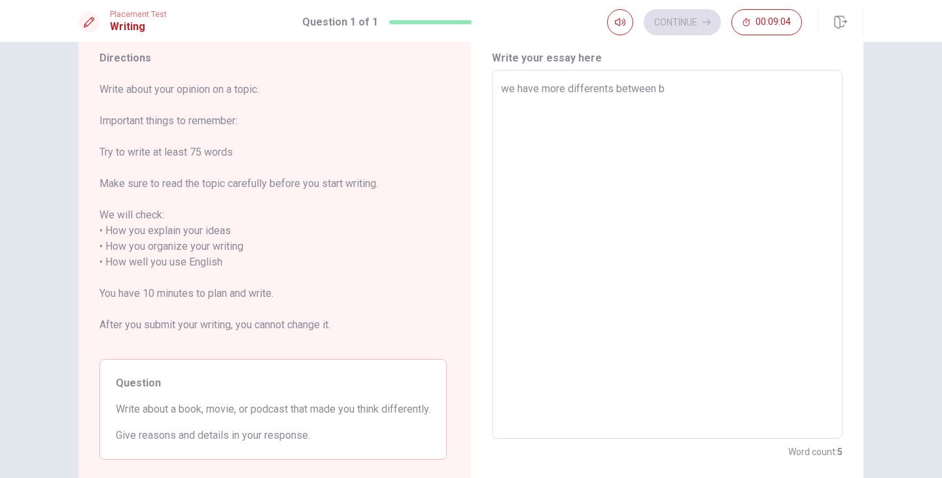
type textarea "x"
type textarea "we have more differents between bo"
type textarea "x"
type textarea "we have more differents between boo"
type textarea "x"
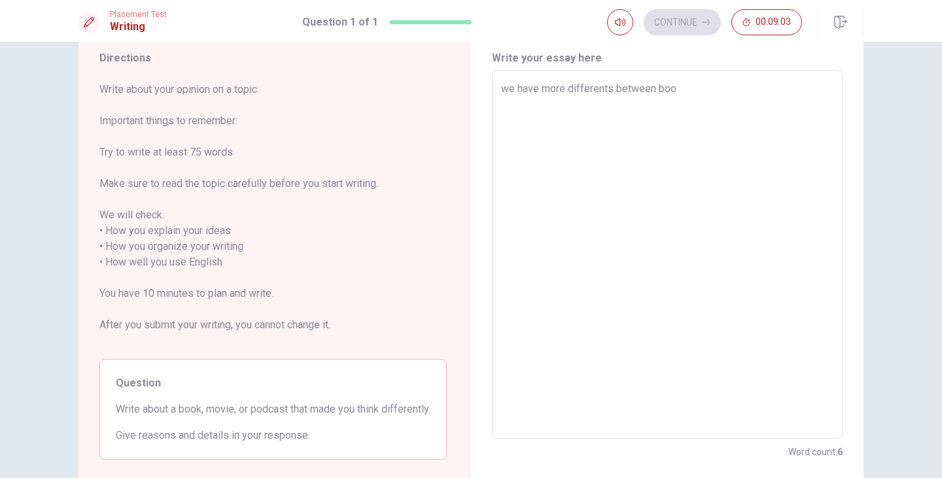
type textarea "we have more differents between book"
type textarea "x"
type textarea "we have more differents between book"
type textarea "x"
type textarea "we have more differents between book"
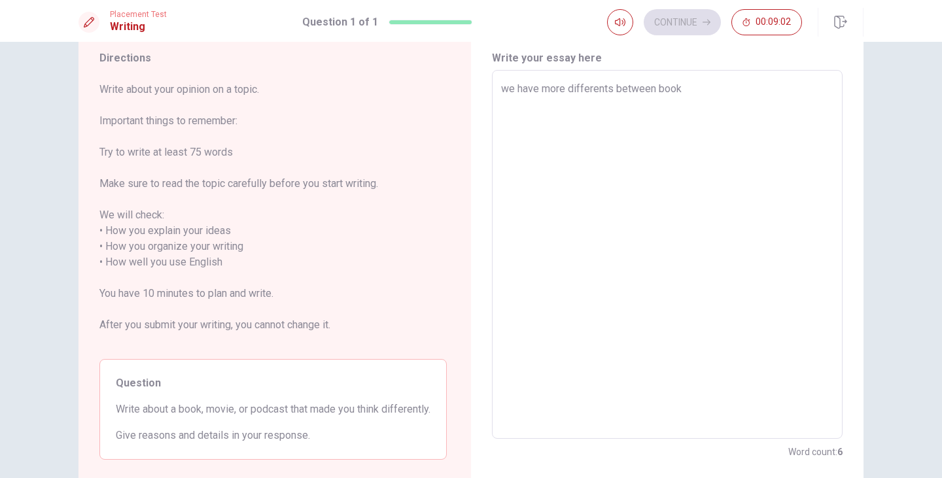
type textarea "x"
type textarea "we have more differents between book,"
type textarea "x"
type textarea "we have more differents between book,"
type textarea "x"
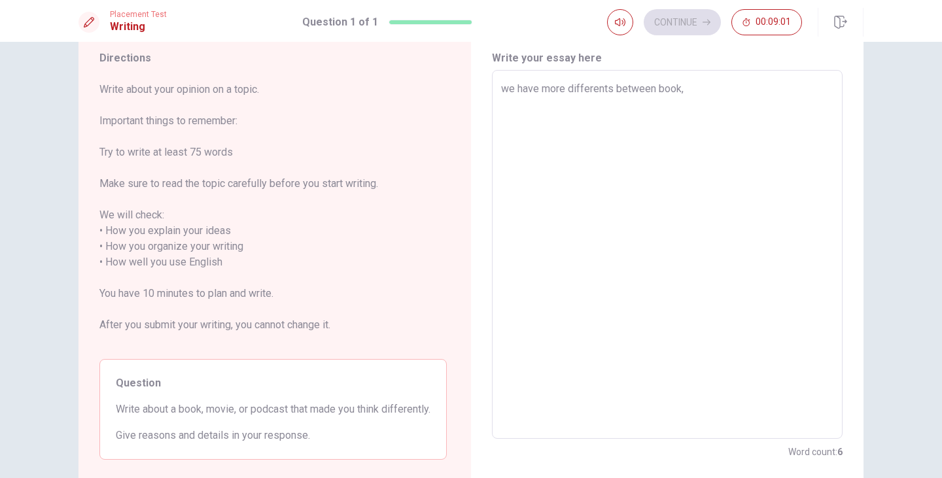
type textarea "we have more differents between book, m"
type textarea "x"
type textarea "we have more differents between book, mo"
type textarea "x"
type textarea "we have more differents between book, mov"
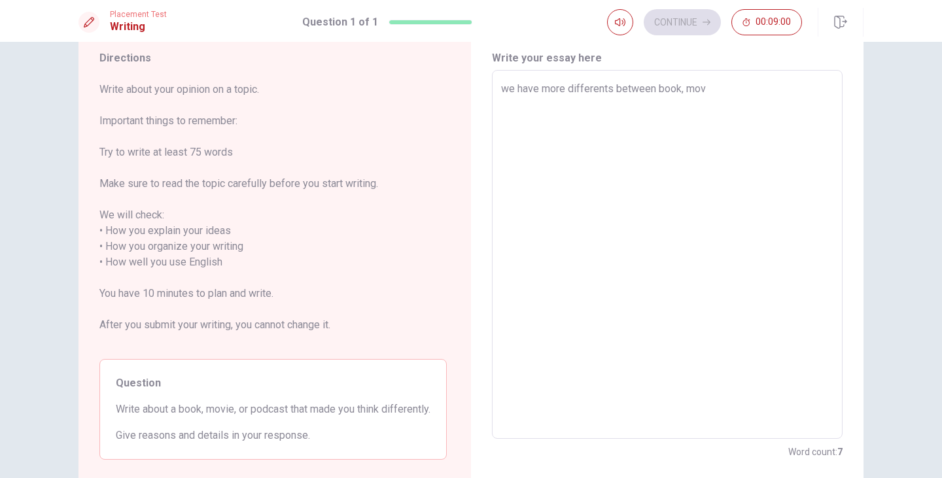
type textarea "x"
type textarea "we have more differents between book, movi"
type textarea "x"
type textarea "we have more differents between book, movie"
type textarea "x"
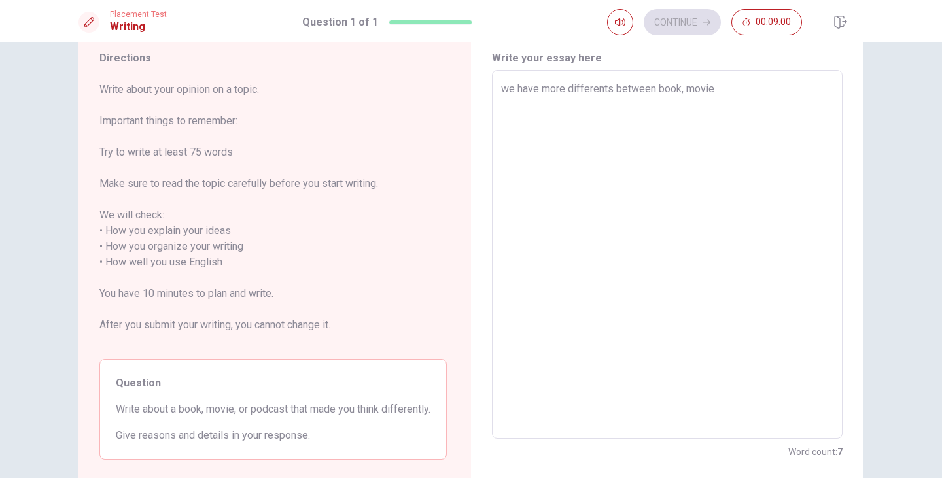
type textarea "we have more differents between book, movie"
type textarea "x"
type textarea "we have more differents between book, movie o"
type textarea "x"
type textarea "we have more differents between book, movie or"
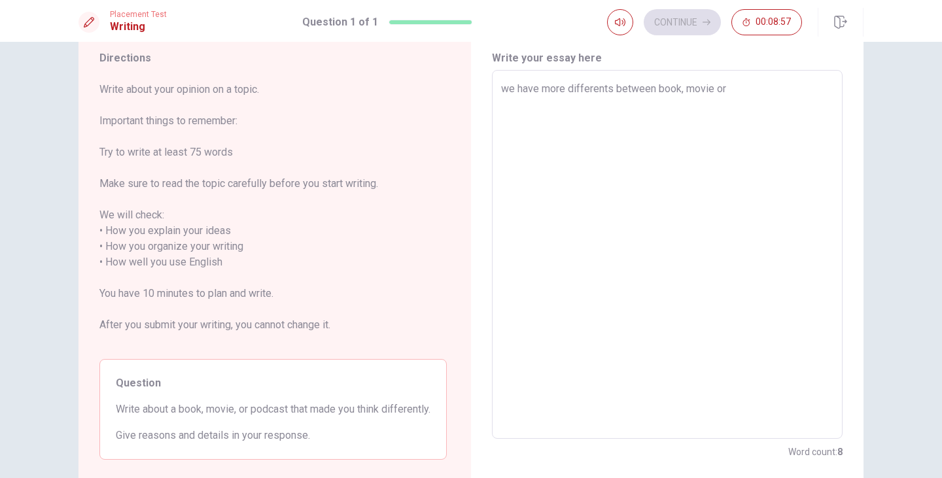
type textarea "x"
type textarea "we have more differents between book, movie or"
type textarea "x"
type textarea "we have more differents between book, movie or p"
type textarea "x"
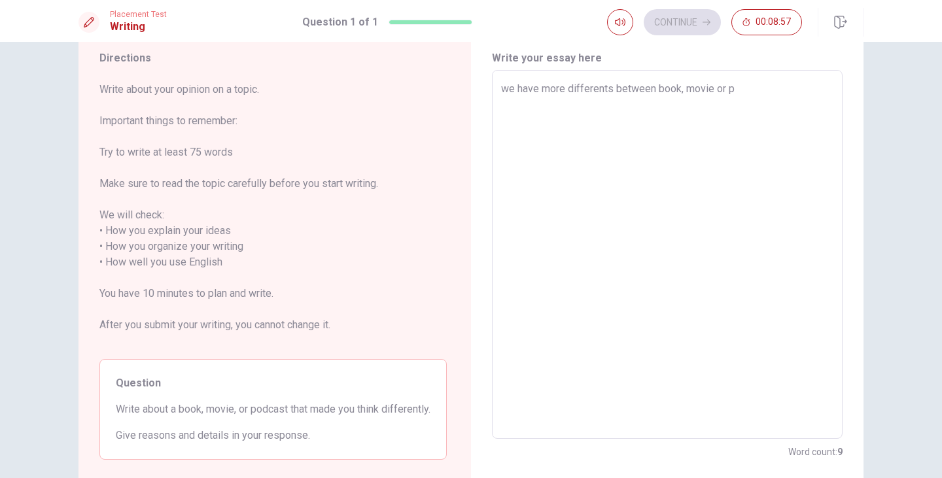
type textarea "we have more differents between book, movie or po"
type textarea "x"
type textarea "we have more differents between book, movie or pod"
type textarea "x"
type textarea "we have more differents between book, movie or podc"
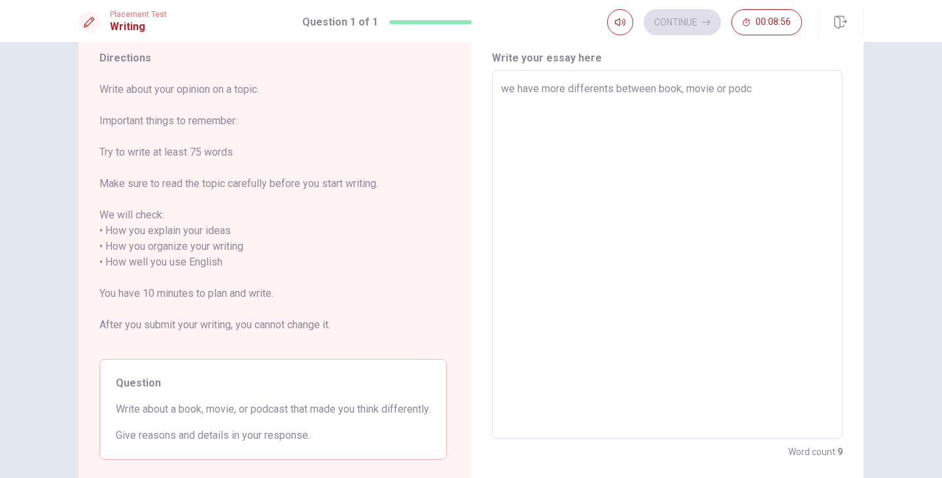
type textarea "x"
type textarea "we have more differents between book, movie or podca"
type textarea "x"
type textarea "we have more differents between book, movie or podcas"
type textarea "x"
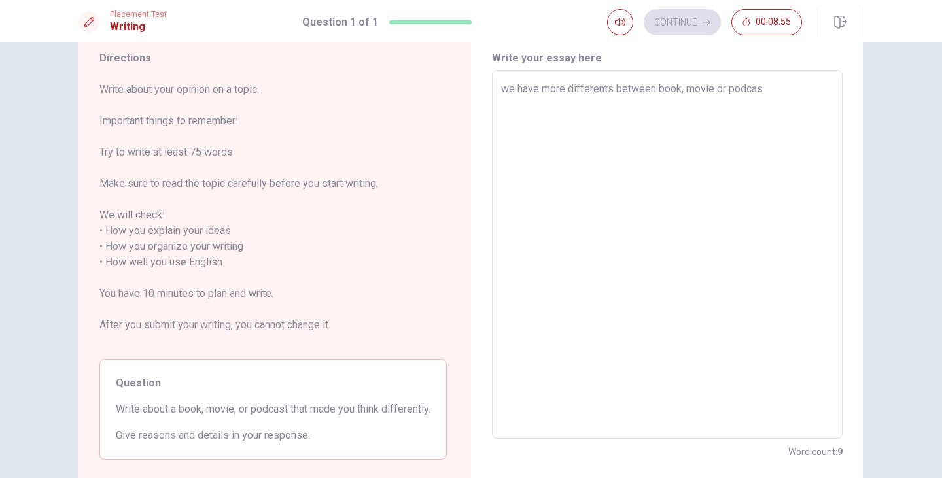
type textarea "we have more differents between book, movie or podcast"
type textarea "x"
type textarea "we have more differents between book, movie or podcast"
type textarea "x"
type textarea "we have more differents between book, movie or podcast b"
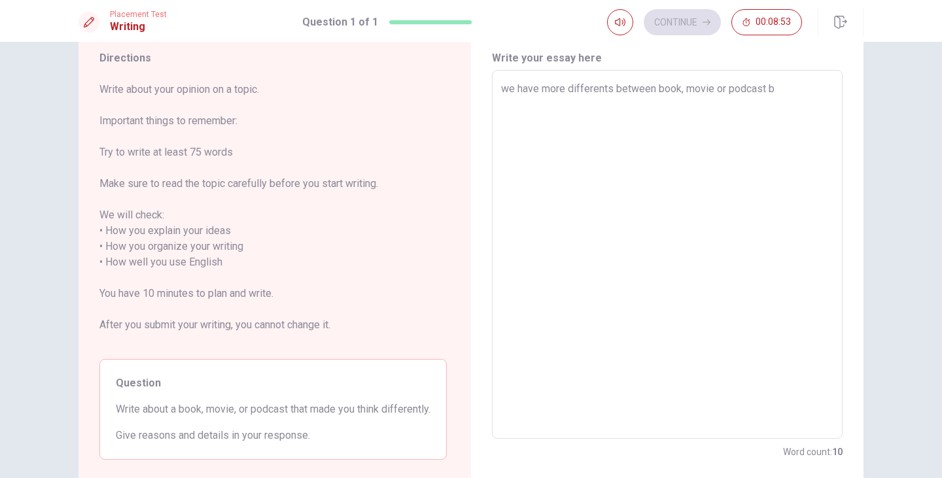
type textarea "x"
type textarea "we have more differents between book, movie or podcast be"
type textarea "x"
type textarea "we have more differents between book, movie or podcast [PERSON_NAME]"
type textarea "x"
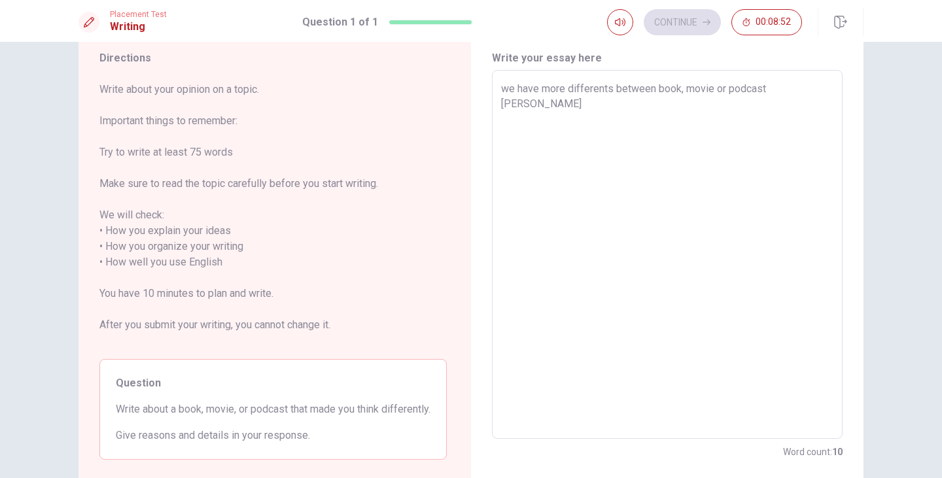
type textarea "we have more differents between book, movie or podcast beca"
type textarea "x"
type textarea "we have more differents between book, movie or podcast becau"
type textarea "x"
type textarea "we have more differents between book, movie or podcast becaus"
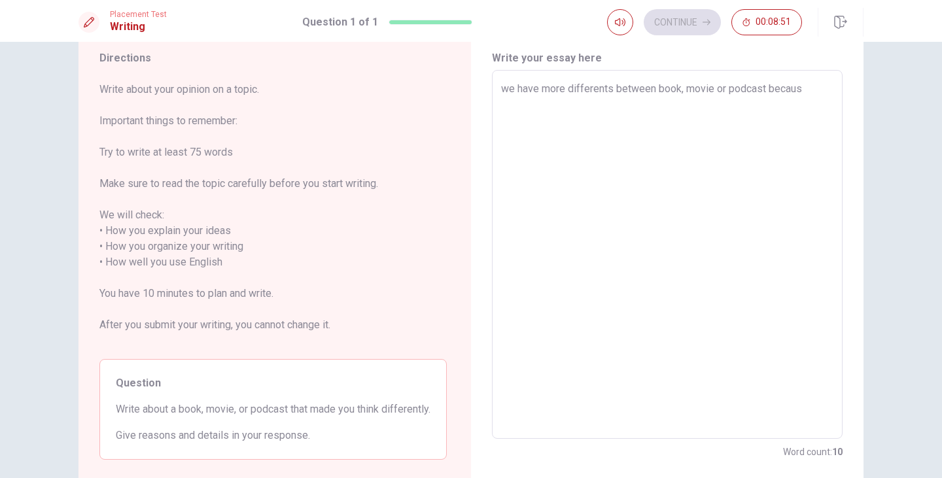
type textarea "x"
type textarea "we have more differents between book, movie or podcast because"
type textarea "x"
type textarea "we have more differents between book, movie or podcast because"
type textarea "x"
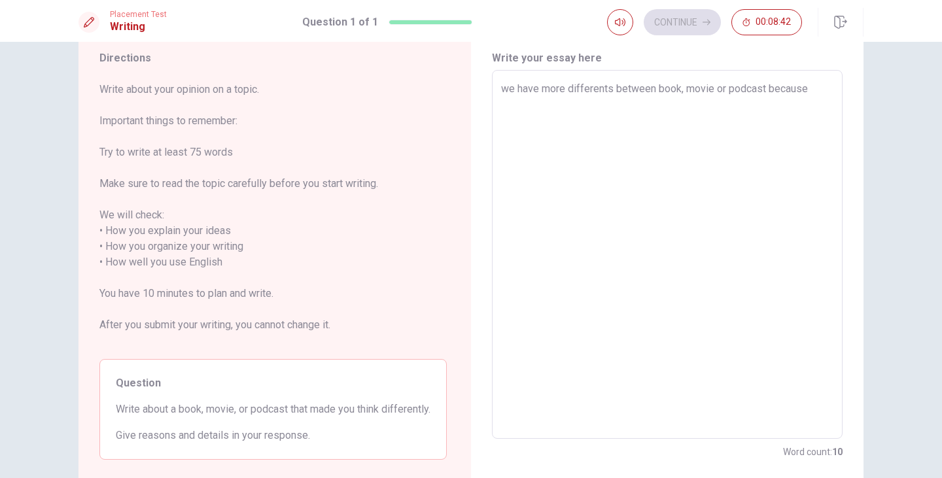
type textarea "we have more differents between book, movie or podcast because i"
type textarea "x"
type textarea "we have more differents between book, movie or podcast because it"
type textarea "x"
type textarea "we have more differents between book, movie or podcast because its"
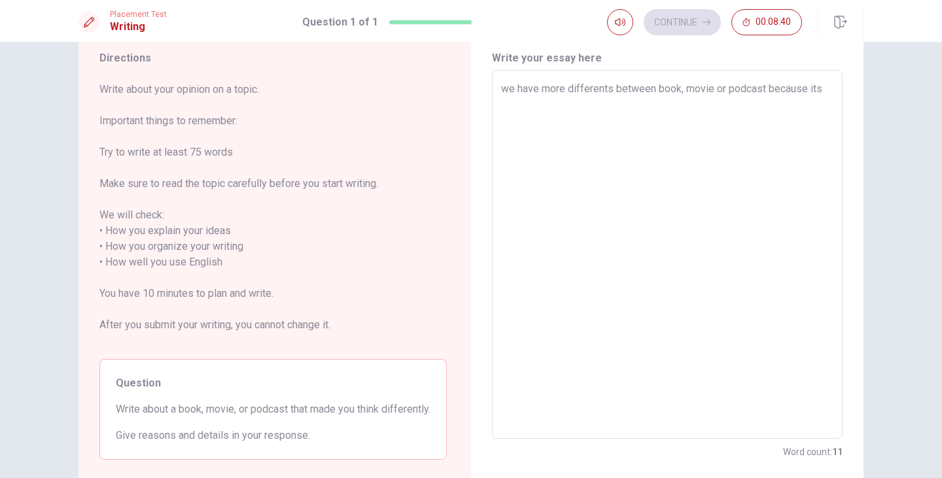
type textarea "x"
type textarea "we have more differents between book, movie or podcast because its"
type textarea "x"
type textarea "we have more differents between book, movie or podcast because its t"
type textarea "x"
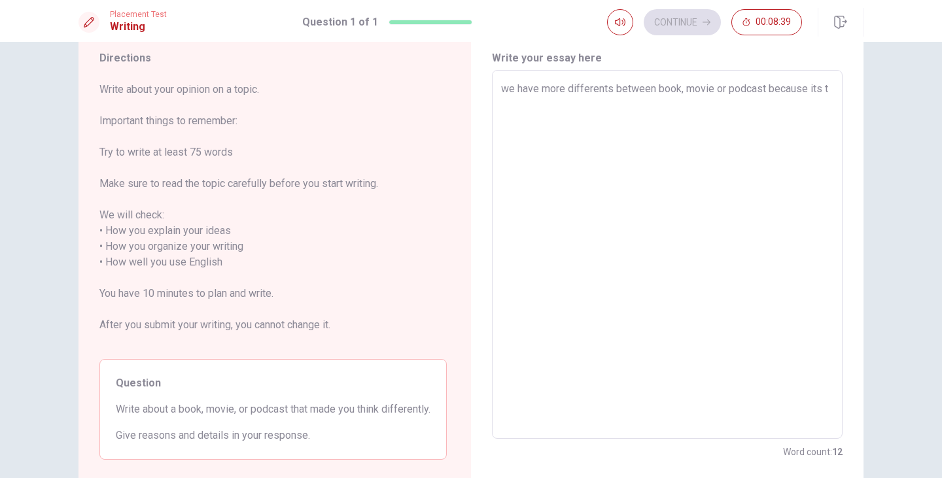
type textarea "we have more differents between book, movie or podcast because its th"
type textarea "x"
type textarea "we have more differents between book, movie or podcast because its thr"
type textarea "x"
type textarea "we have more differents between book, movie or podcast because its thre"
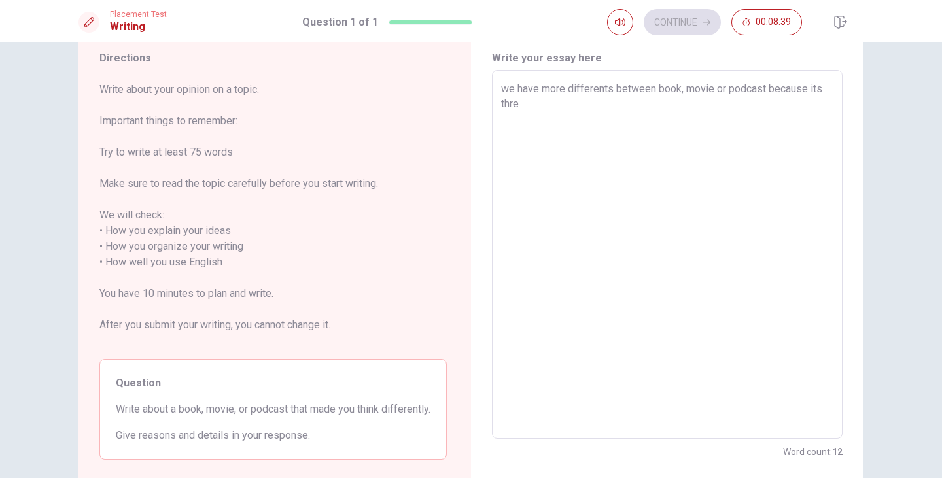
type textarea "x"
type textarea "we have more differents between book, movie or podcast because its three"
type textarea "x"
type textarea "we have more differents between book, movie or podcast because its three"
type textarea "x"
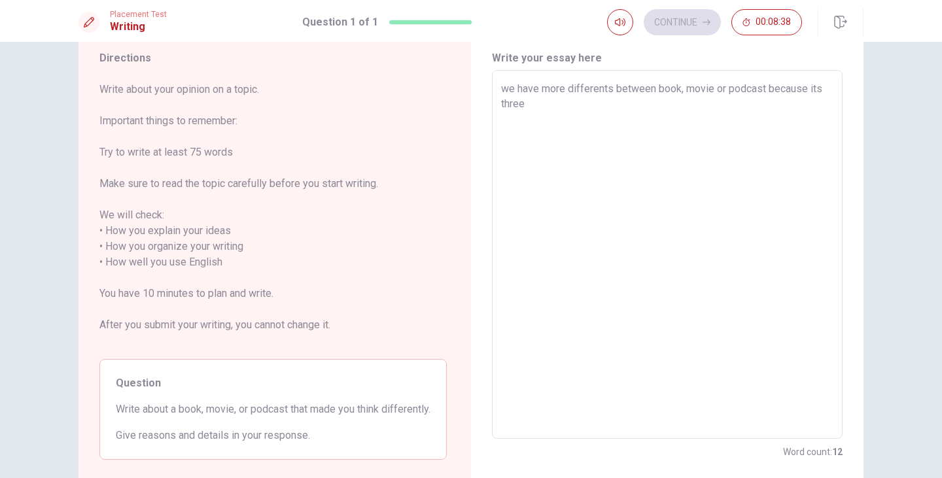
type textarea "we have more differents between book, movie or podcast because its three d"
type textarea "x"
type textarea "we have more differents between book, movie or podcast because its three di"
type textarea "x"
type textarea "we have more differents between book, movie or podcast because its three dif"
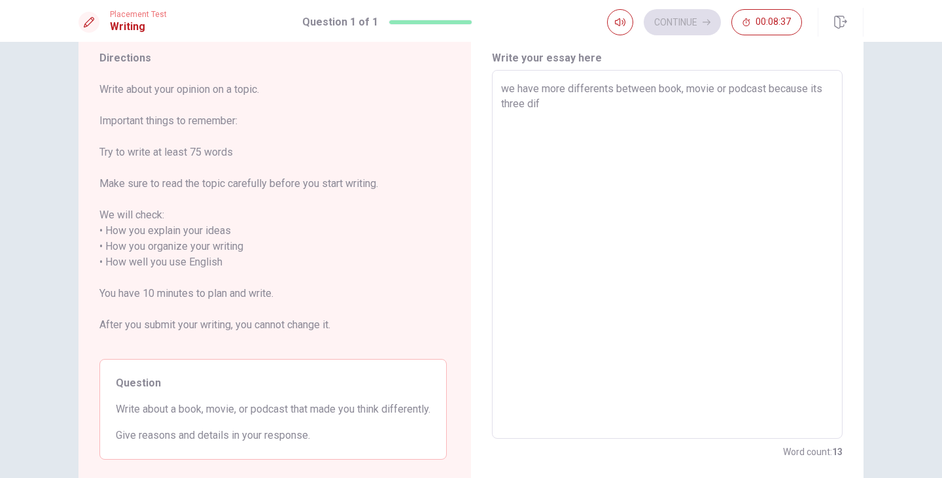
type textarea "x"
type textarea "we have more differents between book, movie or podcast because its three diff"
type textarea "x"
type textarea "we have more differents between book, movie or podcast because its three diffe"
type textarea "x"
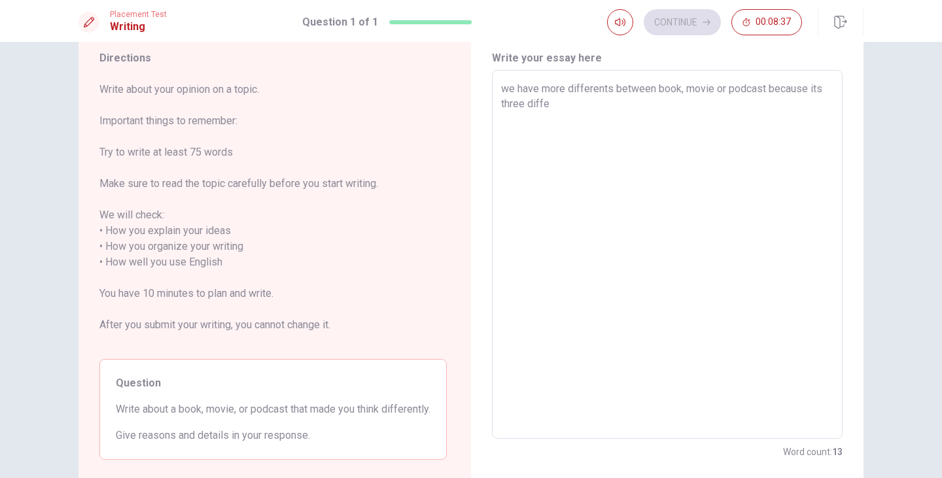
type textarea "we have more differents between book, movie or podcast because its three differ"
type textarea "x"
type textarea "we have more differents between book, movie or podcast because its three differe"
type textarea "x"
type textarea "we have more differents between book, movie or podcast because its three differ…"
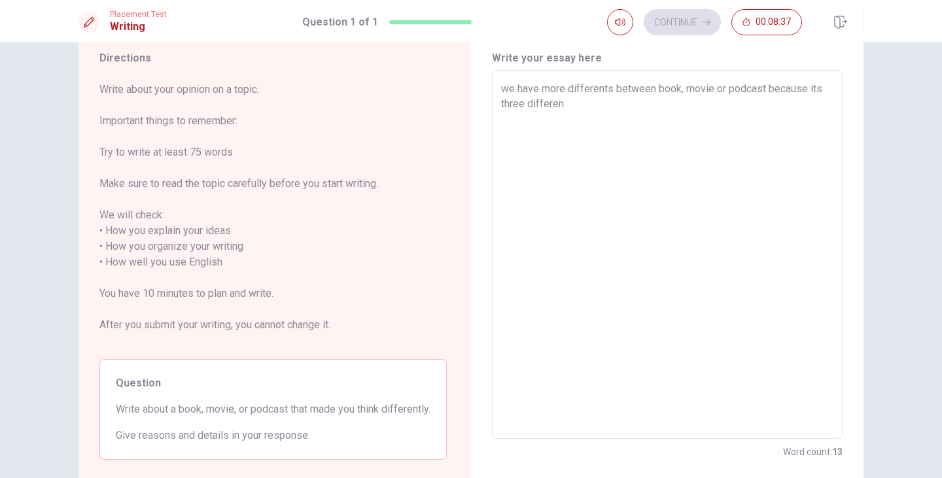
type textarea "x"
type textarea "we have more differents between book, movie or podcast because its three differ…"
type textarea "x"
type textarea "we have more differents between book, movie or podcast because its three differ…"
type textarea "x"
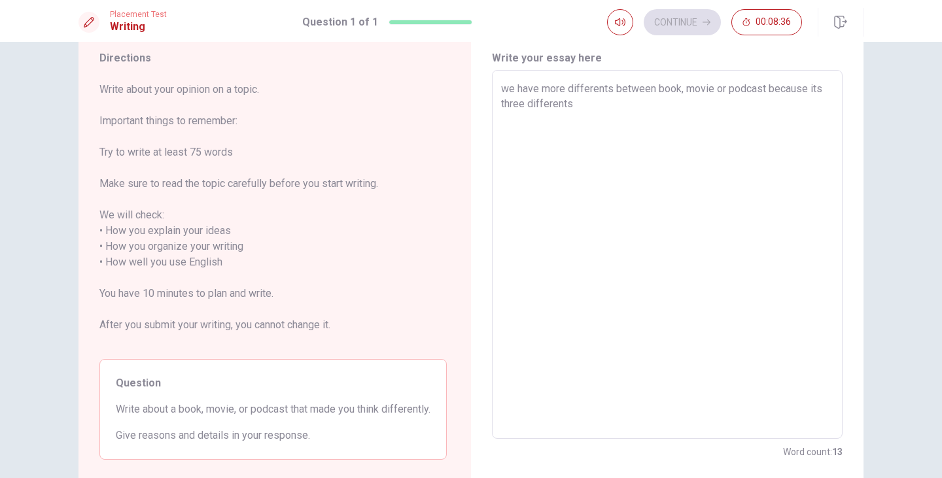
type textarea "we have more differents between book, movie or podcast because its three differ…"
type textarea "x"
type textarea "we have more differents between book, movie or podcast because its three differ…"
type textarea "x"
type textarea "we have more differents between book, movie or podcast because its three differ…"
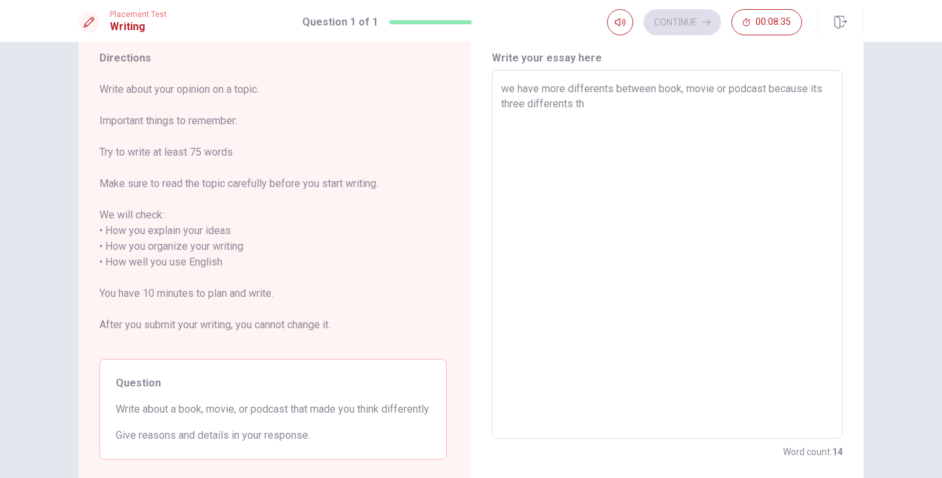
type textarea "x"
type textarea "we have more differents between book, movie or podcast because its three differ…"
type textarea "x"
type textarea "we have more differents between book, movie or podcast because its three differ…"
type textarea "x"
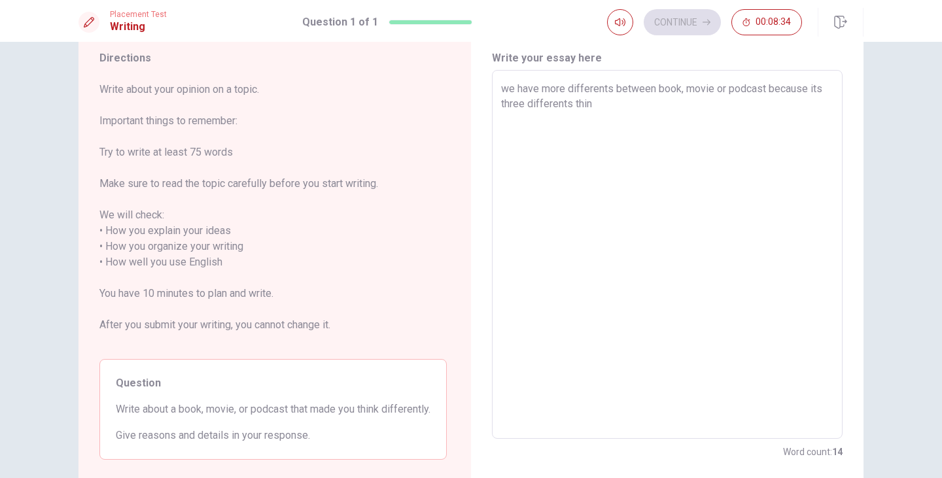
type textarea "we have more differents between book, movie or podcast because its three differ…"
type textarea "x"
type textarea "we have more differents between book, movie or podcast because its three differ…"
type textarea "x"
type textarea "we have more differents between book, movie or podcast because its three differ…"
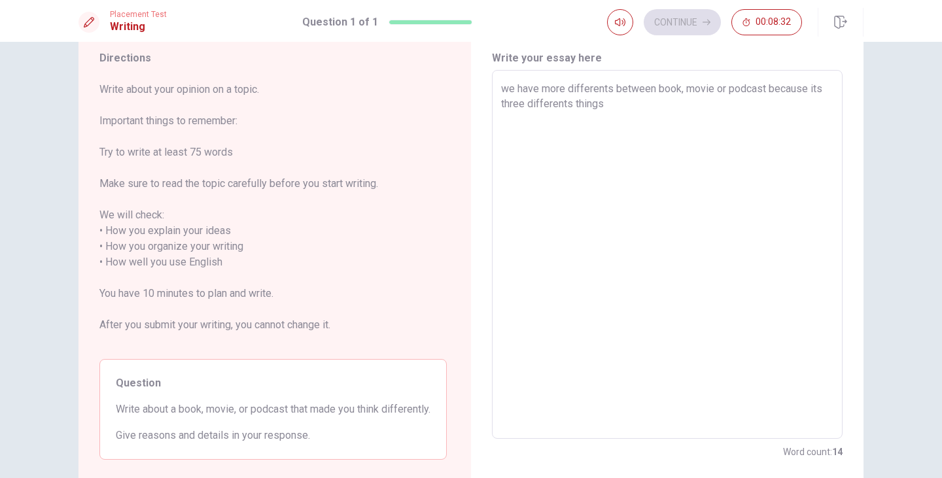
type textarea "x"
type textarea "we have more differents between book, movie or podcast because its three differ…"
type textarea "x"
type textarea "we have more differents between book, movie or podcast because its three differ…"
type textarea "x"
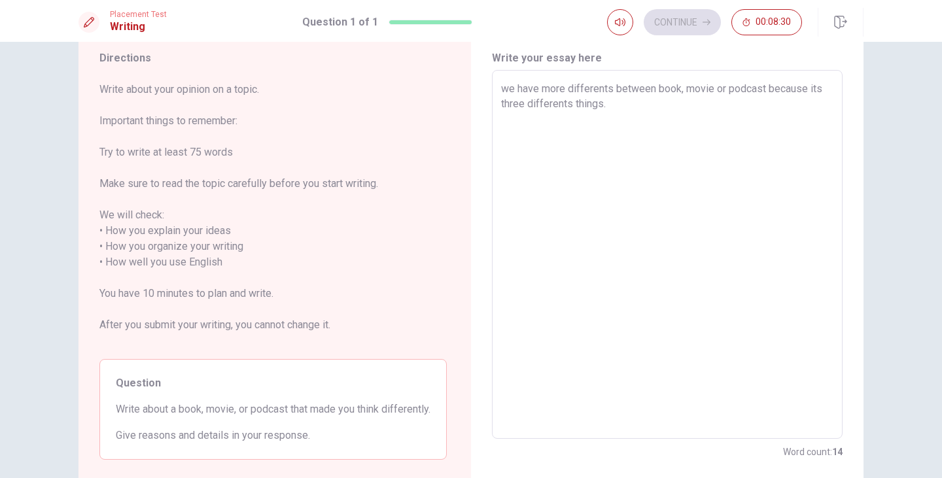
type textarea "we have more differents between book, movie or podcast because its three differ…"
type textarea "x"
type textarea "we have more differents between book, movie or podcast because its three differ…"
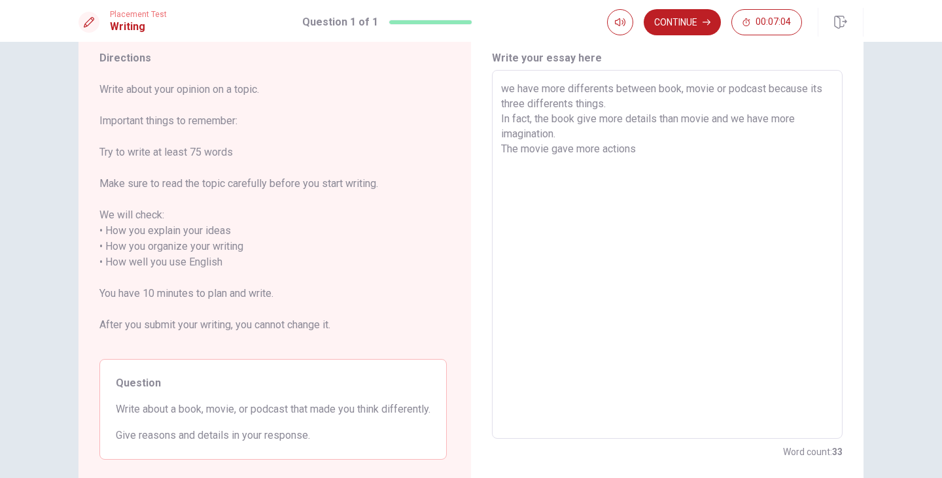
click at [652, 149] on textarea "we have more differents between book, movie or podcast because its three differ…" at bounding box center [667, 254] width 332 height 347
click at [637, 237] on textarea "we have more differents between book, movie or podcast because its three differ…" at bounding box center [667, 254] width 332 height 347
click at [660, 145] on textarea "we have more differents between book, movie or podcast because its three differ…" at bounding box center [667, 254] width 332 height 347
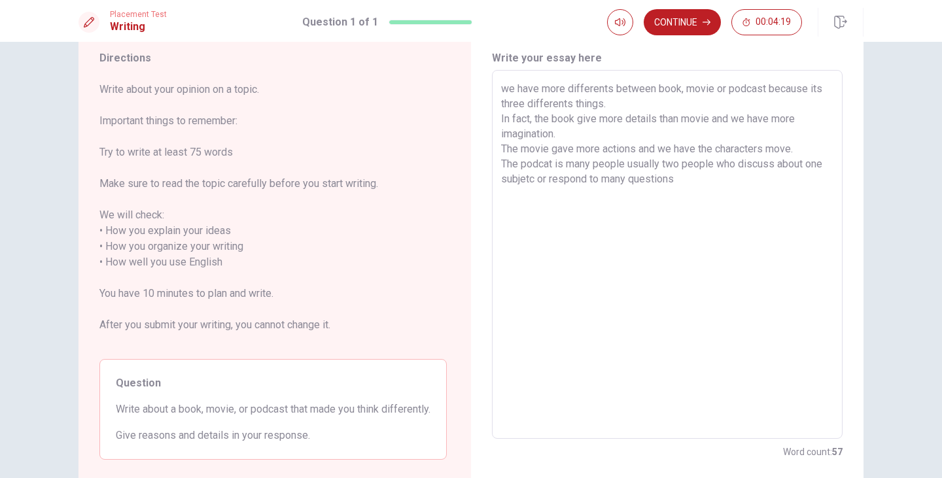
click at [535, 181] on textarea "we have more differents between book, movie or podcast because its three differ…" at bounding box center [667, 254] width 332 height 347
click at [735, 181] on textarea "we have more differents between book, movie or podcast because its three differ…" at bounding box center [667, 254] width 332 height 347
click at [560, 135] on textarea "we have more differents between book, movie or podcast because its three differ…" at bounding box center [667, 254] width 332 height 347
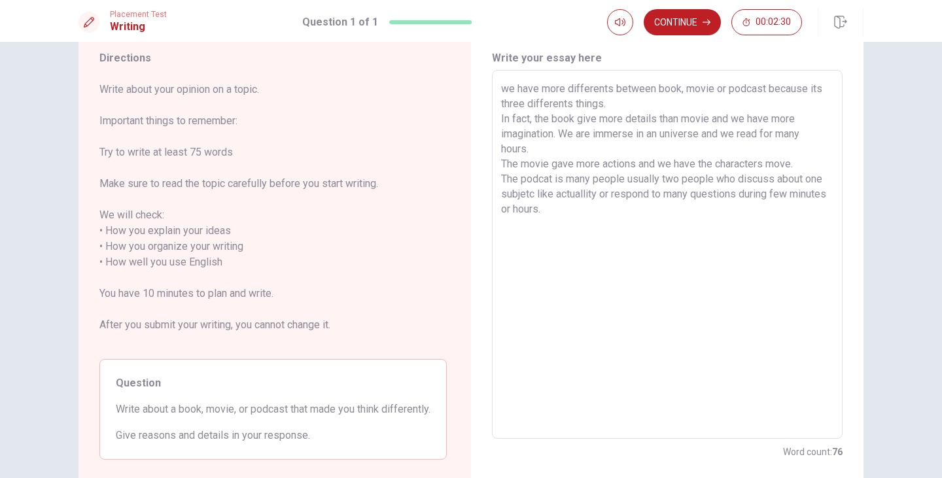
click at [799, 165] on textarea "we have more differents between book, movie or podcast because its three differ…" at bounding box center [667, 254] width 332 height 347
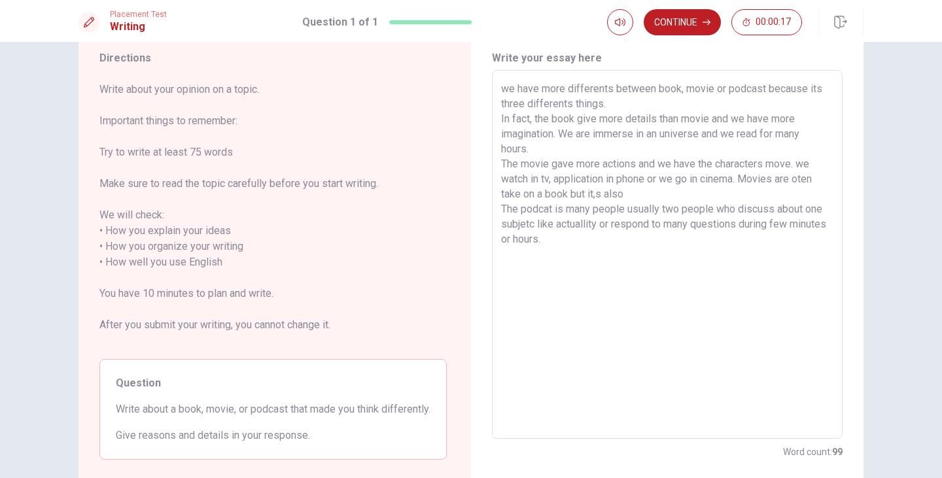
click at [598, 196] on textarea "we have more differents between book, movie or podcast because its three differ…" at bounding box center [667, 254] width 332 height 347
click at [629, 194] on textarea "we have more differents between book, movie or podcast because its three differ…" at bounding box center [667, 254] width 332 height 347
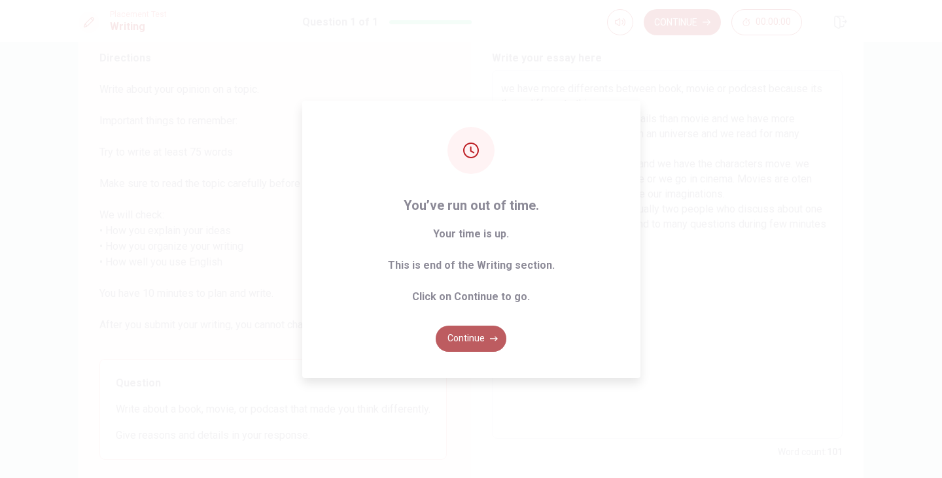
click at [475, 342] on button "Continue" at bounding box center [471, 339] width 71 height 26
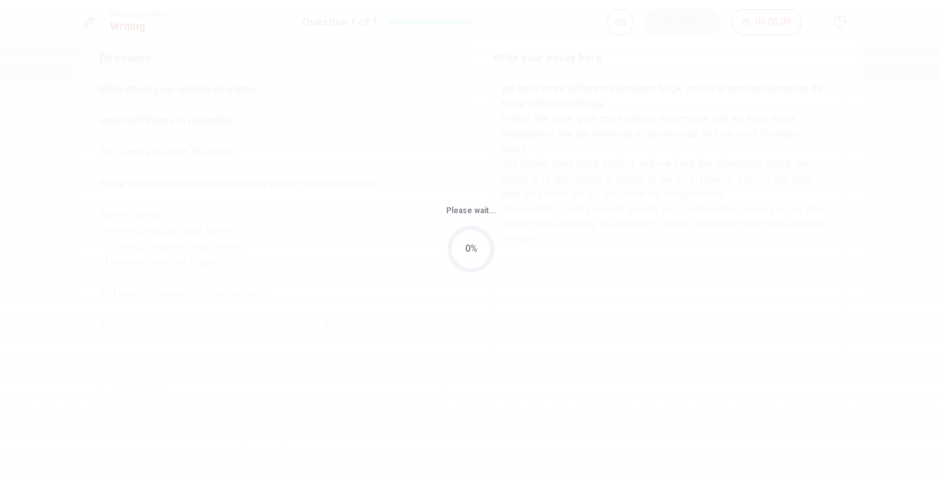
scroll to position [0, 0]
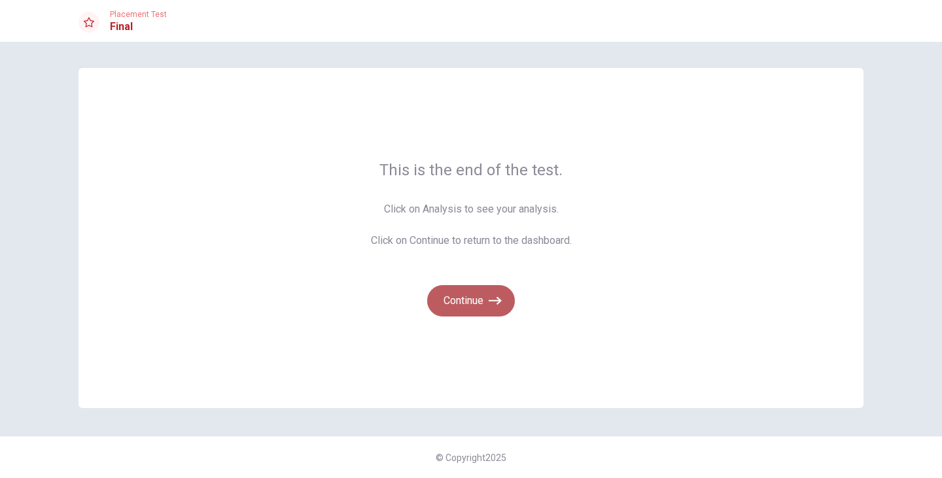
click at [466, 298] on button "Continue" at bounding box center [471, 300] width 88 height 31
